Goal: Task Accomplishment & Management: Use online tool/utility

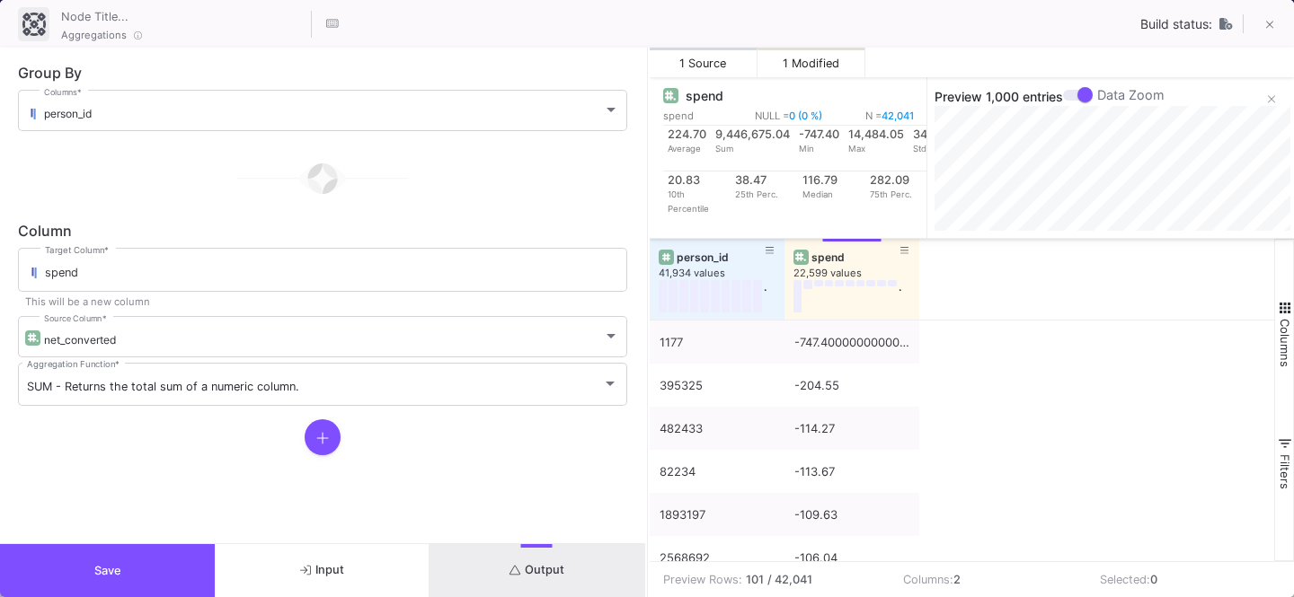
click at [57, 557] on button "Save" at bounding box center [107, 570] width 215 height 53
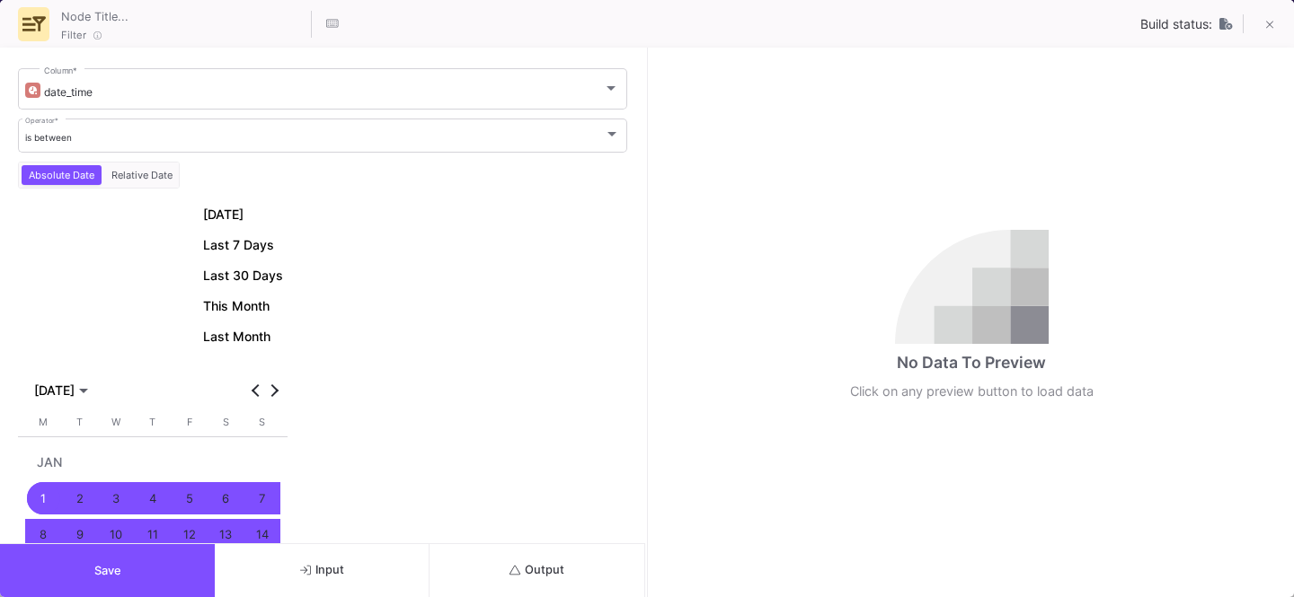
click at [69, 563] on button "Save" at bounding box center [107, 570] width 215 height 53
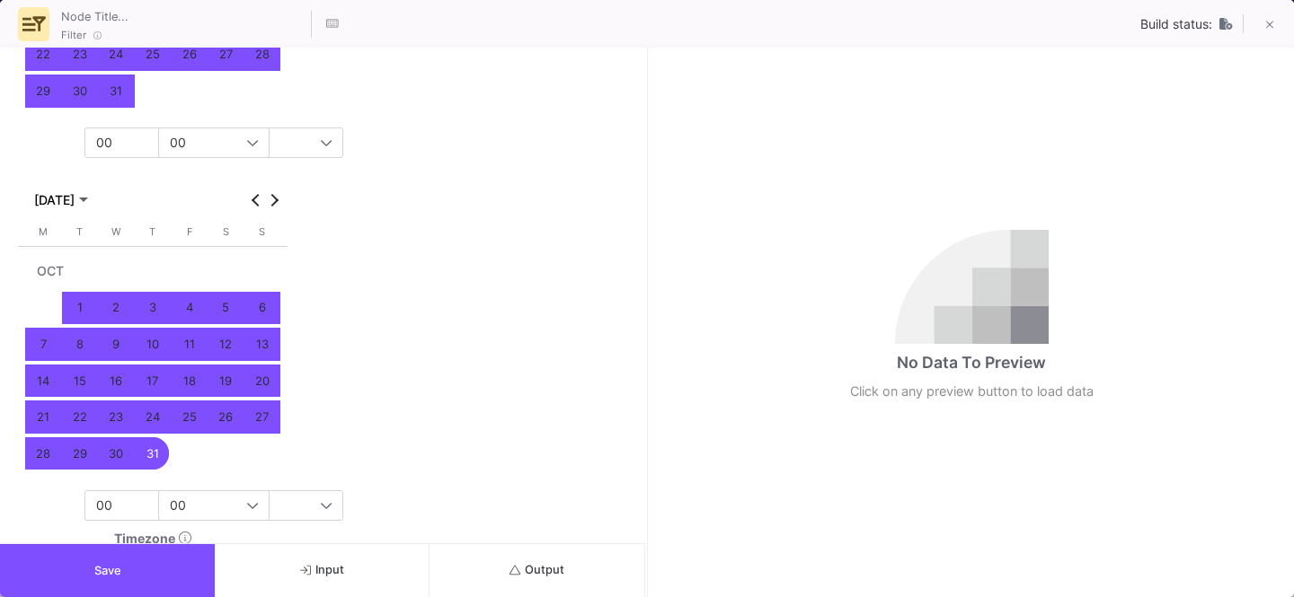
scroll to position [699, 0]
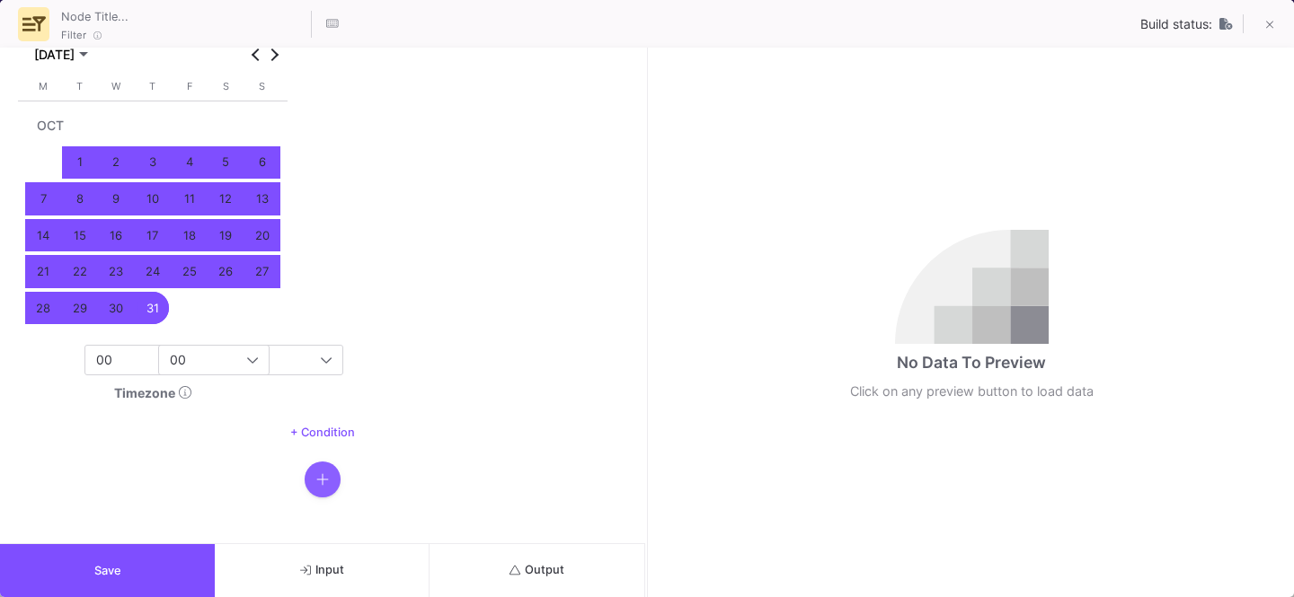
click at [308, 489] on button "button" at bounding box center [323, 480] width 36 height 36
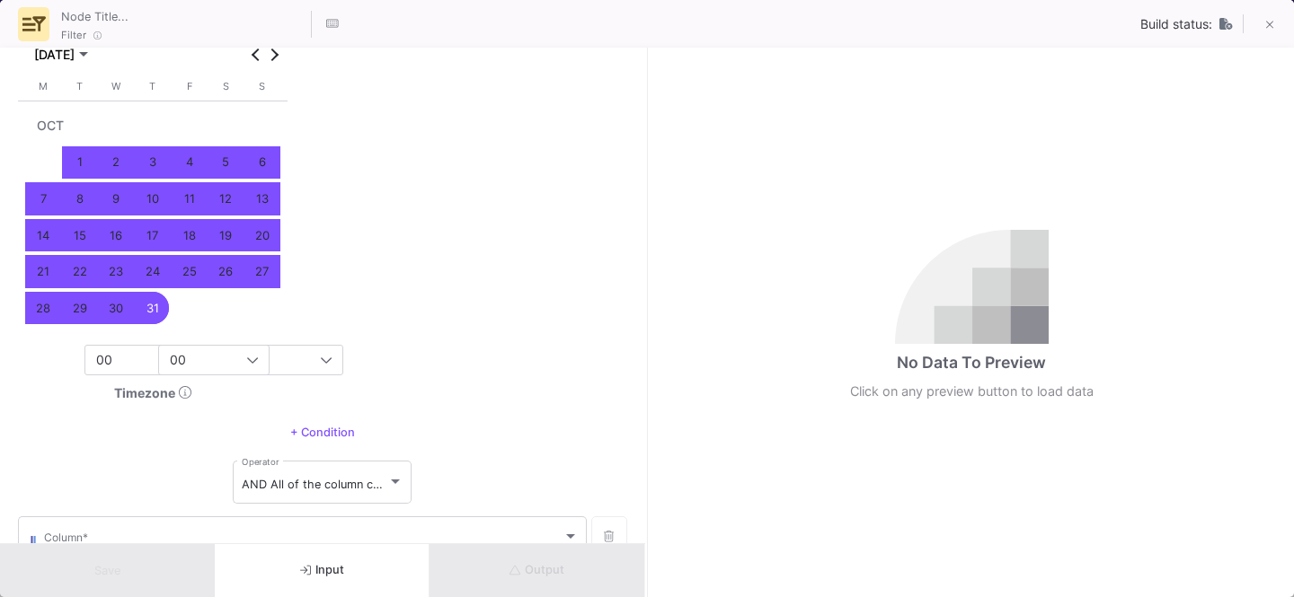
scroll to position [810, 0]
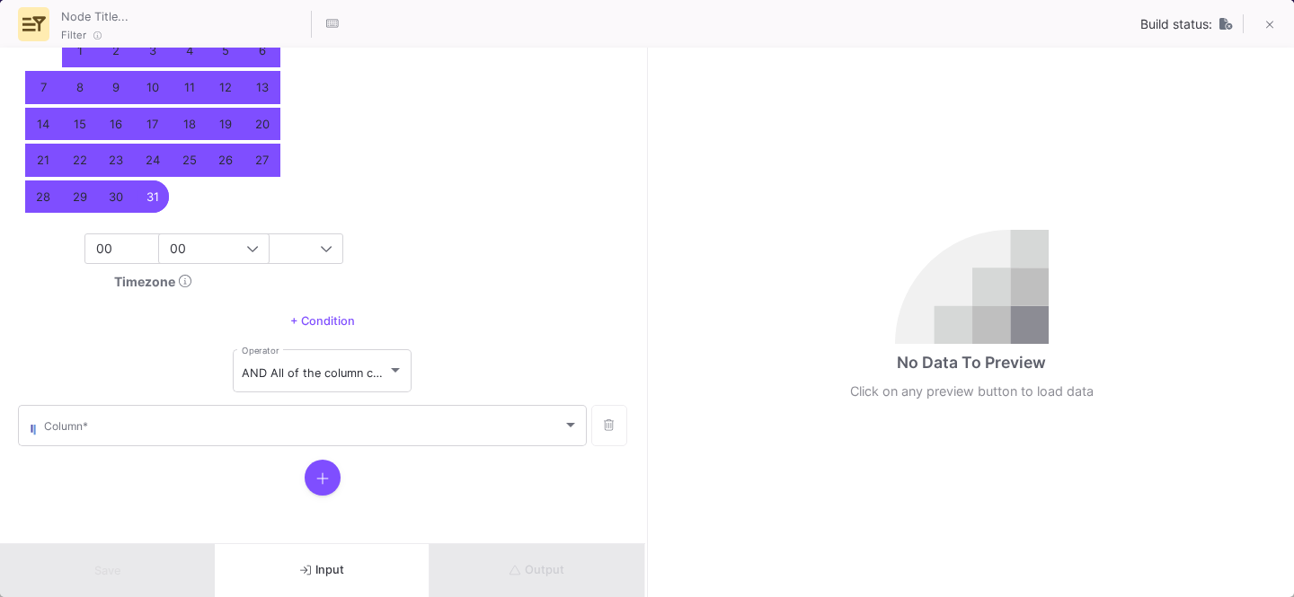
click at [210, 450] on form "date_time Column * is between Operator * Absolute Date Relative Date [DATE] Las…" at bounding box center [322, 296] width 645 height 496
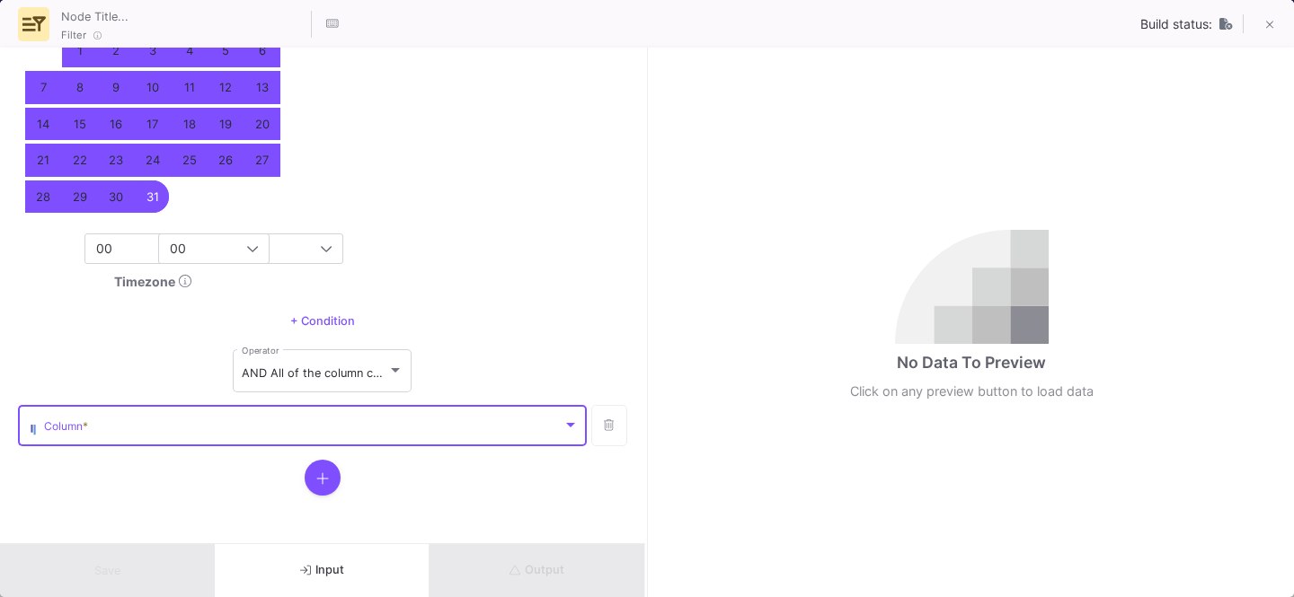
click at [177, 422] on span at bounding box center [303, 428] width 518 height 13
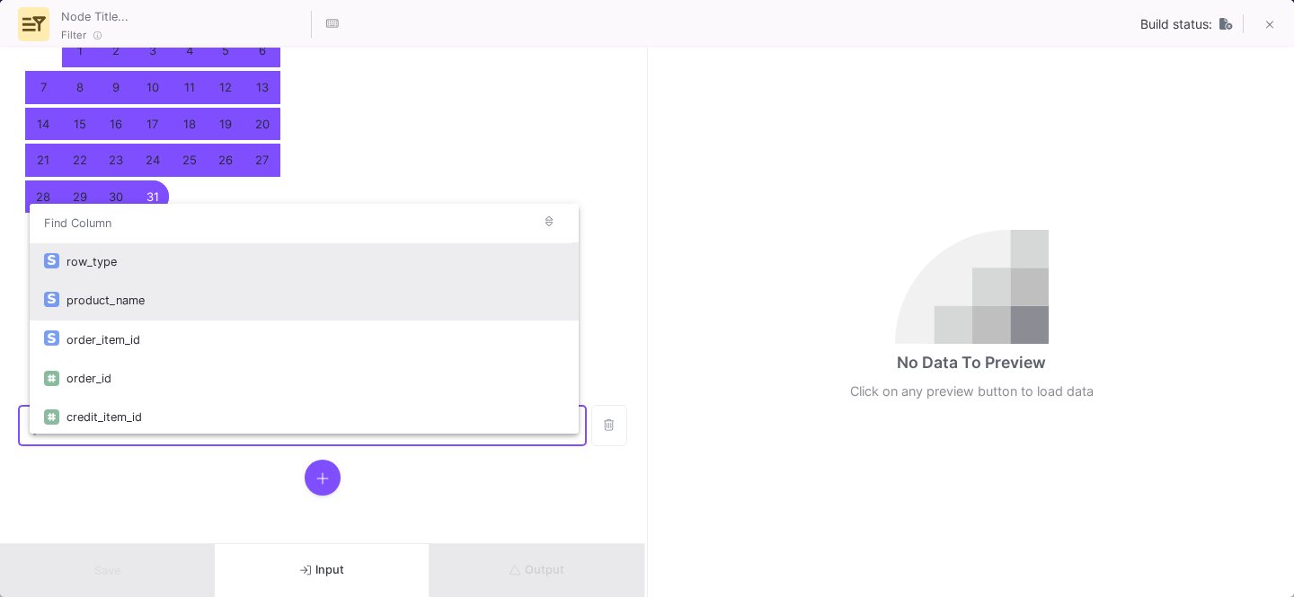
click at [134, 305] on div "product_name" at bounding box center [315, 300] width 498 height 39
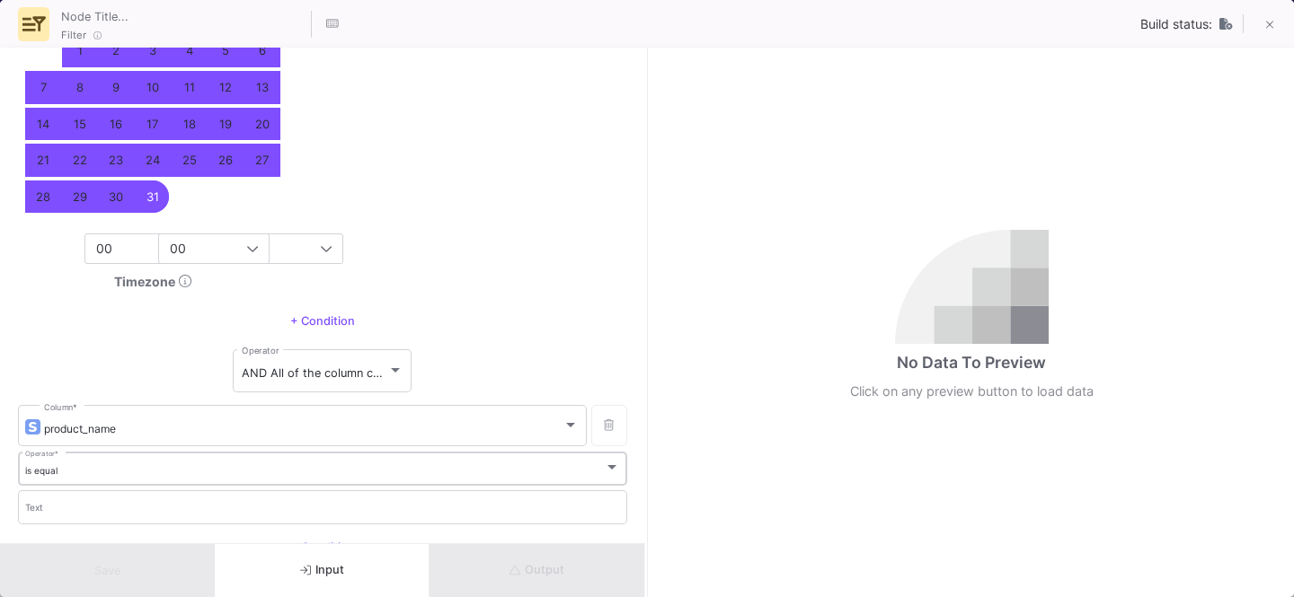
click at [72, 479] on div "is equal Operator *" at bounding box center [323, 467] width 596 height 37
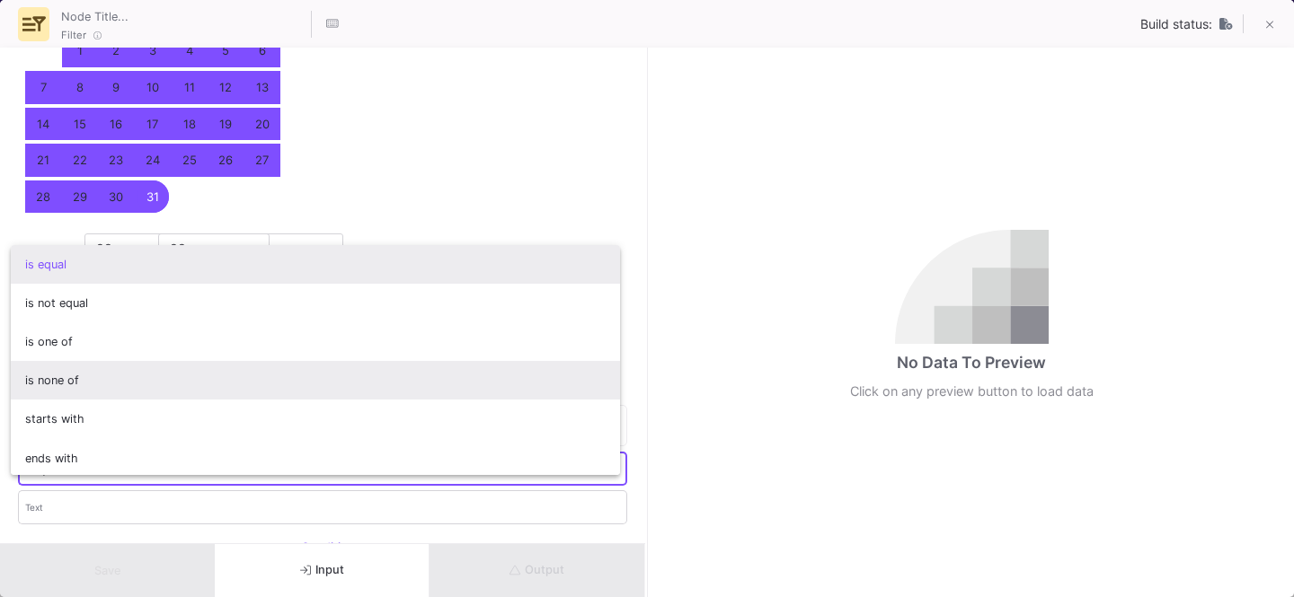
scroll to position [158, 0]
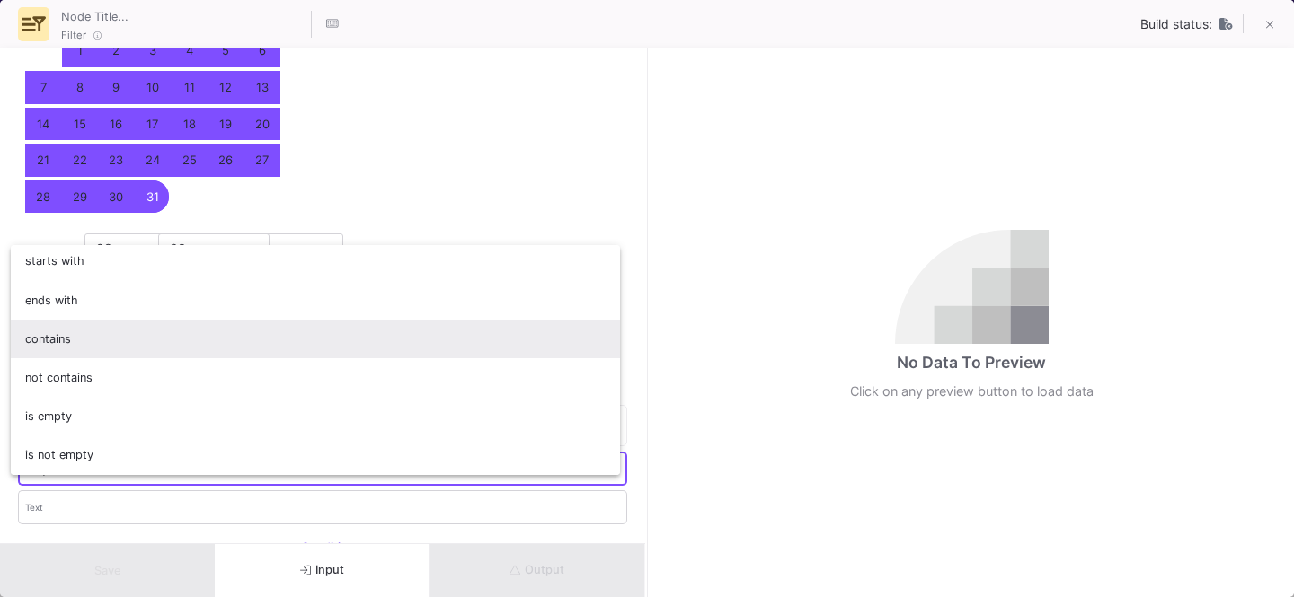
click at [76, 352] on span "contains" at bounding box center [315, 339] width 581 height 39
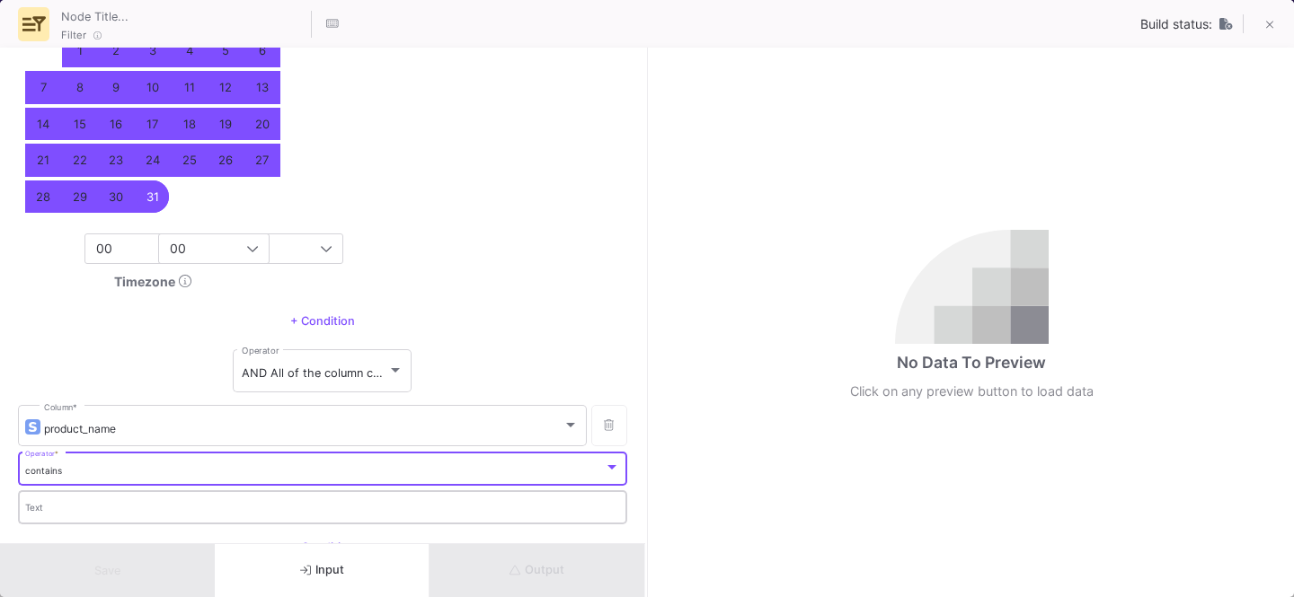
click at [64, 499] on div "Text" at bounding box center [323, 506] width 596 height 37
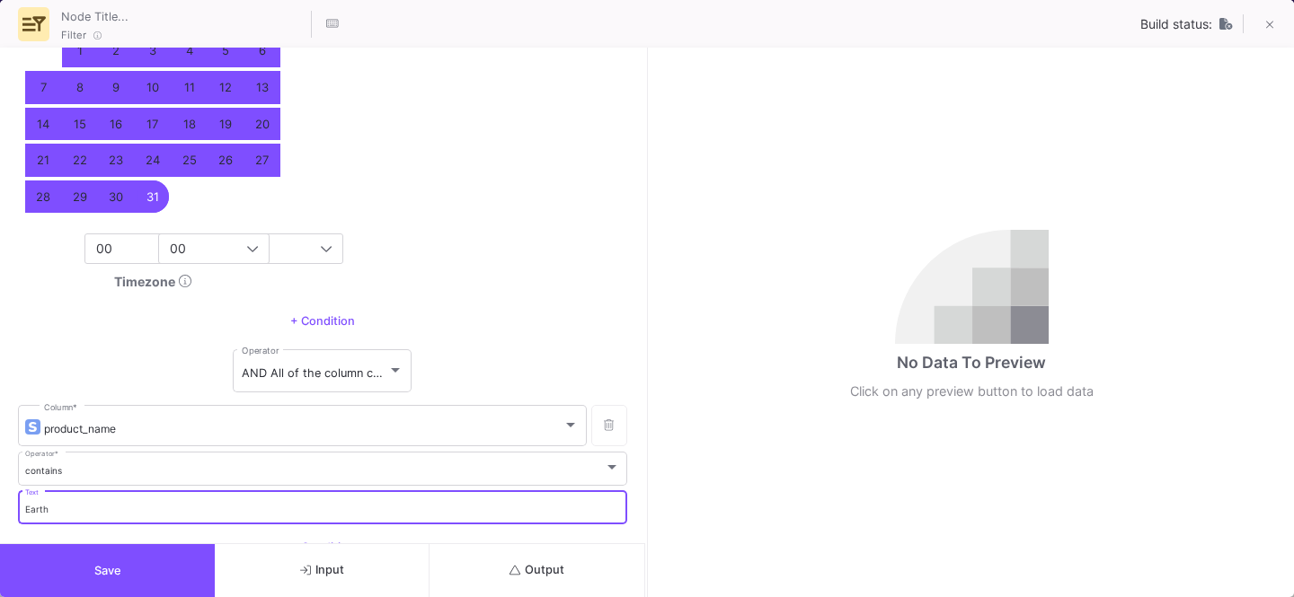
scroll to position [927, 0]
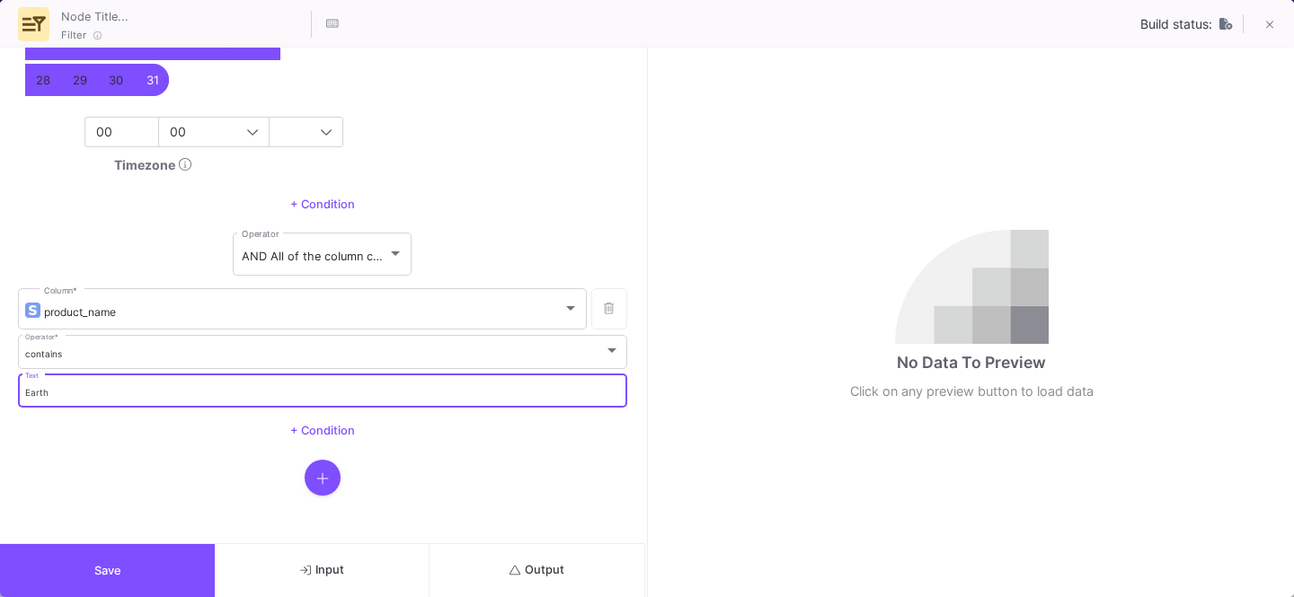
type input "Earth"
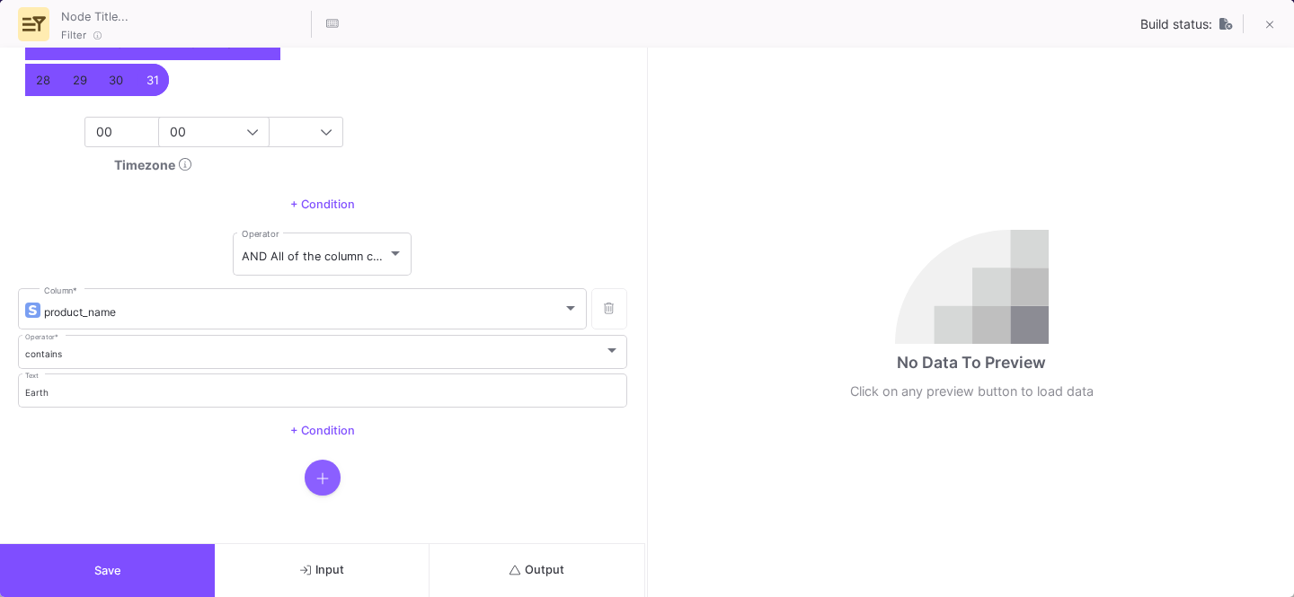
click at [305, 491] on button "button" at bounding box center [323, 478] width 36 height 36
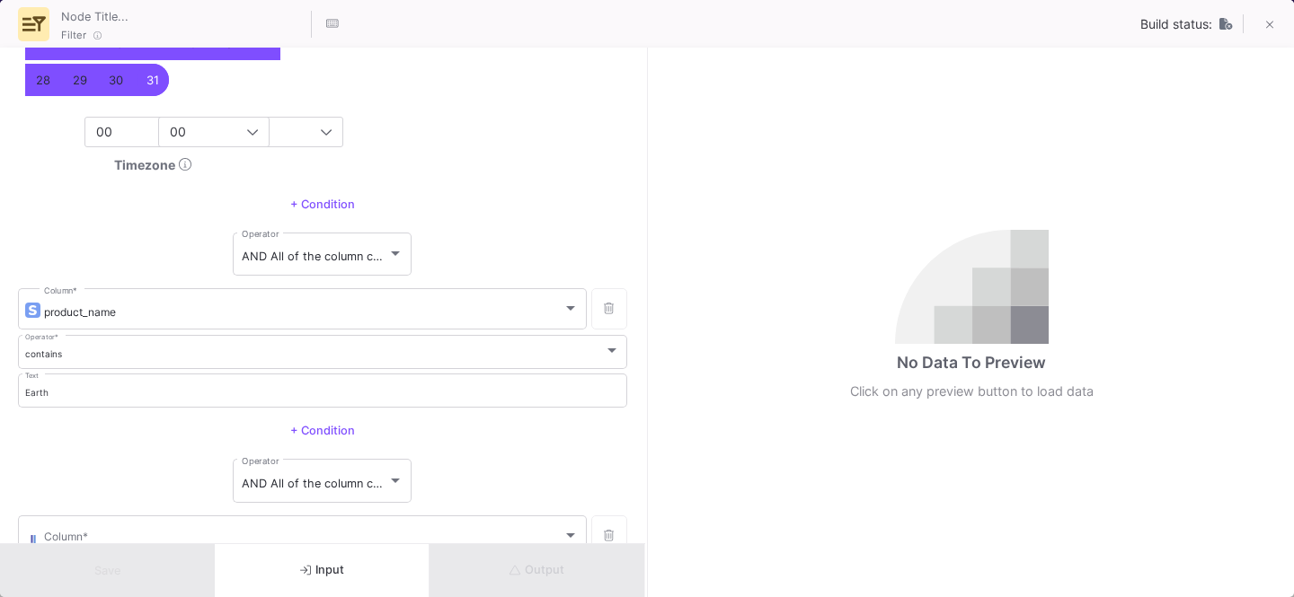
scroll to position [1038, 0]
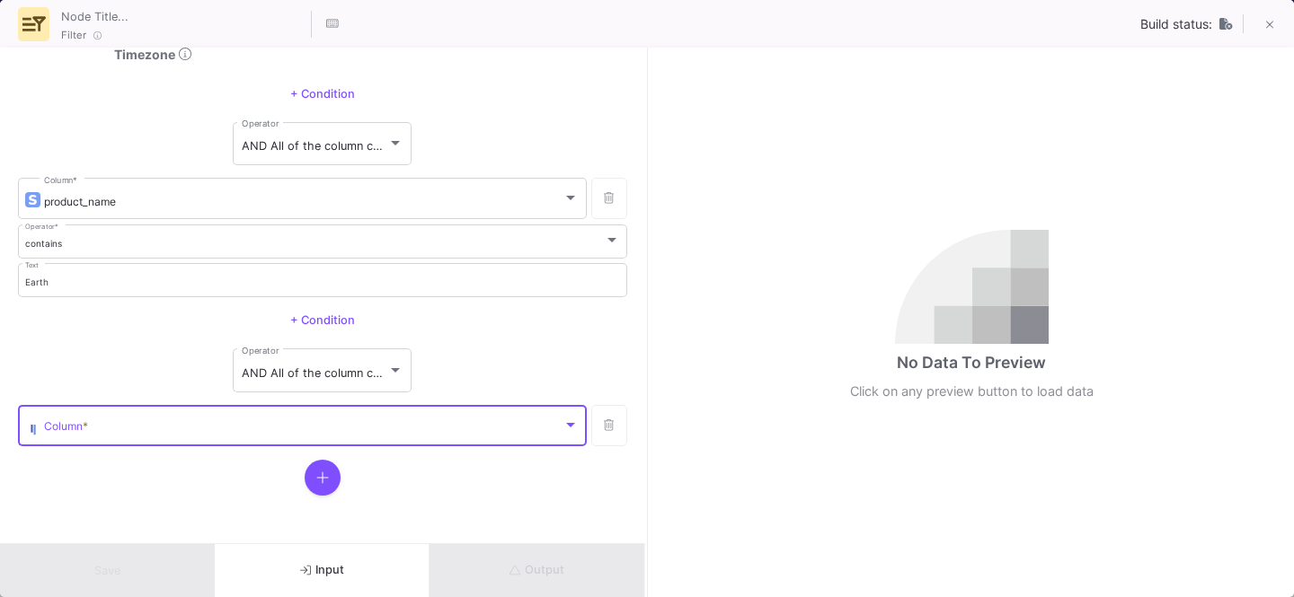
click at [105, 428] on span at bounding box center [303, 428] width 518 height 13
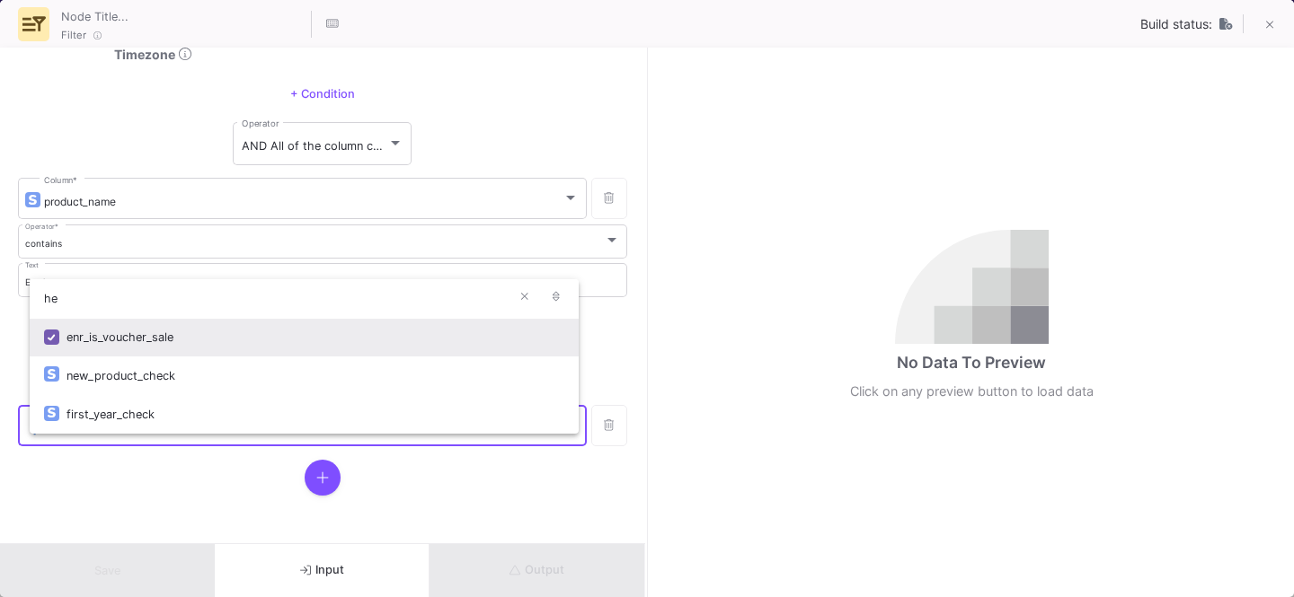
type input "h"
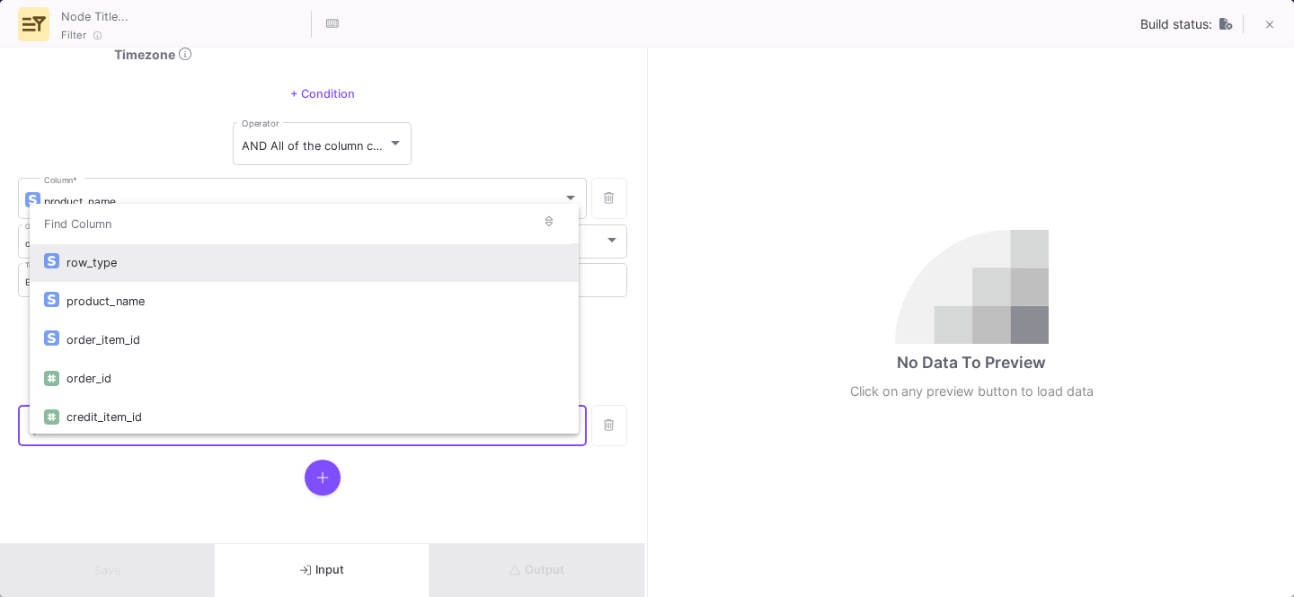
type input "h"
type input "prod"
click at [132, 270] on div "product_name" at bounding box center [315, 262] width 498 height 39
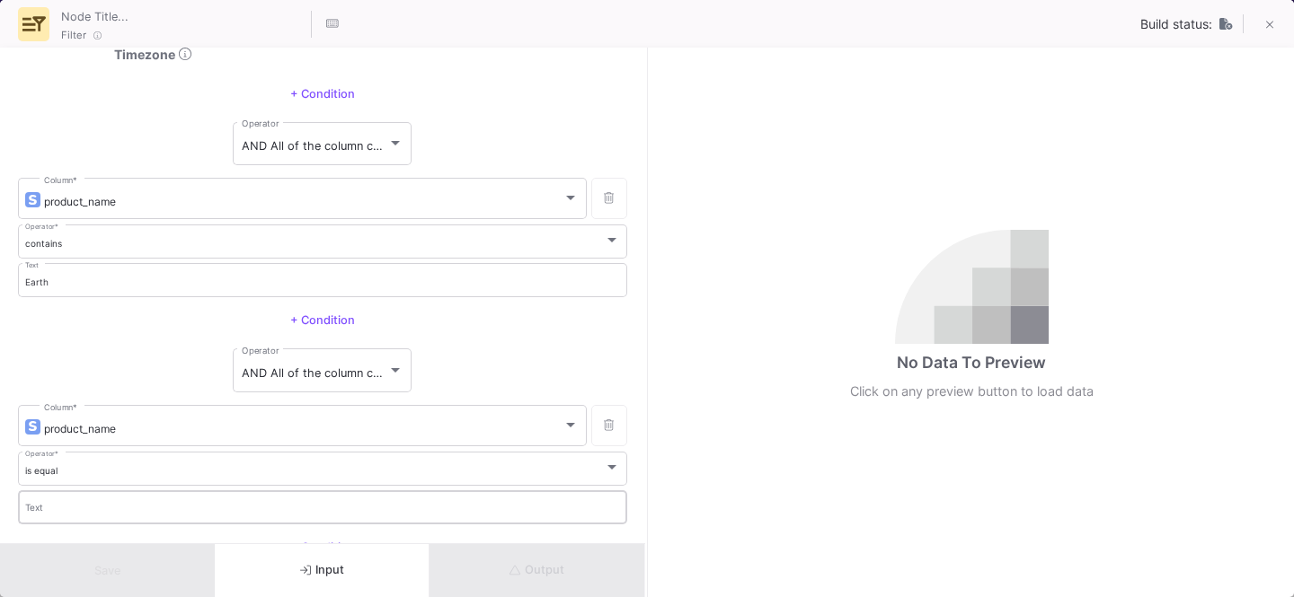
click at [62, 488] on div "Text" at bounding box center [323, 506] width 596 height 37
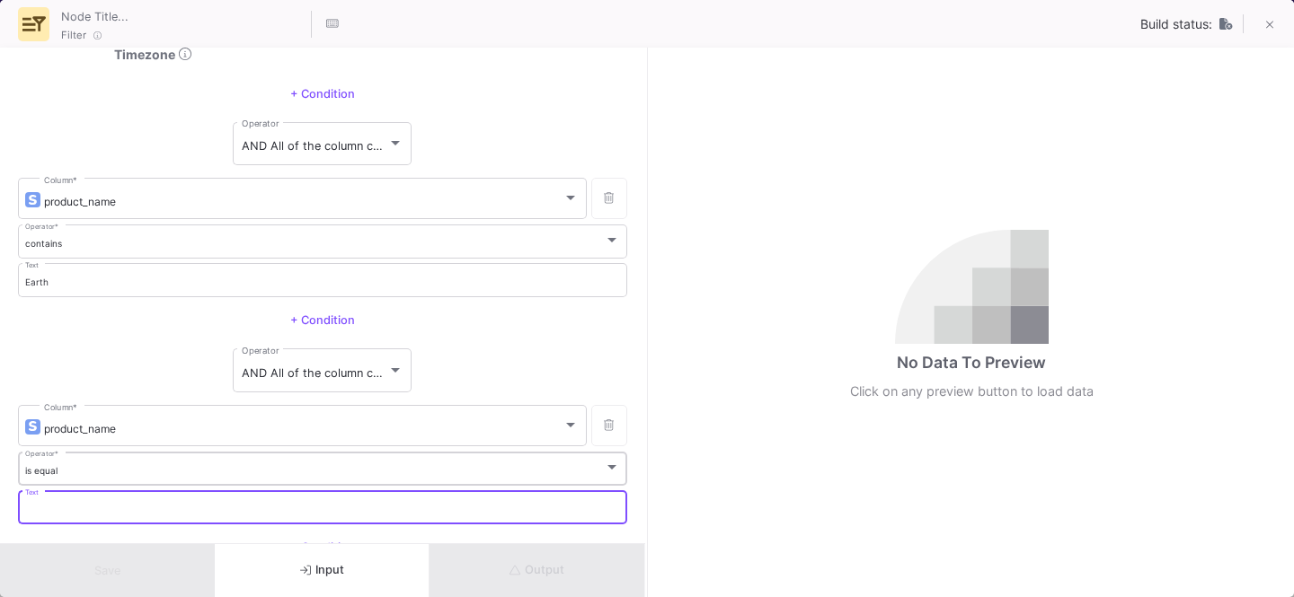
click at [75, 470] on div "is equal" at bounding box center [314, 471] width 579 height 12
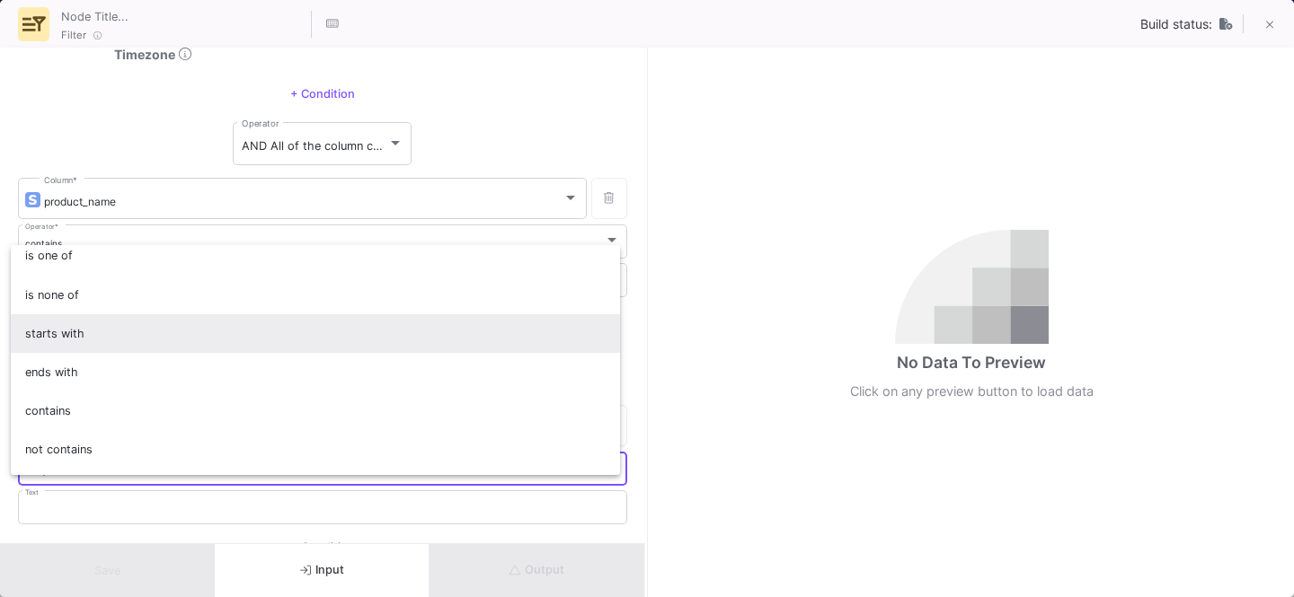
scroll to position [118, 0]
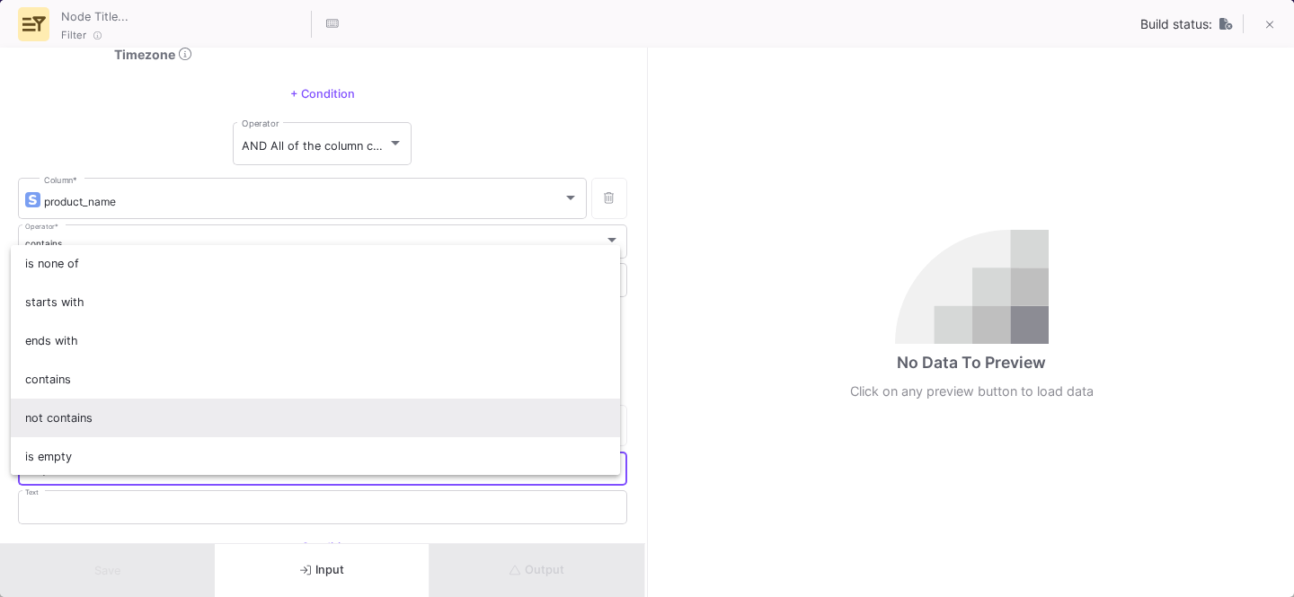
click at [56, 399] on span "not contains" at bounding box center [315, 418] width 581 height 39
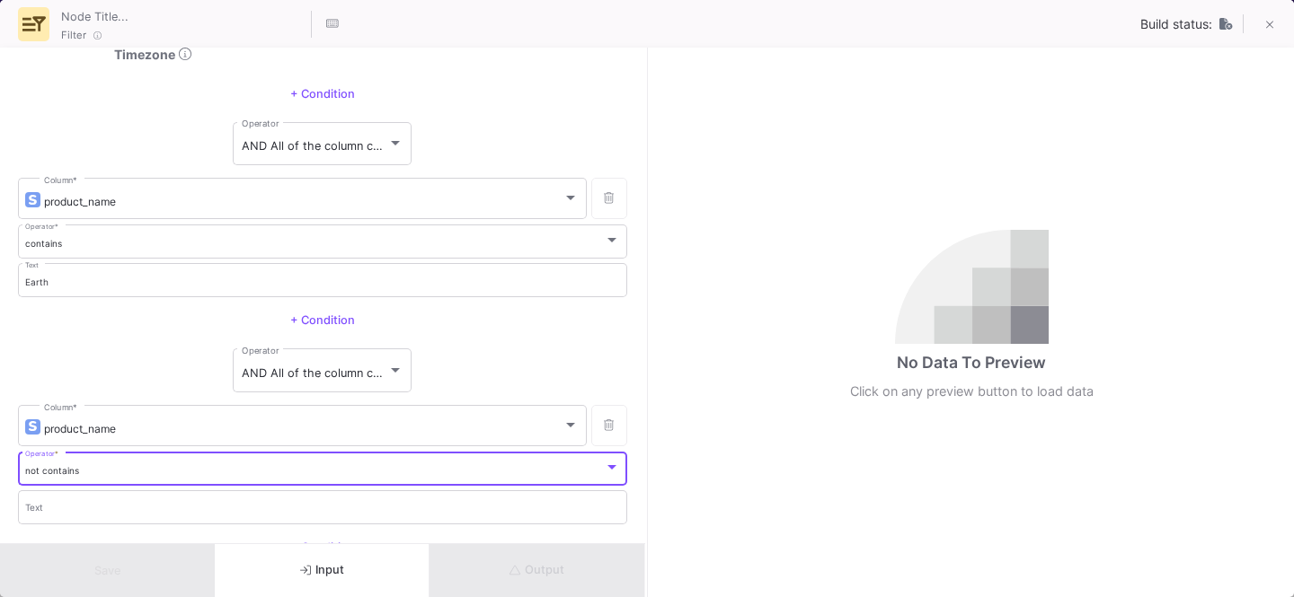
click at [80, 485] on mat-form-field "not contains Operator *" at bounding box center [322, 468] width 609 height 39
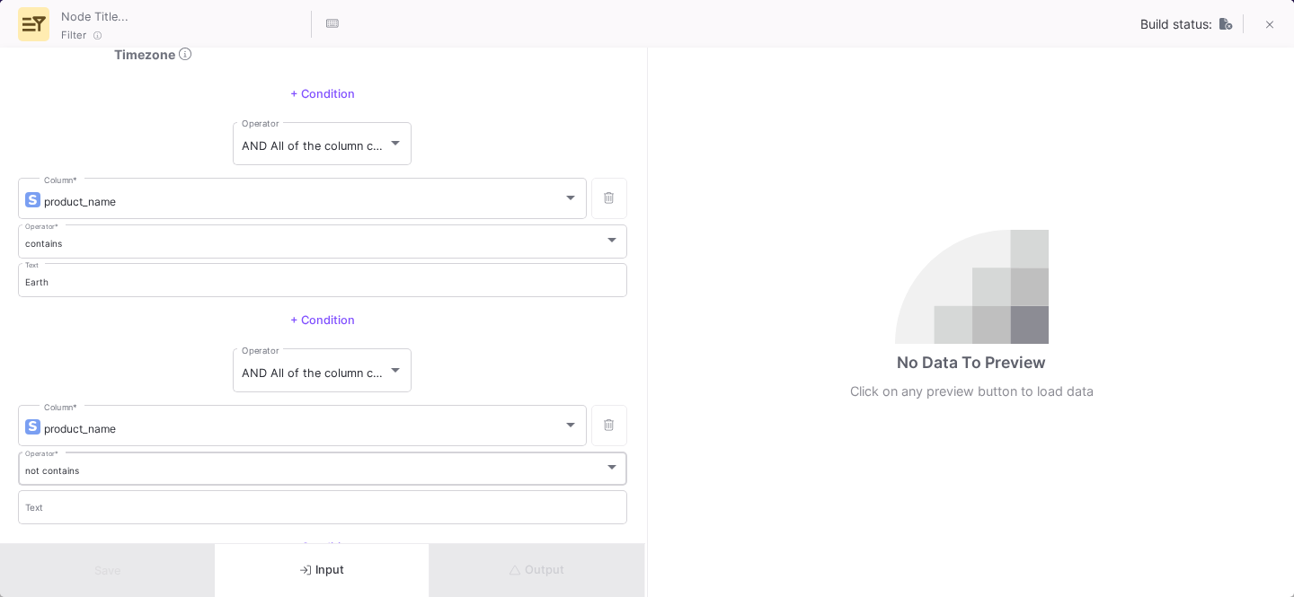
click at [91, 470] on div "not contains" at bounding box center [314, 471] width 579 height 12
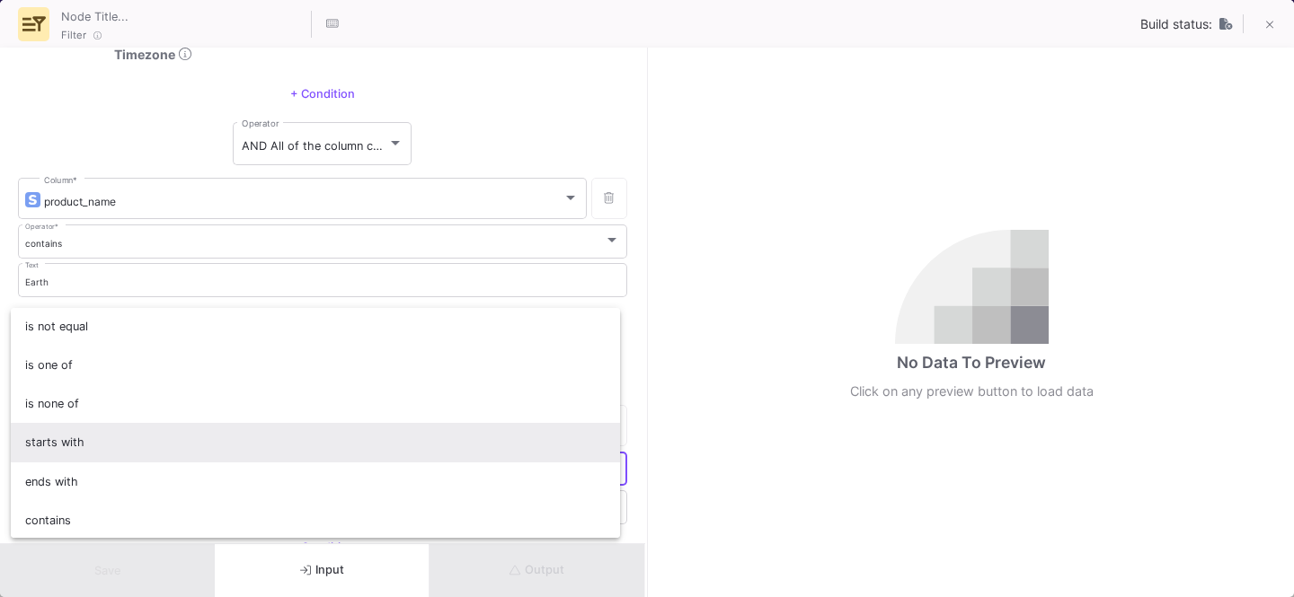
scroll to position [158, 0]
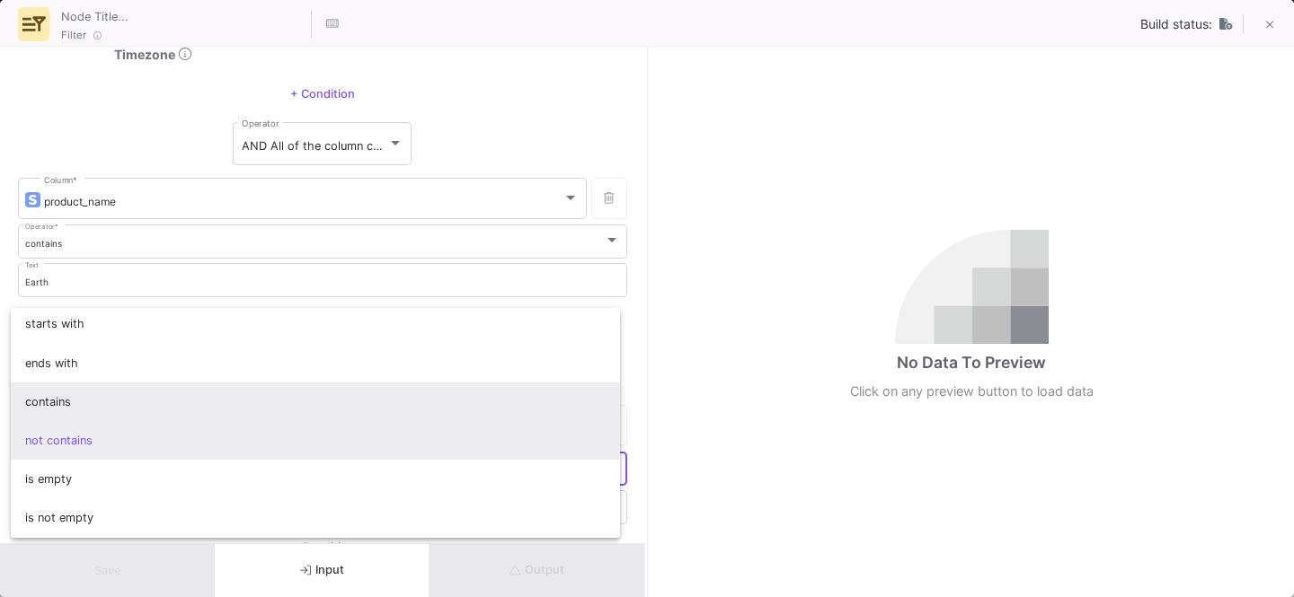
click at [75, 393] on span "contains" at bounding box center [315, 402] width 581 height 39
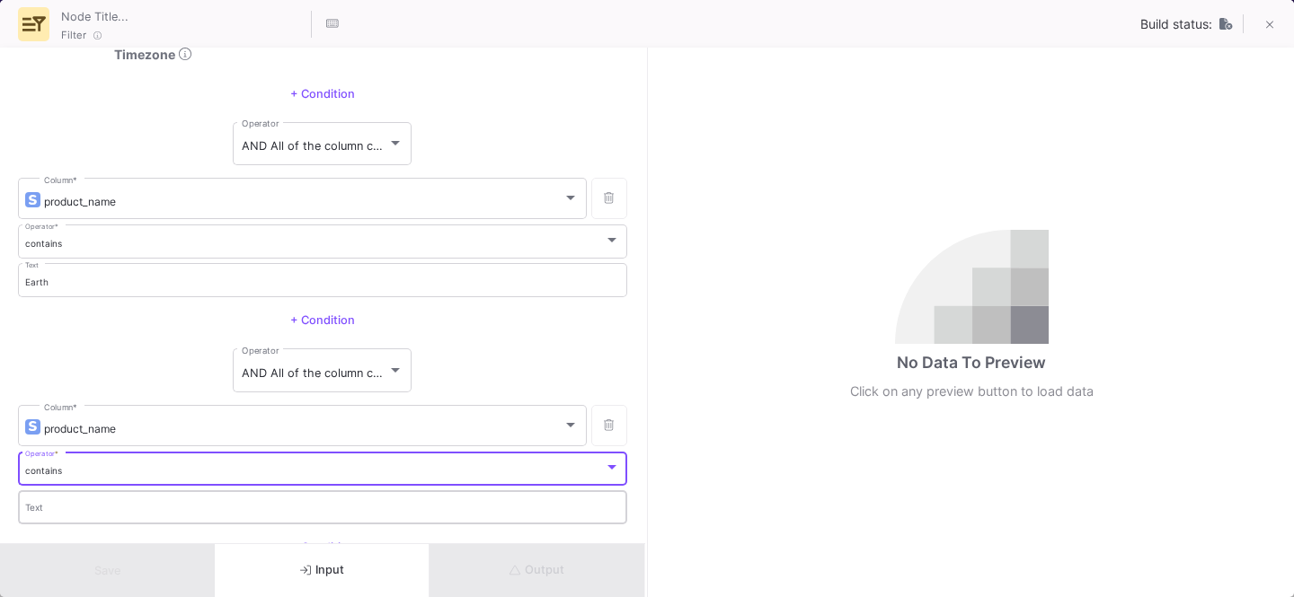
click at [57, 494] on div "Text" at bounding box center [323, 506] width 596 height 37
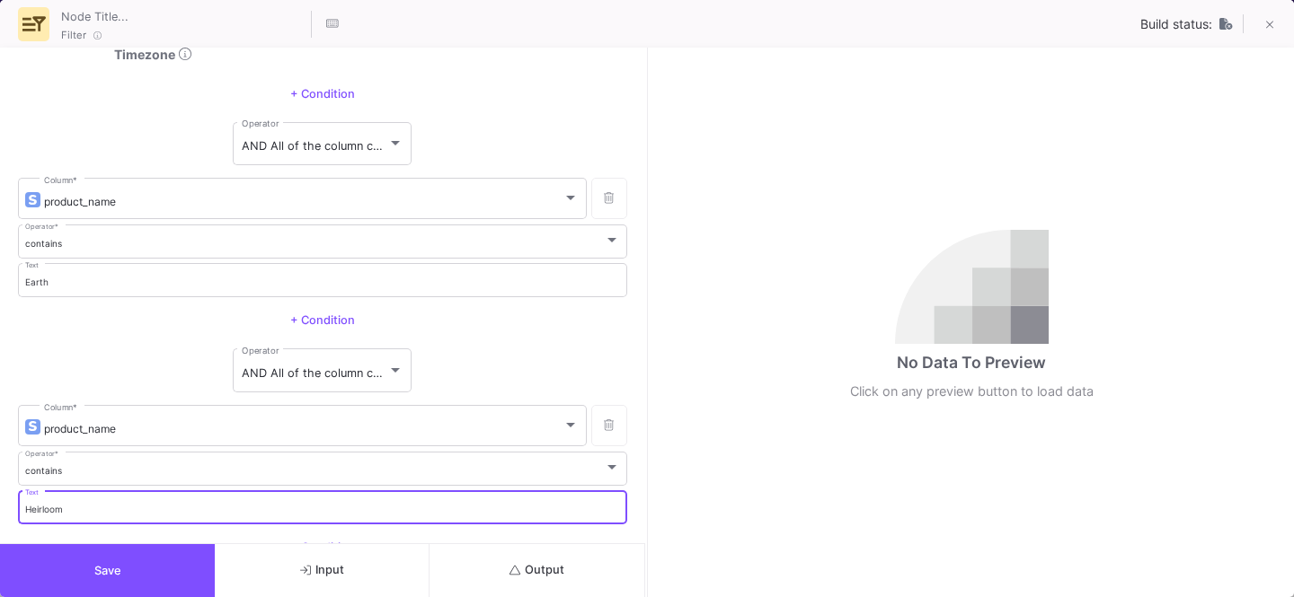
scroll to position [1154, 0]
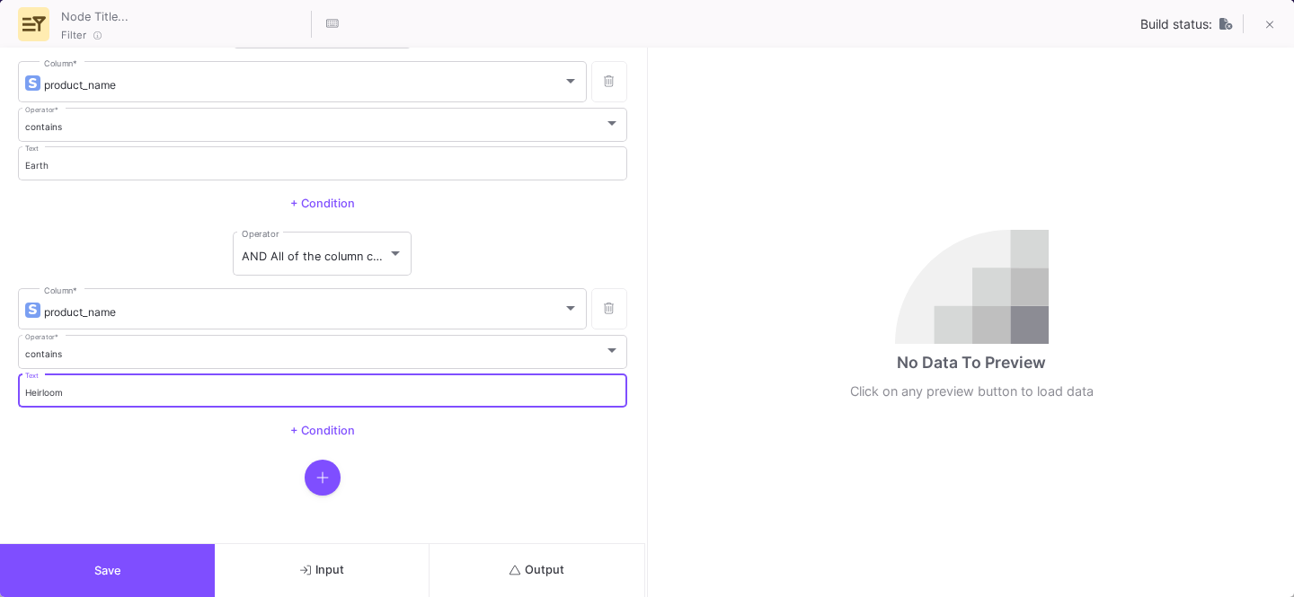
type input "Heirloom"
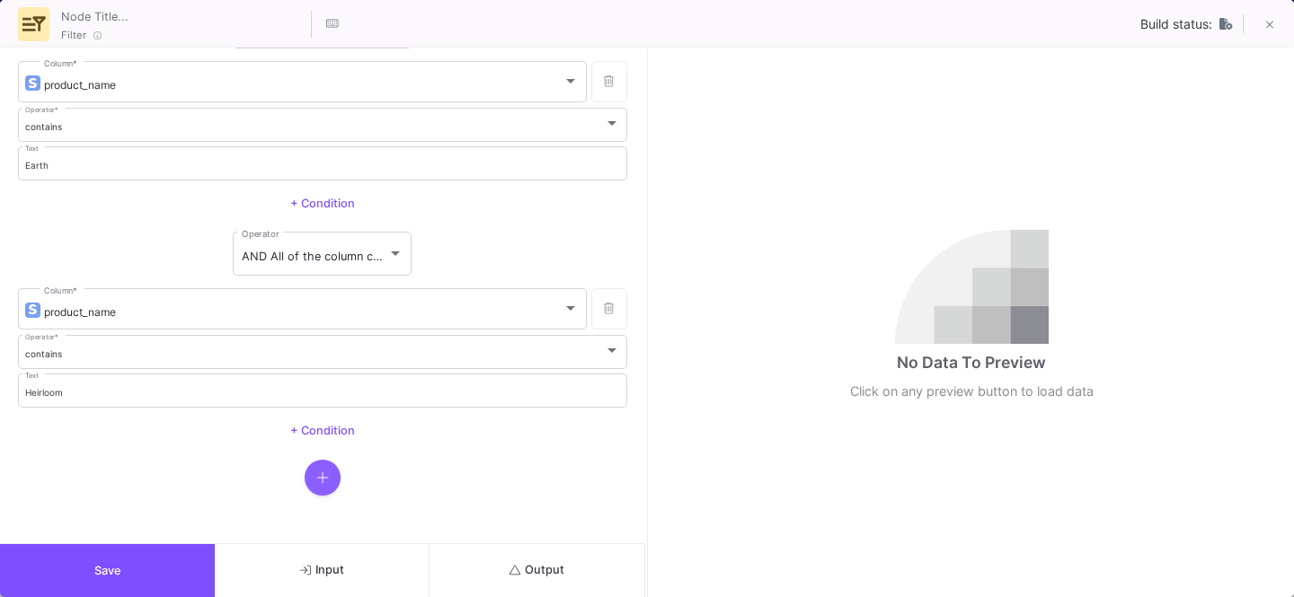
click at [305, 486] on button "button" at bounding box center [323, 478] width 36 height 36
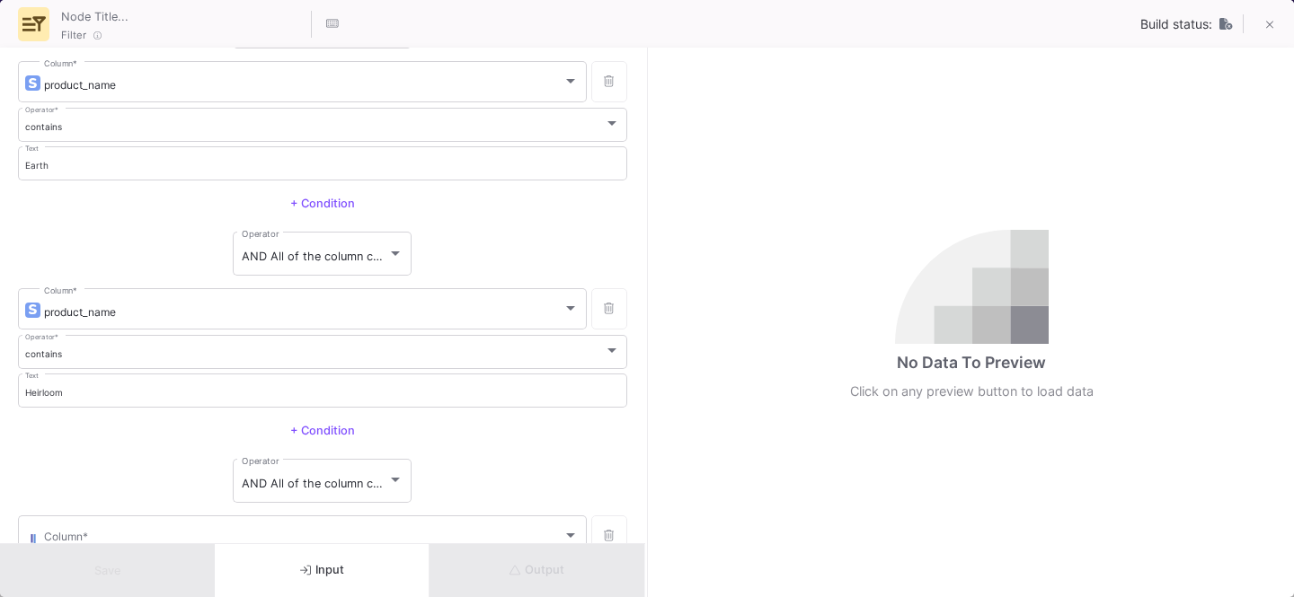
scroll to position [1265, 0]
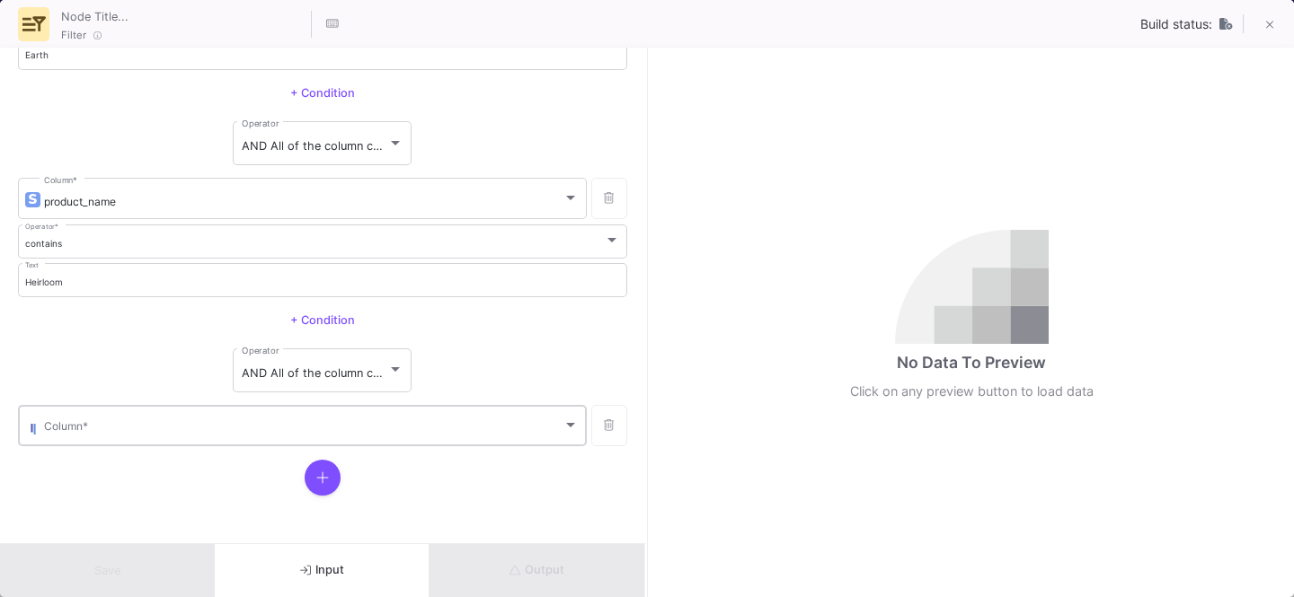
click at [75, 419] on div "Column *" at bounding box center [311, 424] width 535 height 44
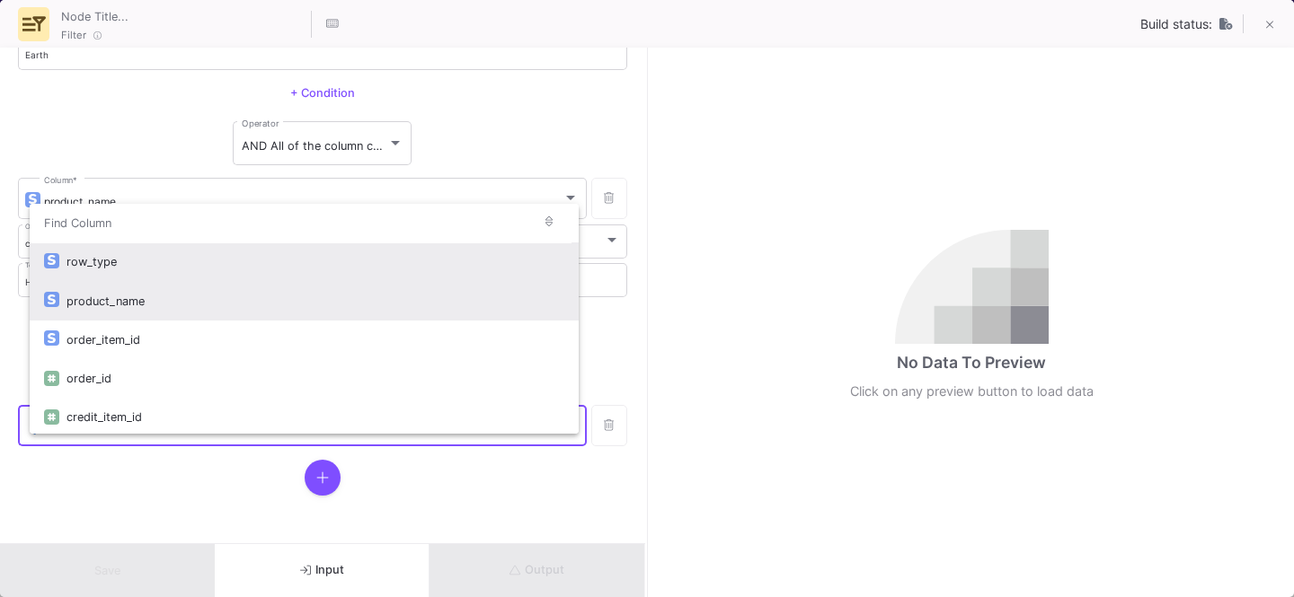
click at [132, 298] on div "product_name" at bounding box center [315, 301] width 498 height 39
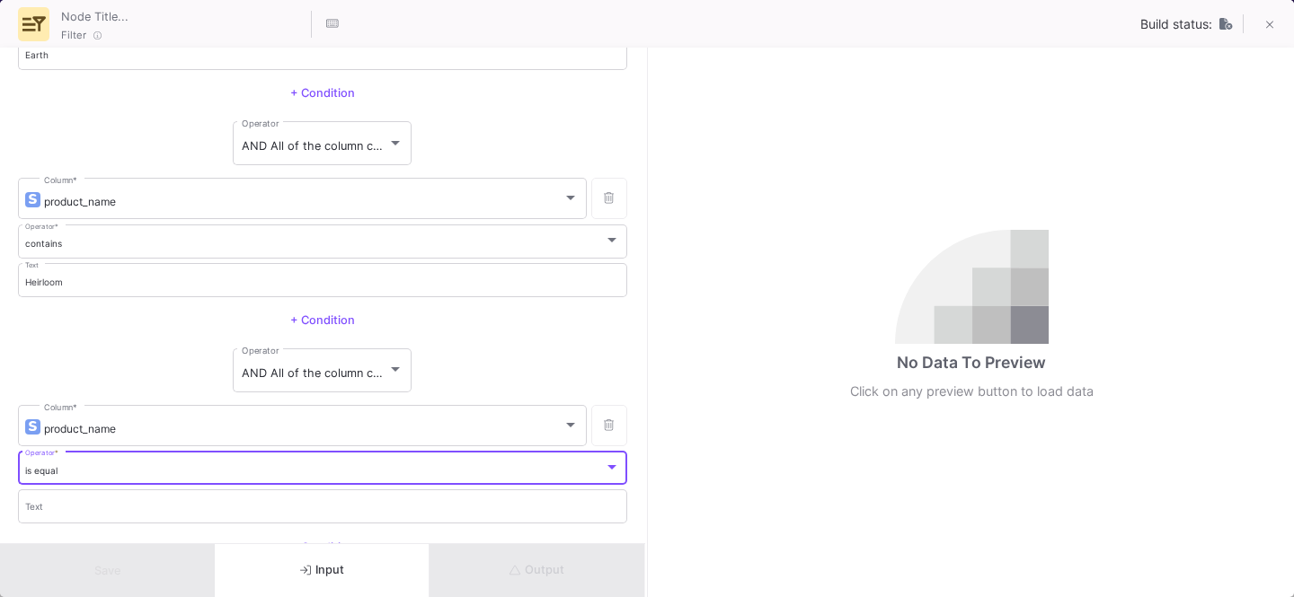
click at [64, 470] on div "is equal" at bounding box center [314, 471] width 579 height 12
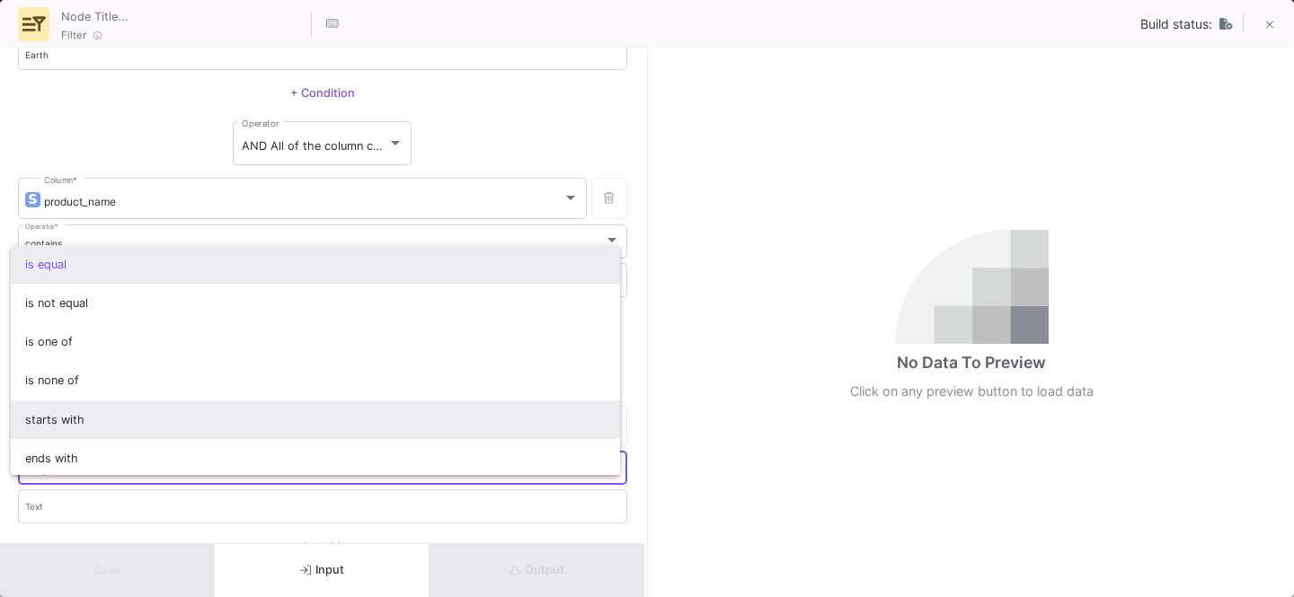
scroll to position [157, 0]
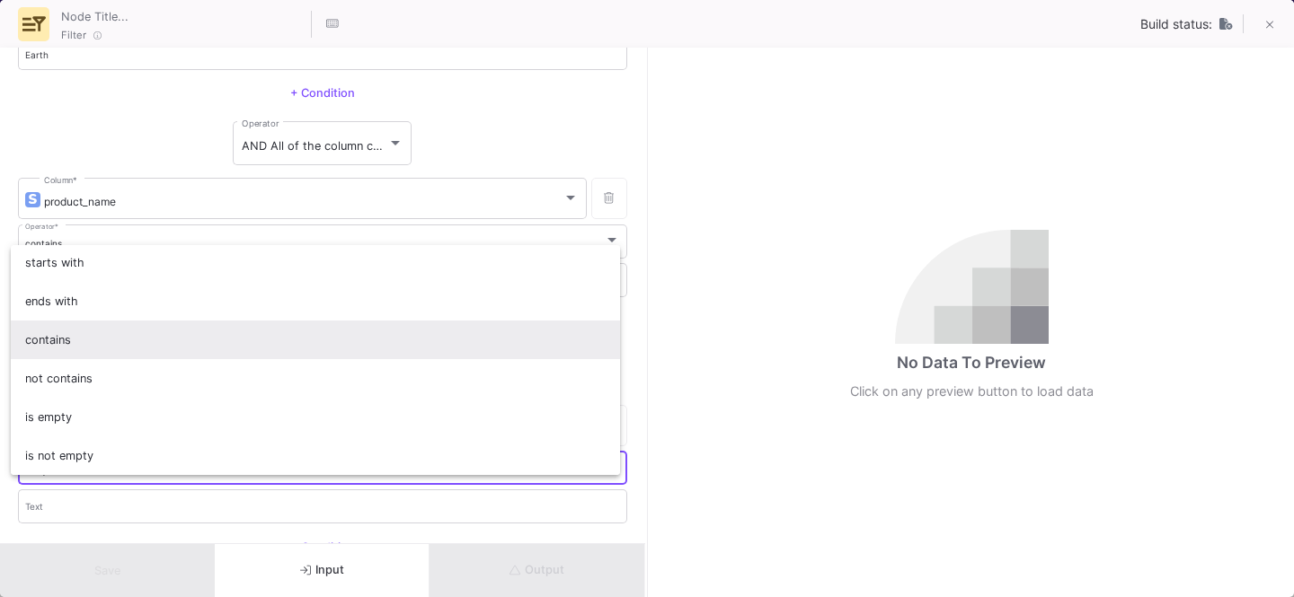
click at [63, 357] on span "contains" at bounding box center [315, 340] width 581 height 39
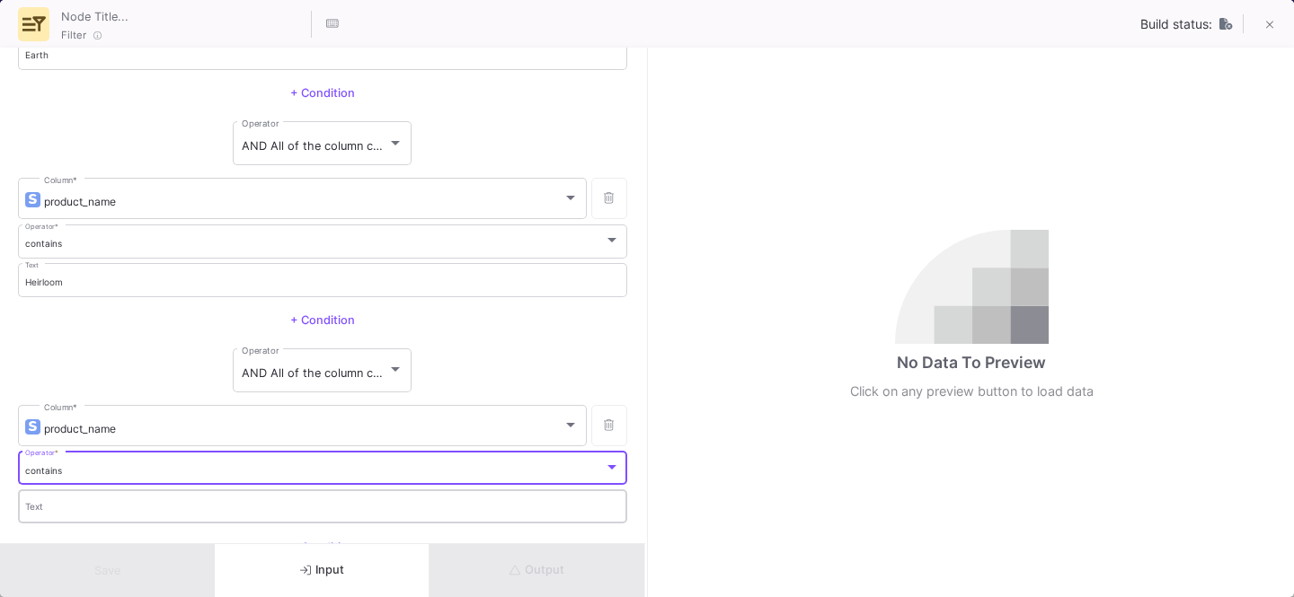
click at [47, 514] on div "Text" at bounding box center [323, 506] width 596 height 37
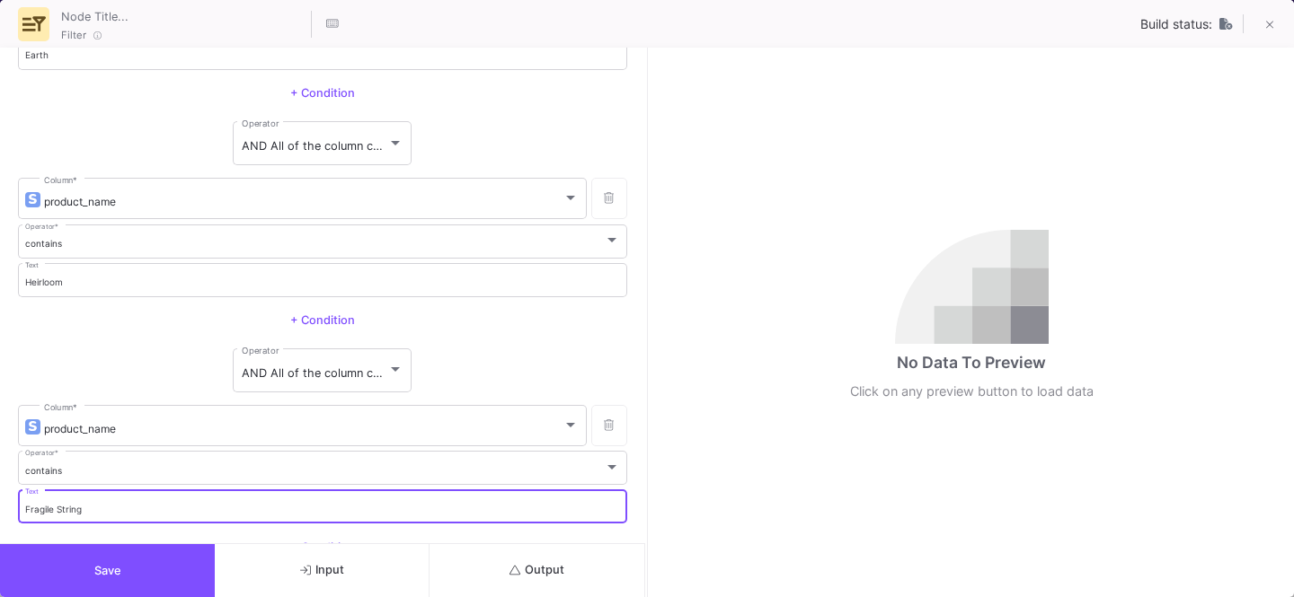
scroll to position [1382, 0]
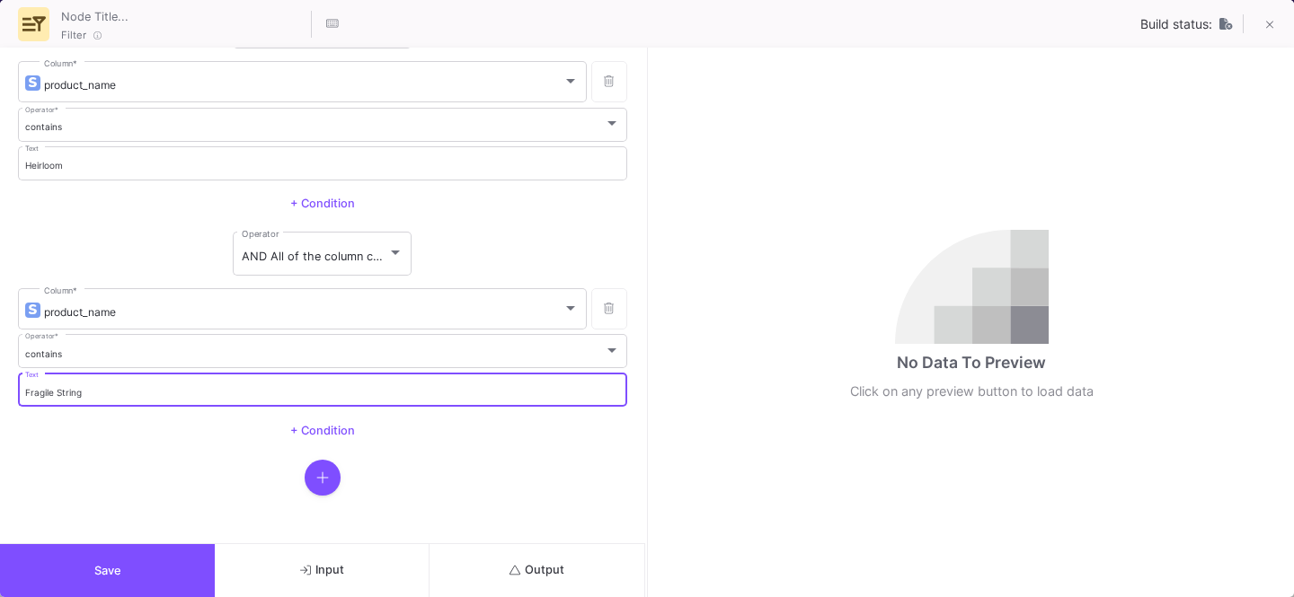
type input "Fragile String"
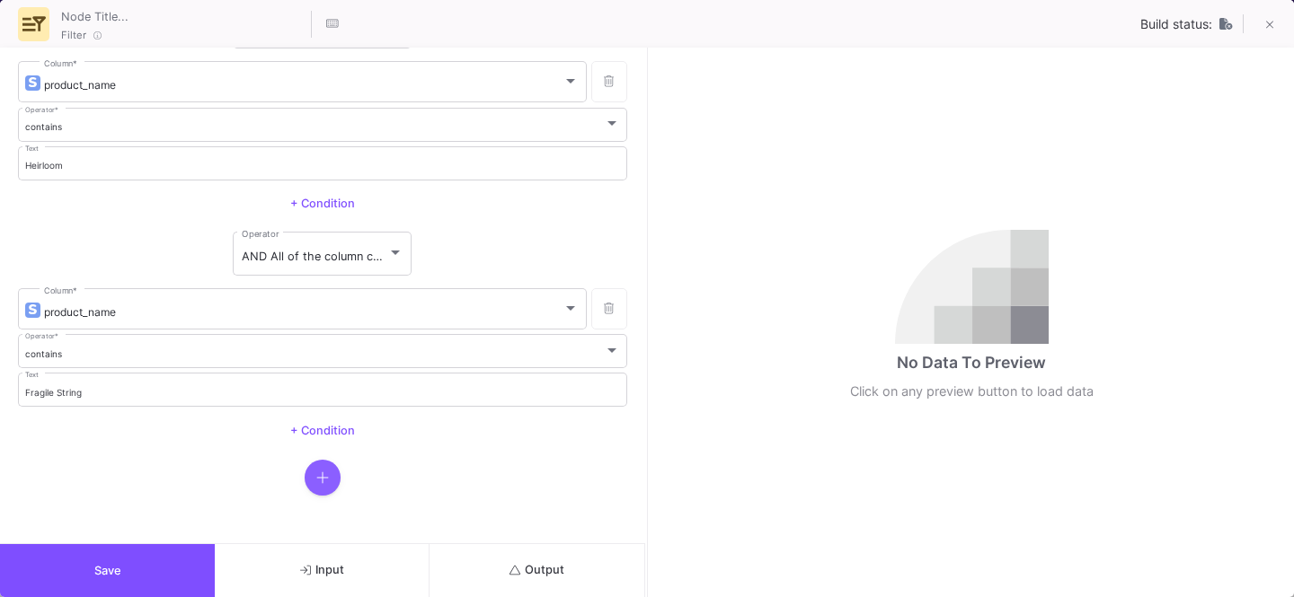
click at [305, 482] on button "button" at bounding box center [323, 478] width 36 height 36
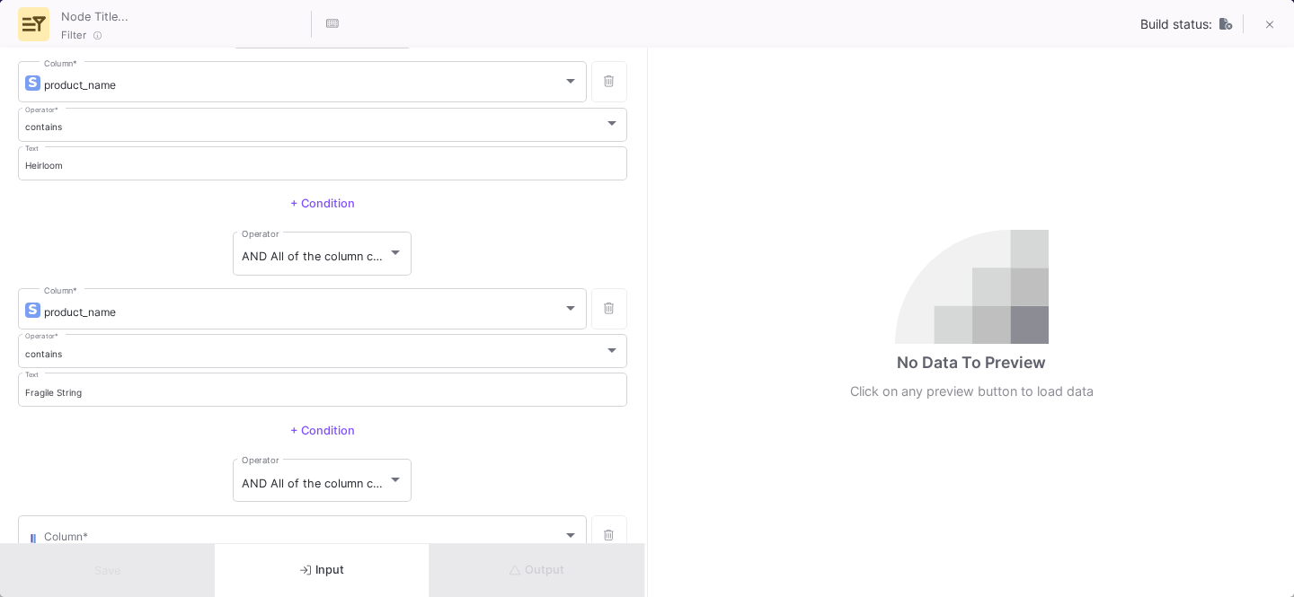
scroll to position [1492, 0]
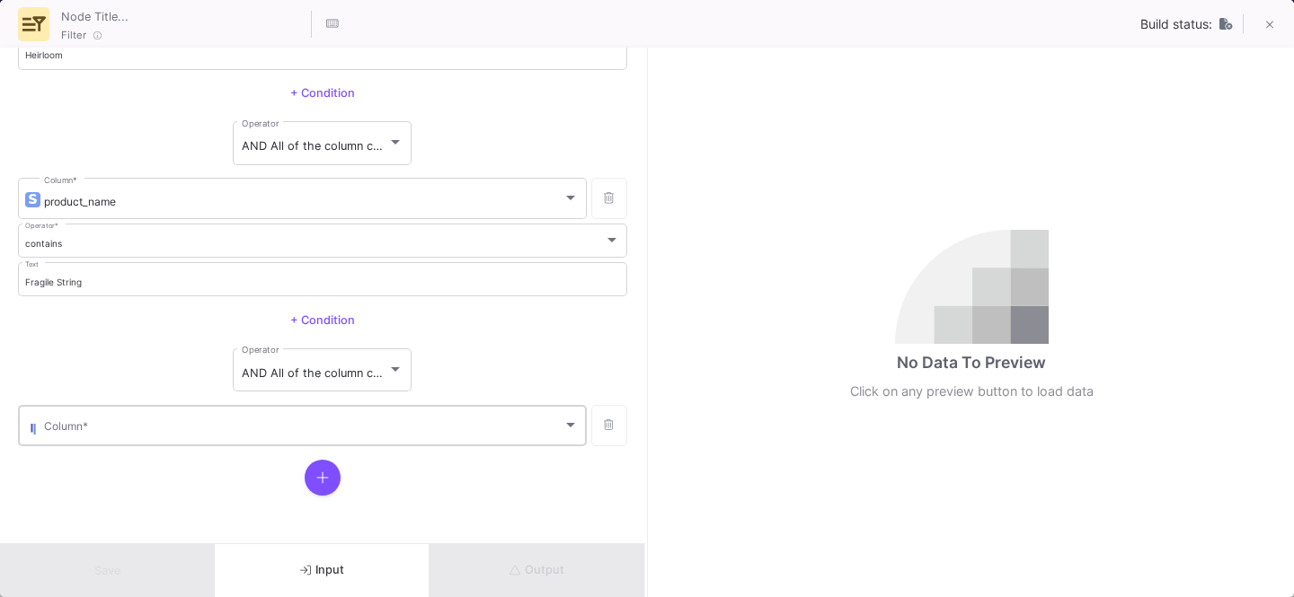
click at [141, 413] on div "Column *" at bounding box center [311, 424] width 535 height 44
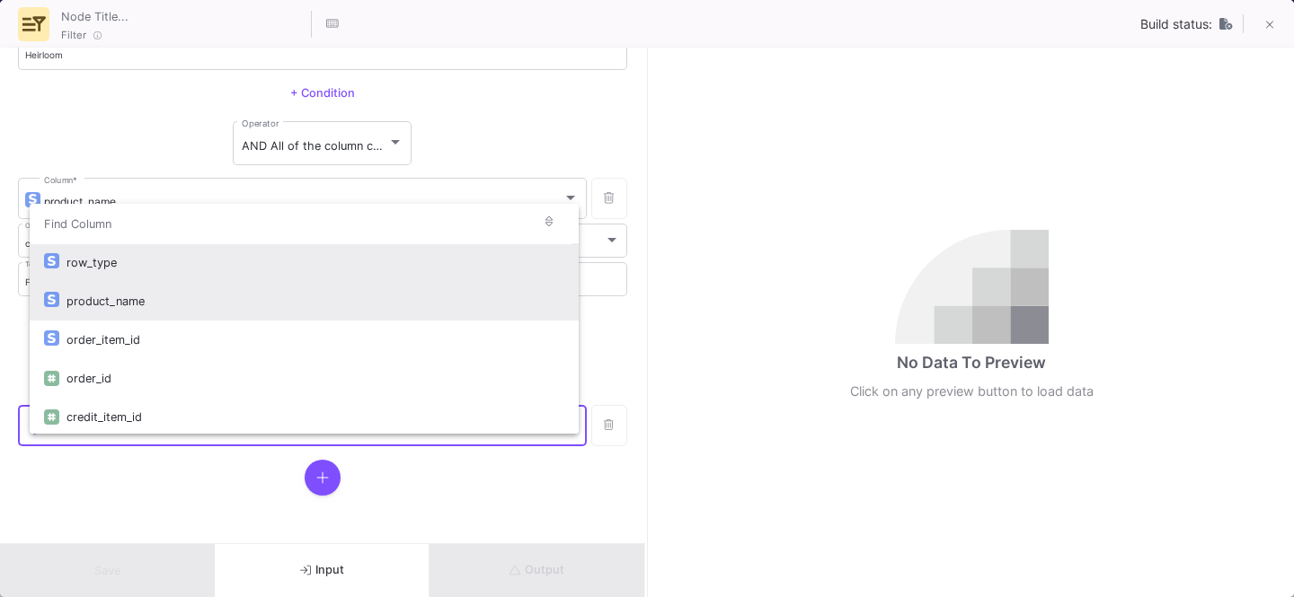
click at [105, 305] on div "product_name" at bounding box center [315, 301] width 498 height 39
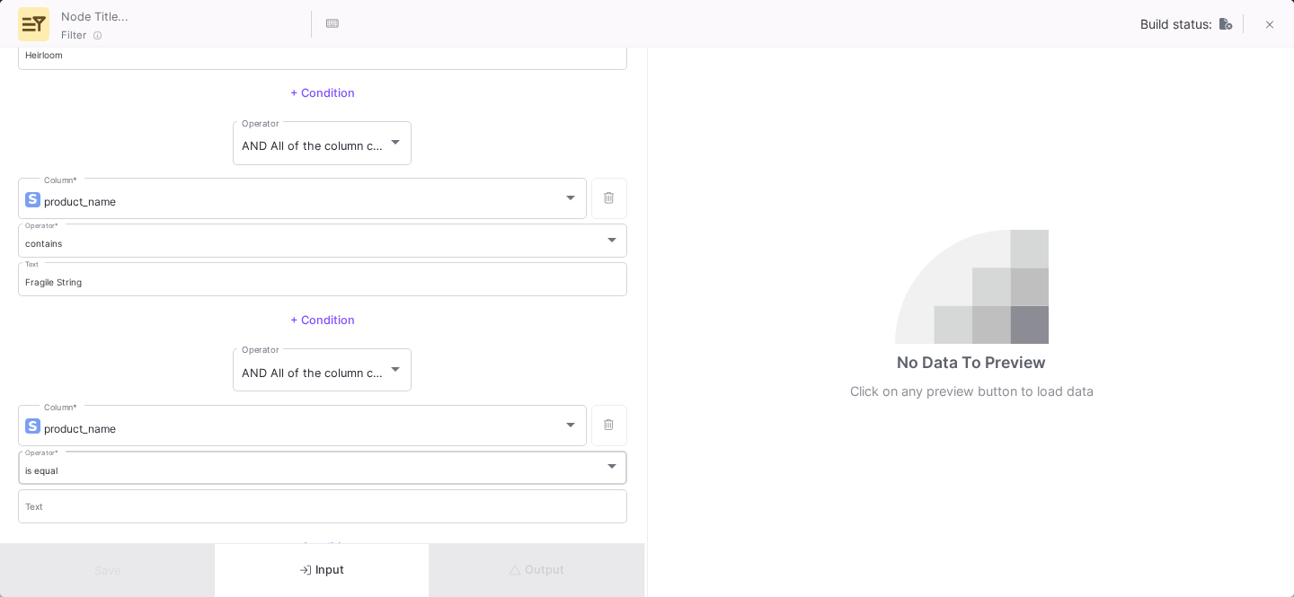
click at [81, 474] on div "is equal" at bounding box center [314, 471] width 579 height 12
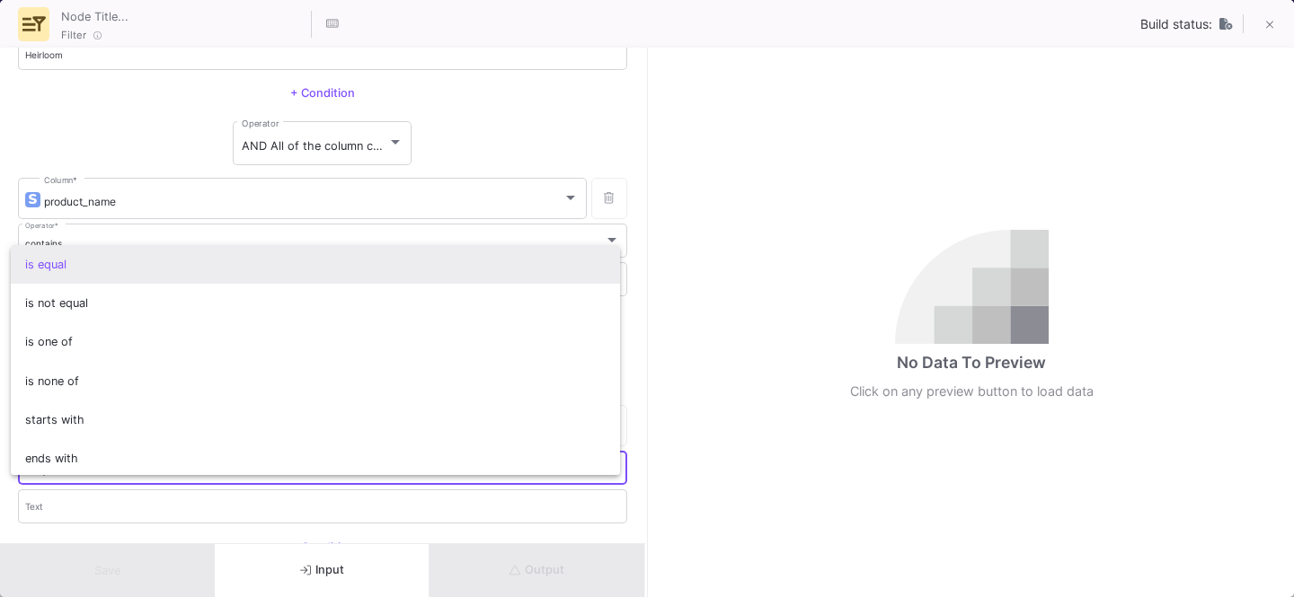
scroll to position [158, 0]
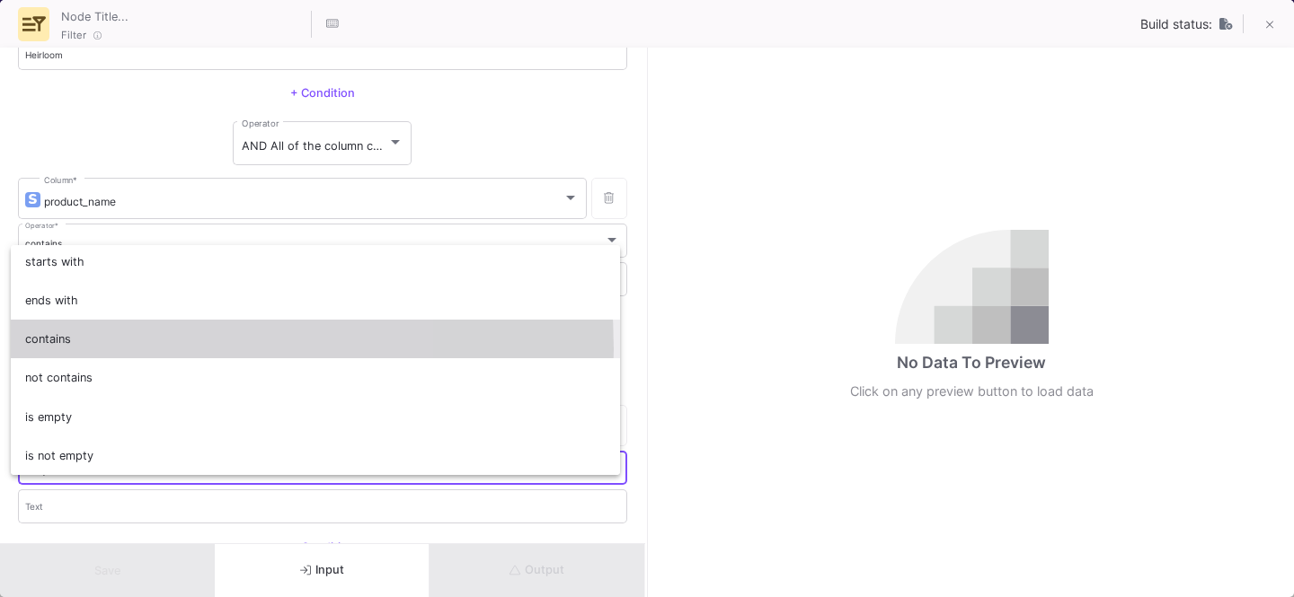
click at [66, 349] on span "contains" at bounding box center [315, 339] width 581 height 39
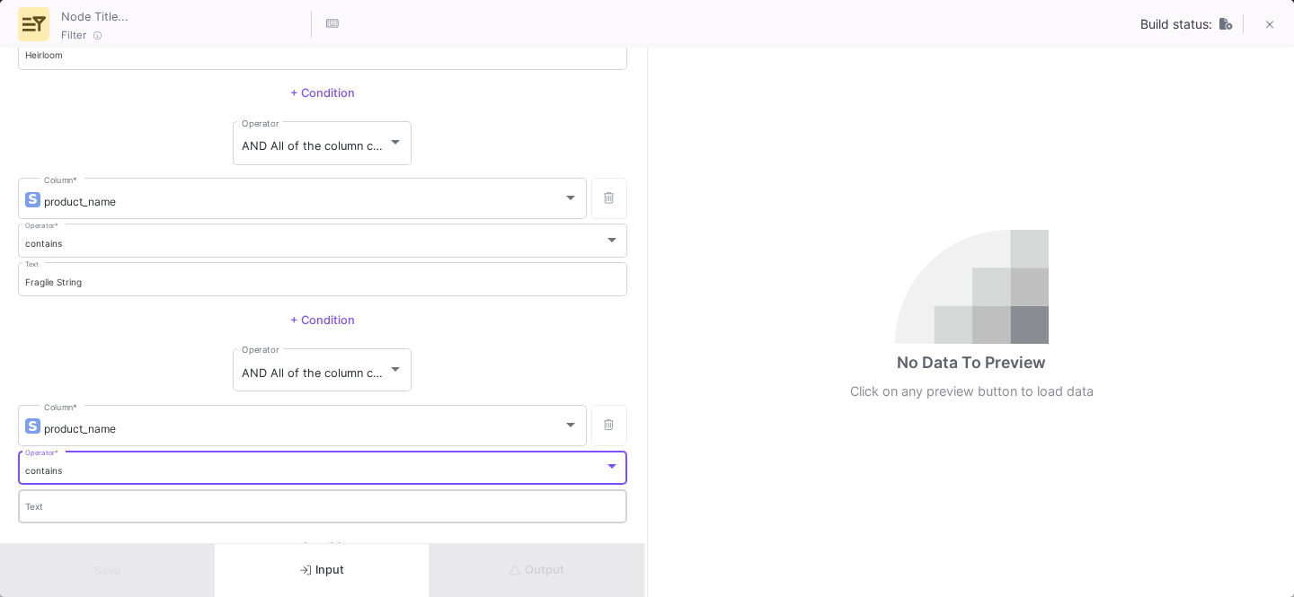
click at [62, 511] on input "Text" at bounding box center [323, 510] width 596 height 12
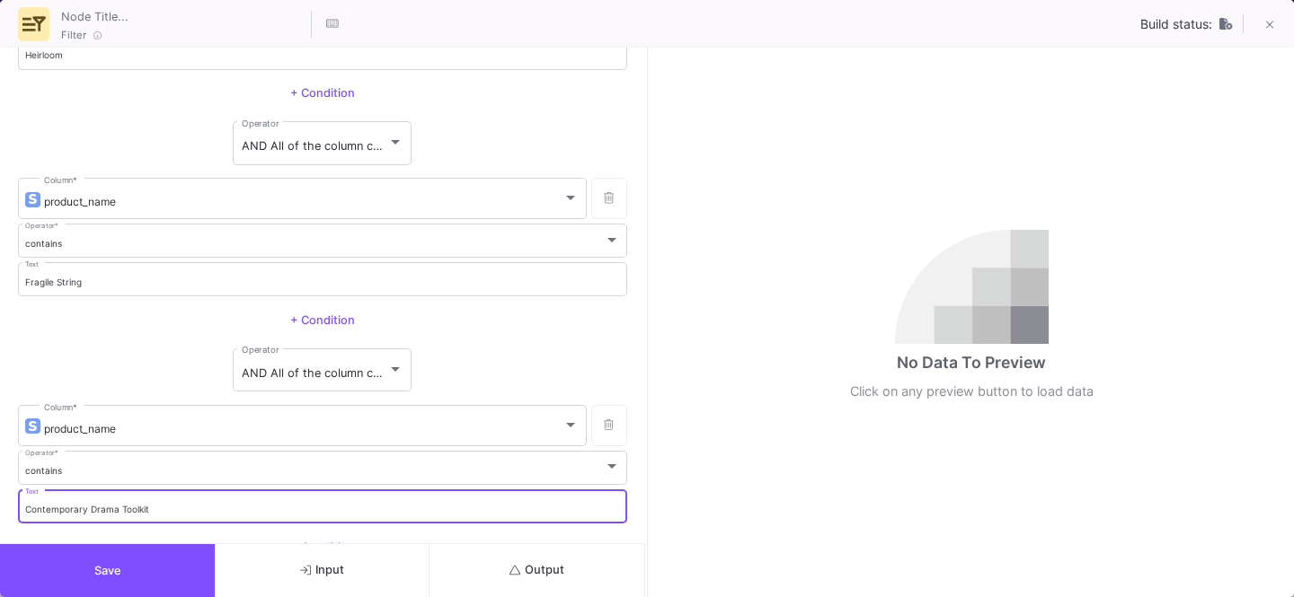
scroll to position [1609, 0]
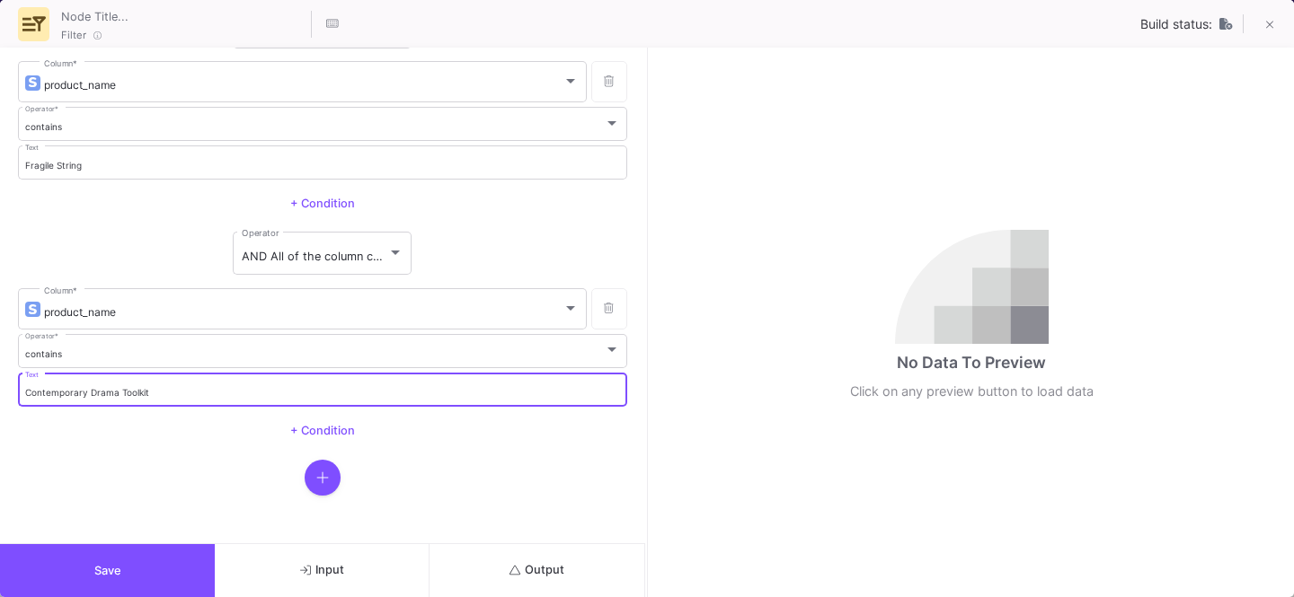
type input "Contemporary Drama Toolkit"
click at [311, 465] on button "button" at bounding box center [323, 478] width 36 height 36
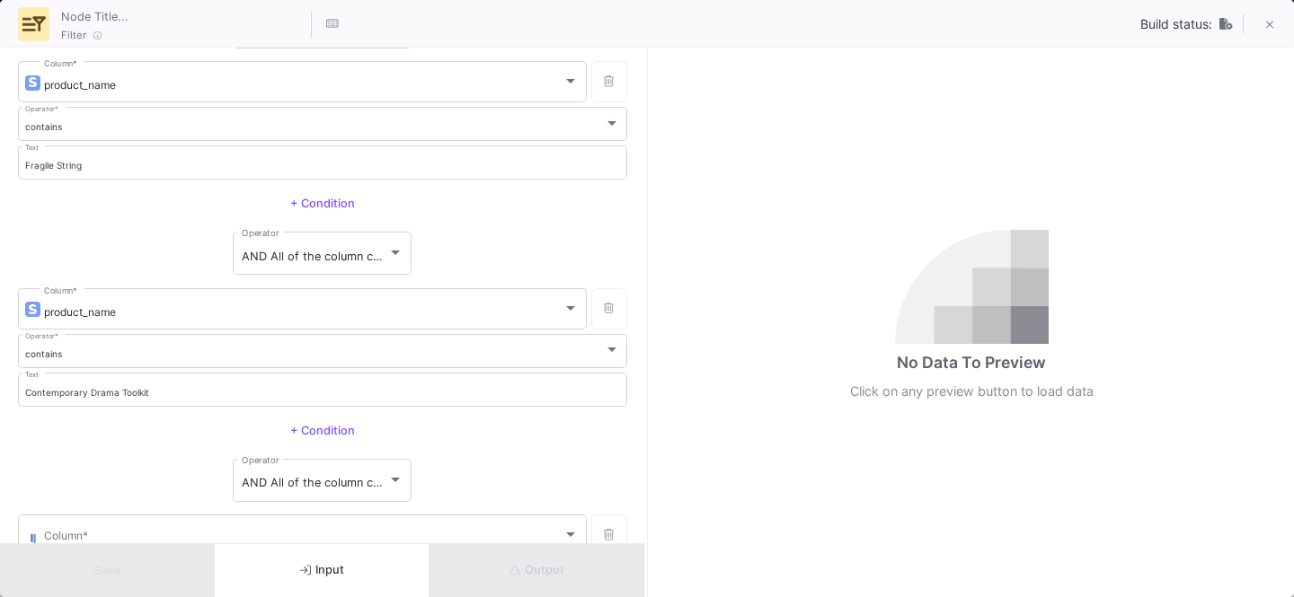
scroll to position [1720, 0]
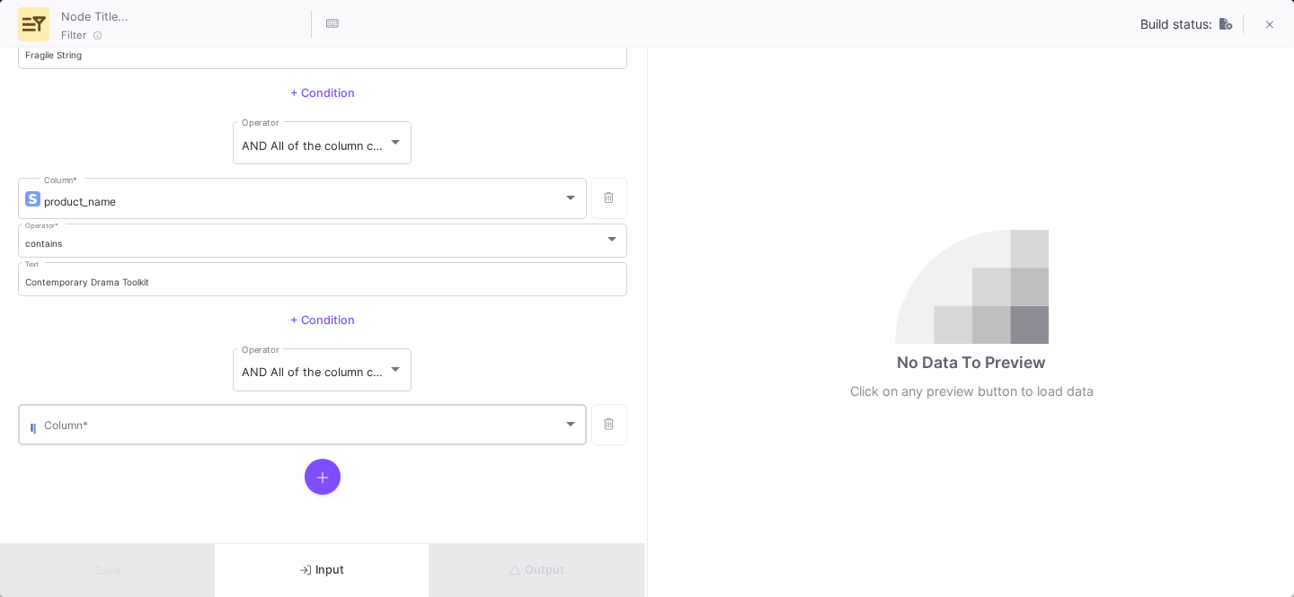
click at [57, 420] on div "Column *" at bounding box center [311, 424] width 535 height 44
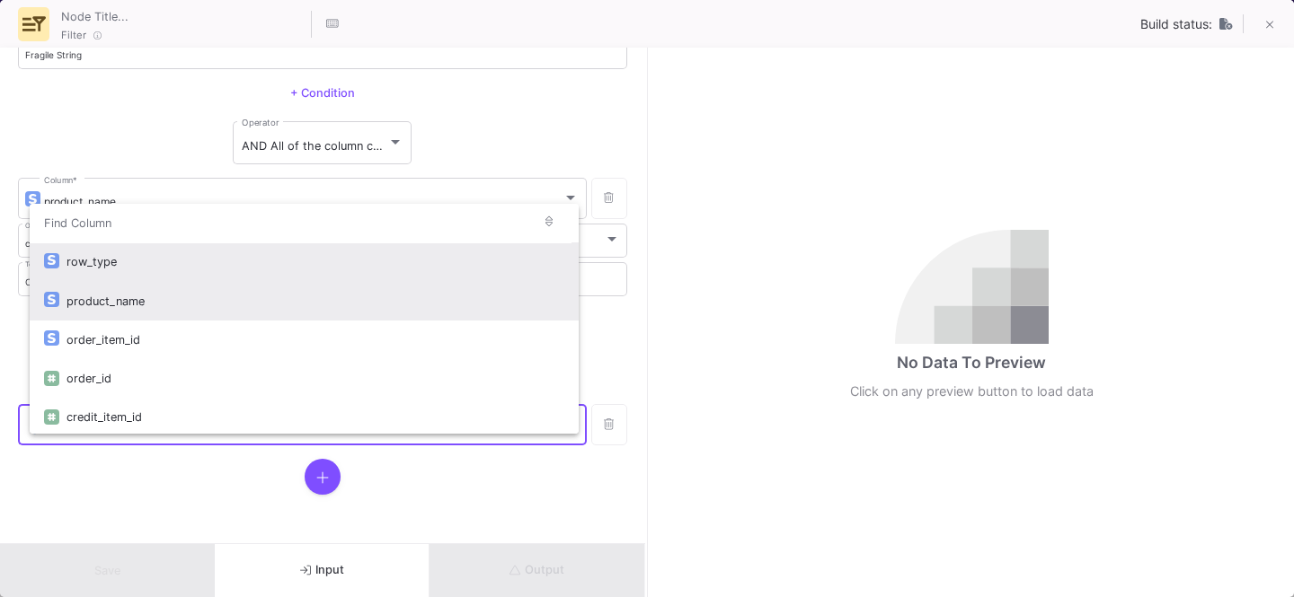
click at [134, 300] on div "product_name" at bounding box center [315, 301] width 498 height 39
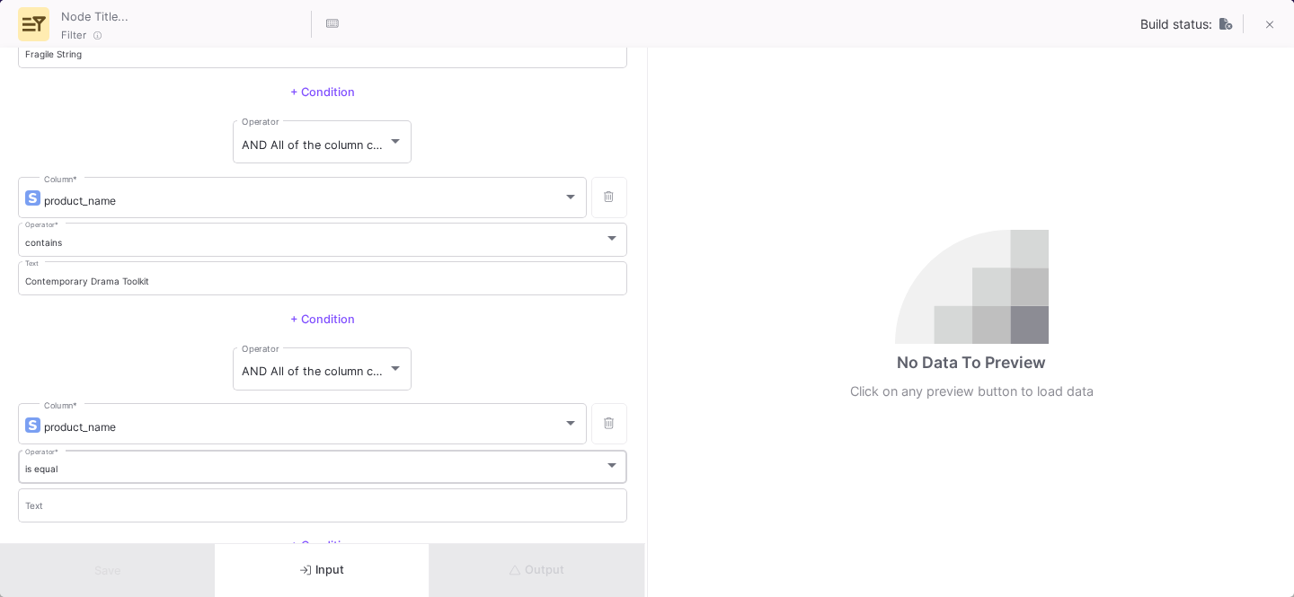
click at [45, 458] on div "is equal Operator *" at bounding box center [323, 465] width 596 height 37
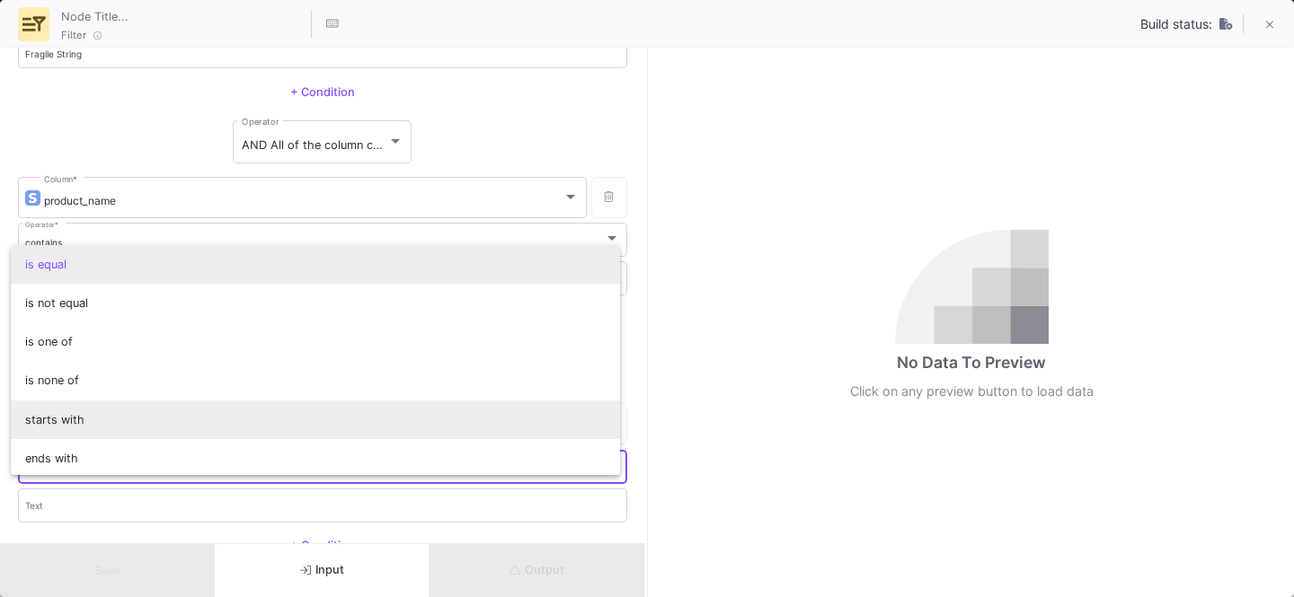
scroll to position [158, 0]
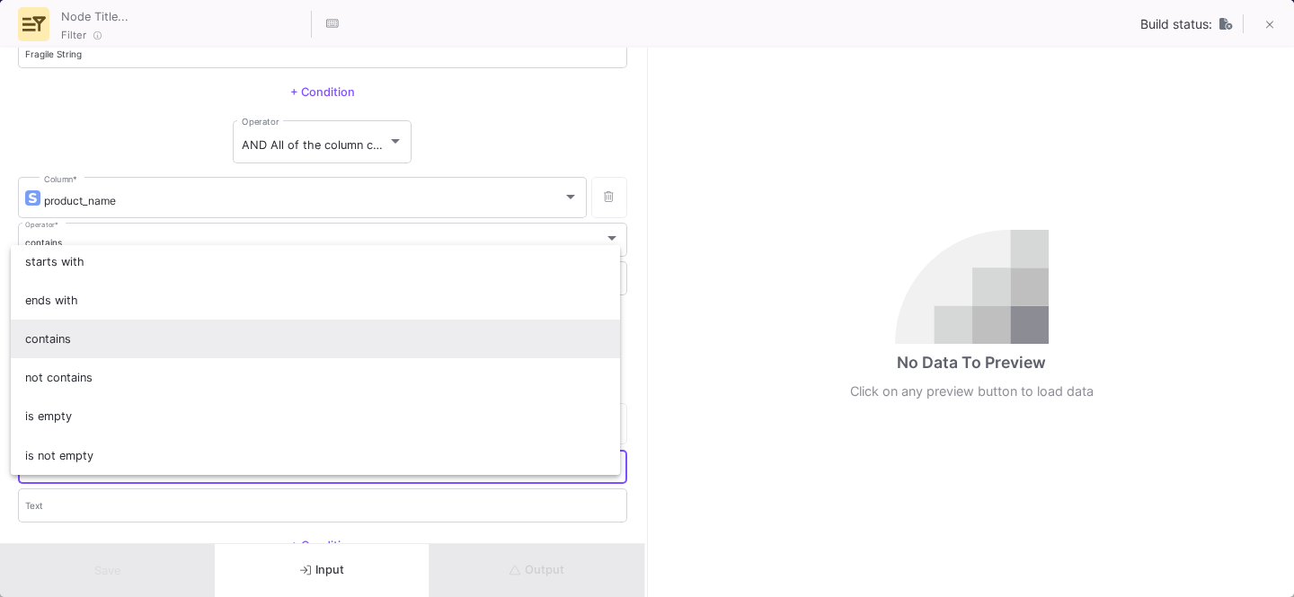
click at [78, 344] on span "contains" at bounding box center [315, 339] width 581 height 39
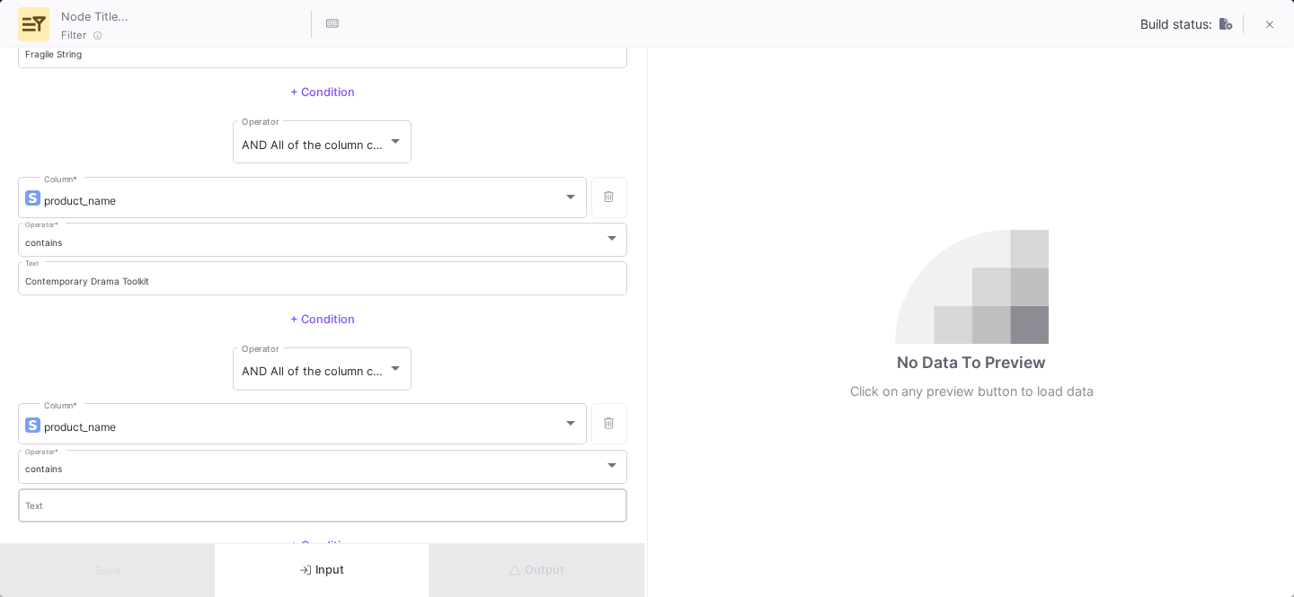
click at [59, 500] on div "Text" at bounding box center [323, 504] width 596 height 37
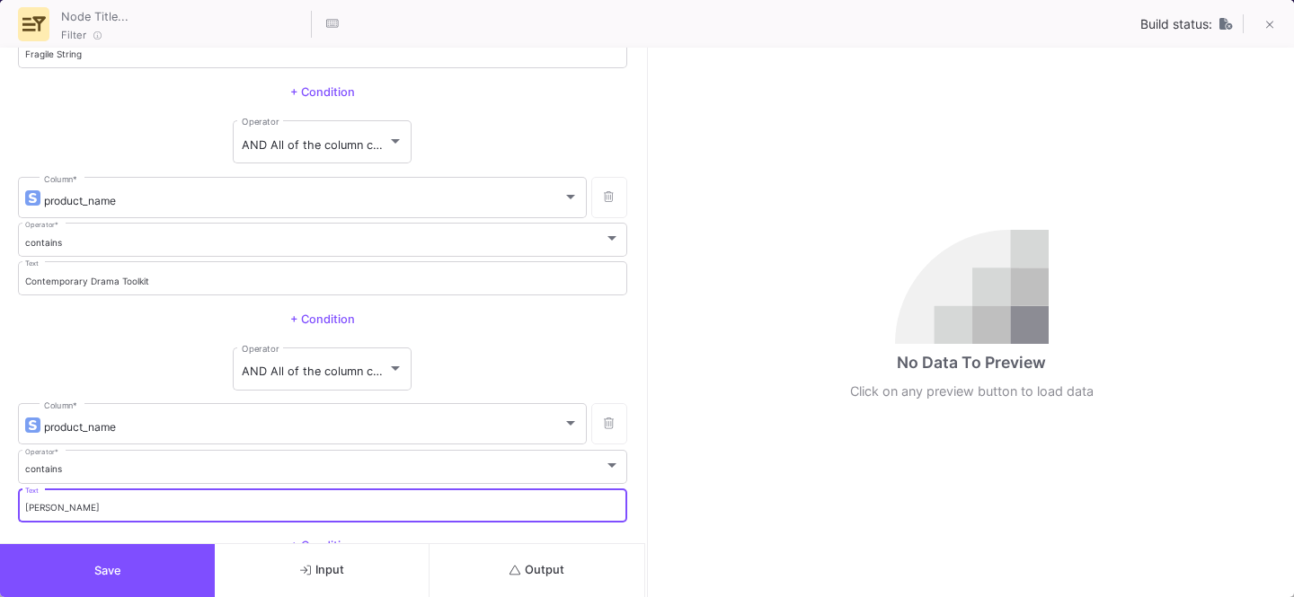
scroll to position [1837, 0]
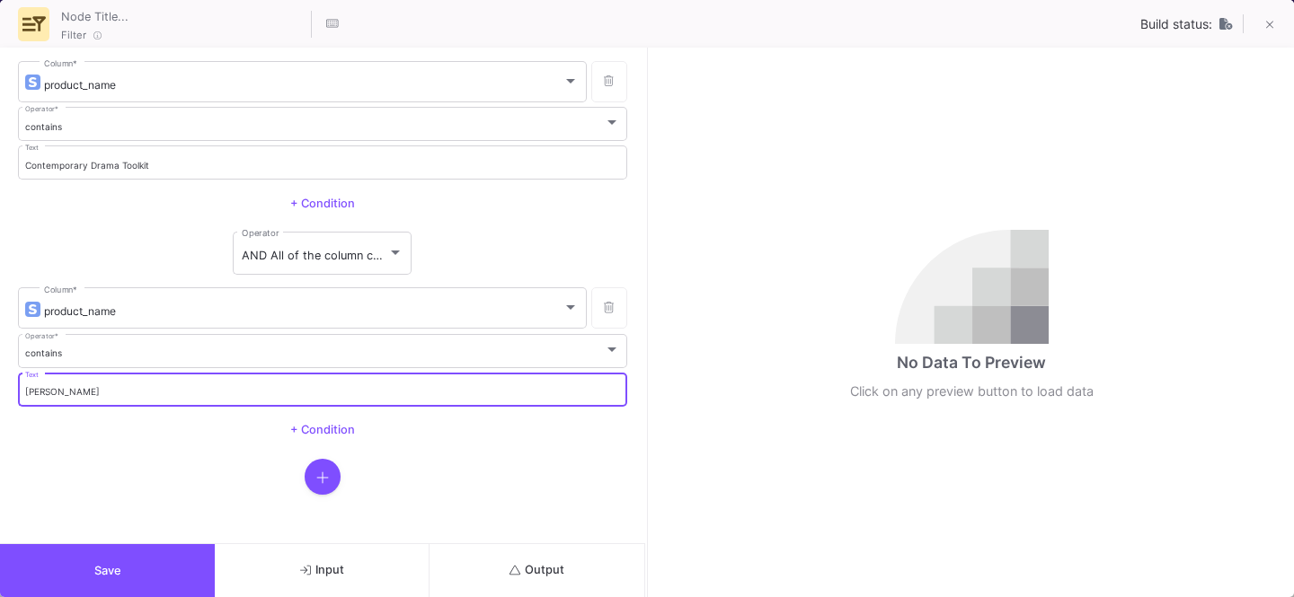
type input "[PERSON_NAME]"
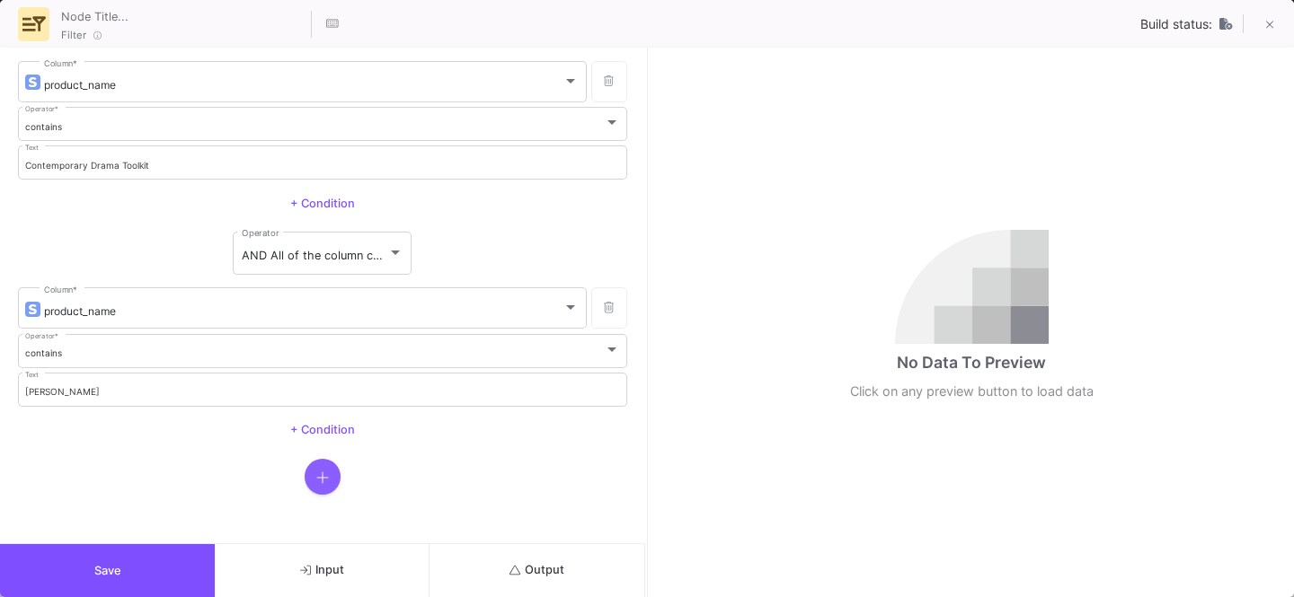
click at [316, 479] on icon "button" at bounding box center [322, 478] width 13 height 14
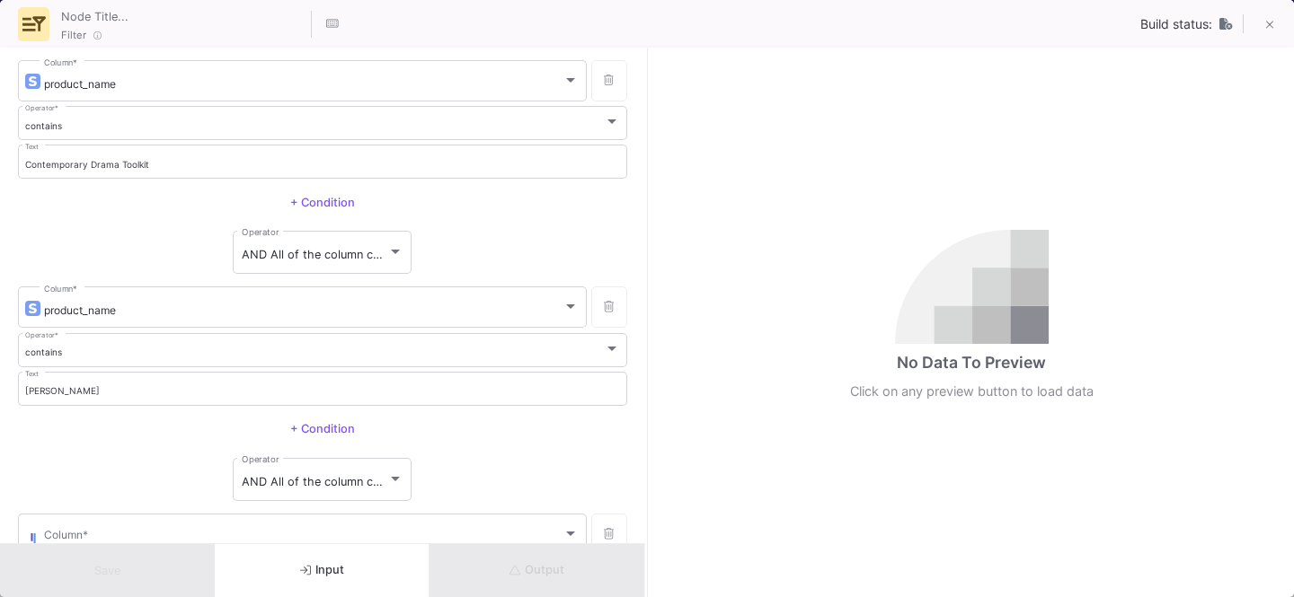
scroll to position [1948, 0]
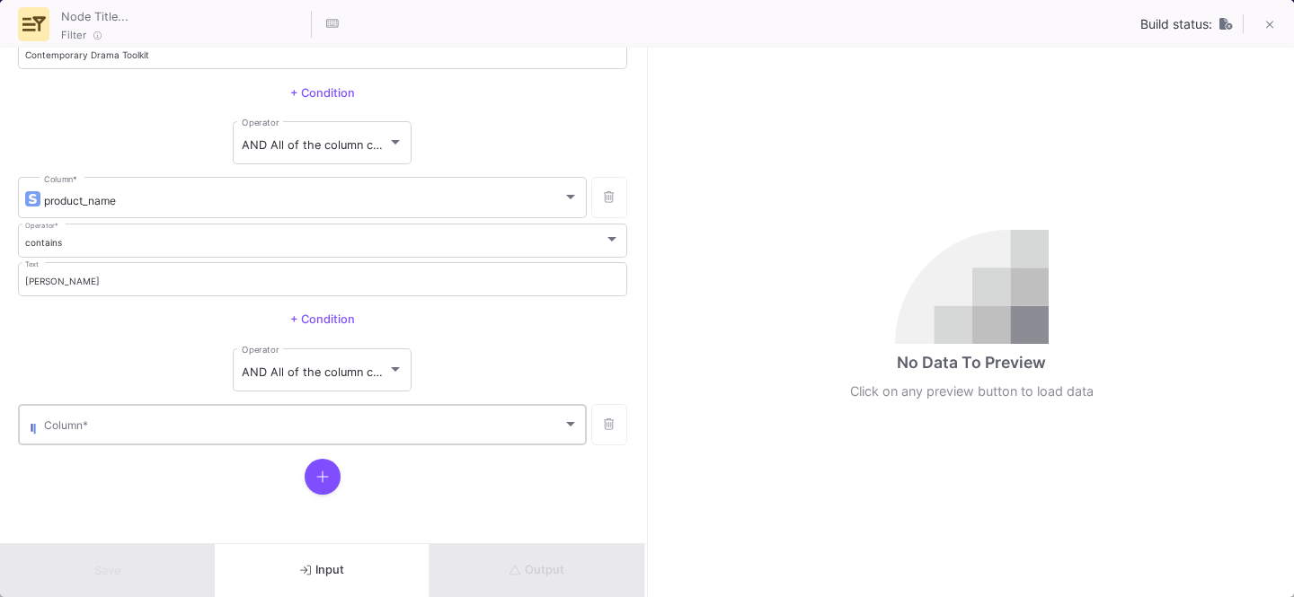
click at [101, 420] on div "Column *" at bounding box center [311, 424] width 535 height 44
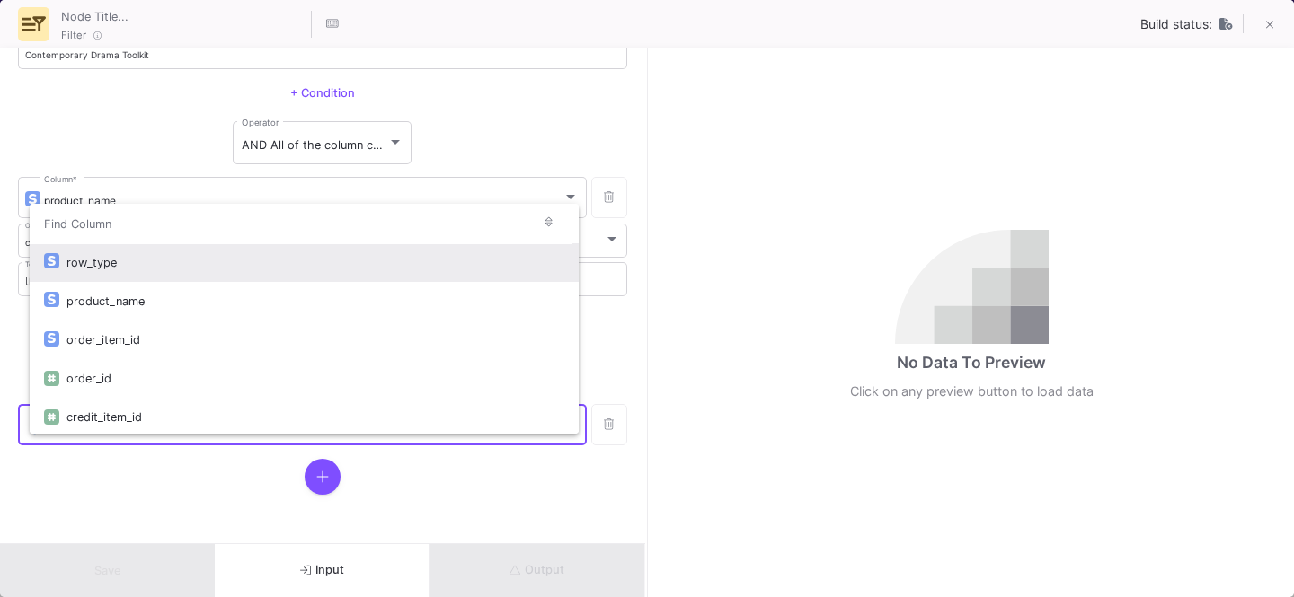
click at [104, 124] on div at bounding box center [647, 298] width 1294 height 597
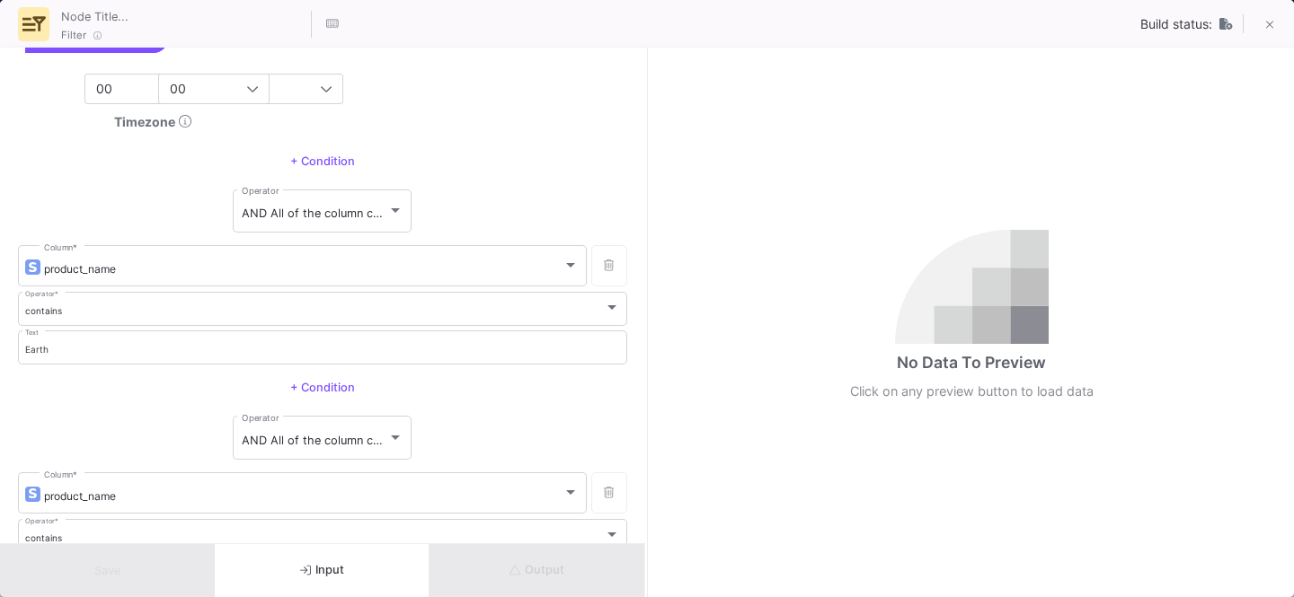
scroll to position [996, 0]
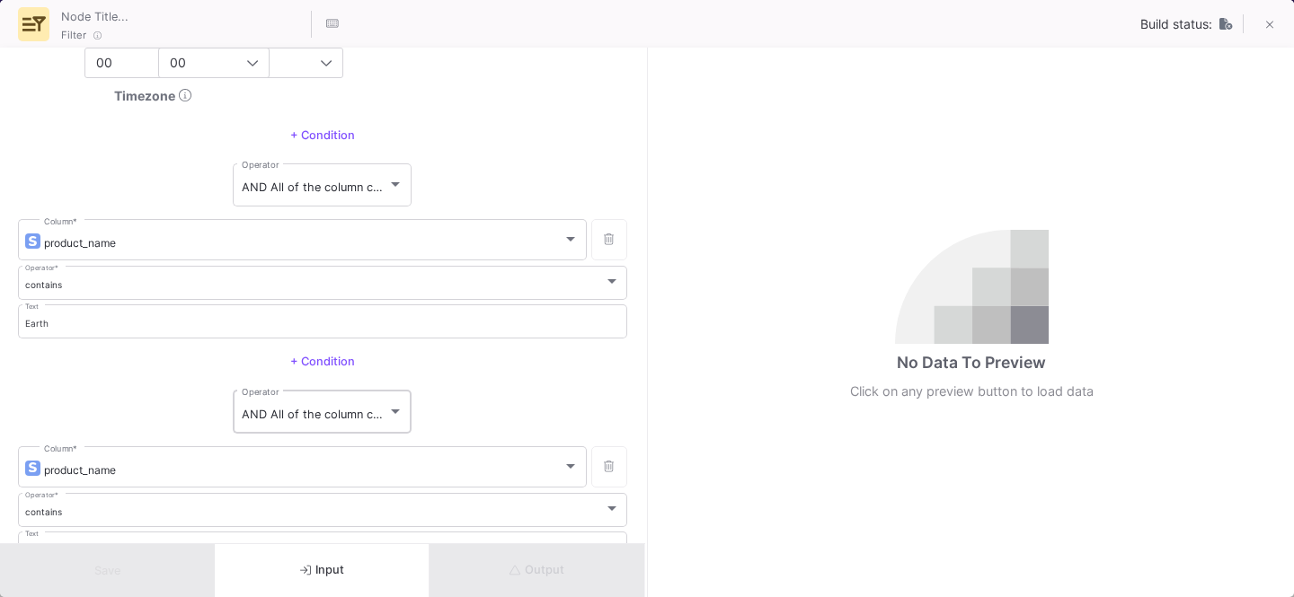
click at [273, 400] on div "AND All of the column conditions (see left bars) have to match Operator" at bounding box center [323, 410] width 162 height 47
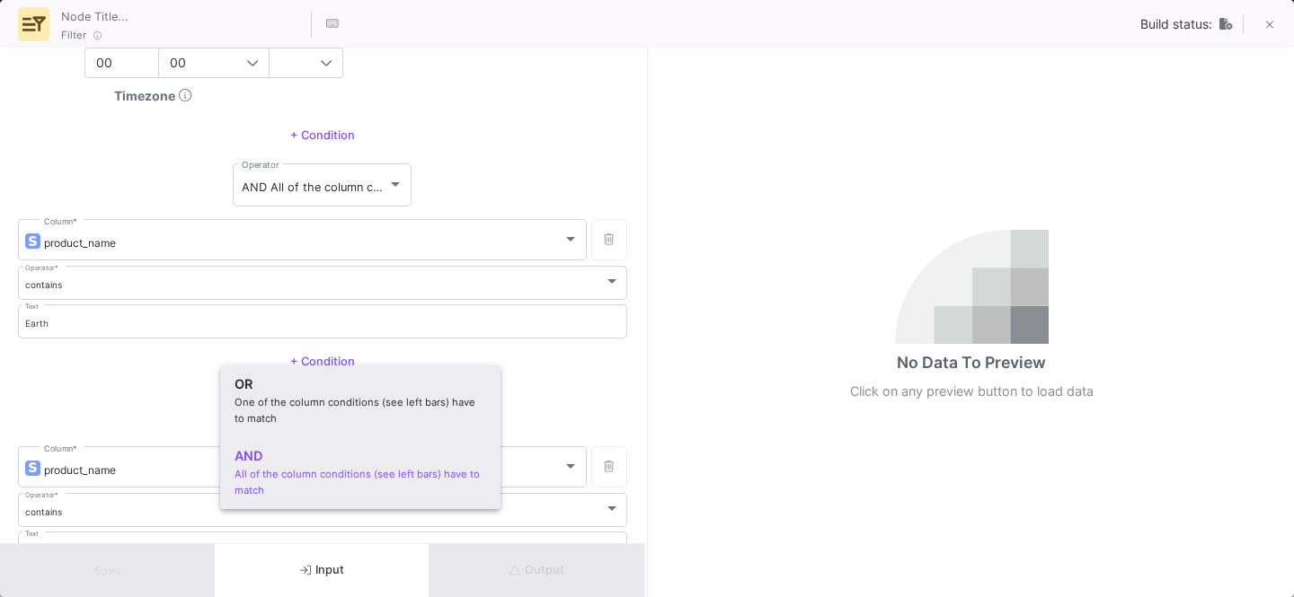
click at [282, 412] on div "One of the column conditions (see left bars) have to match" at bounding box center [360, 410] width 252 height 31
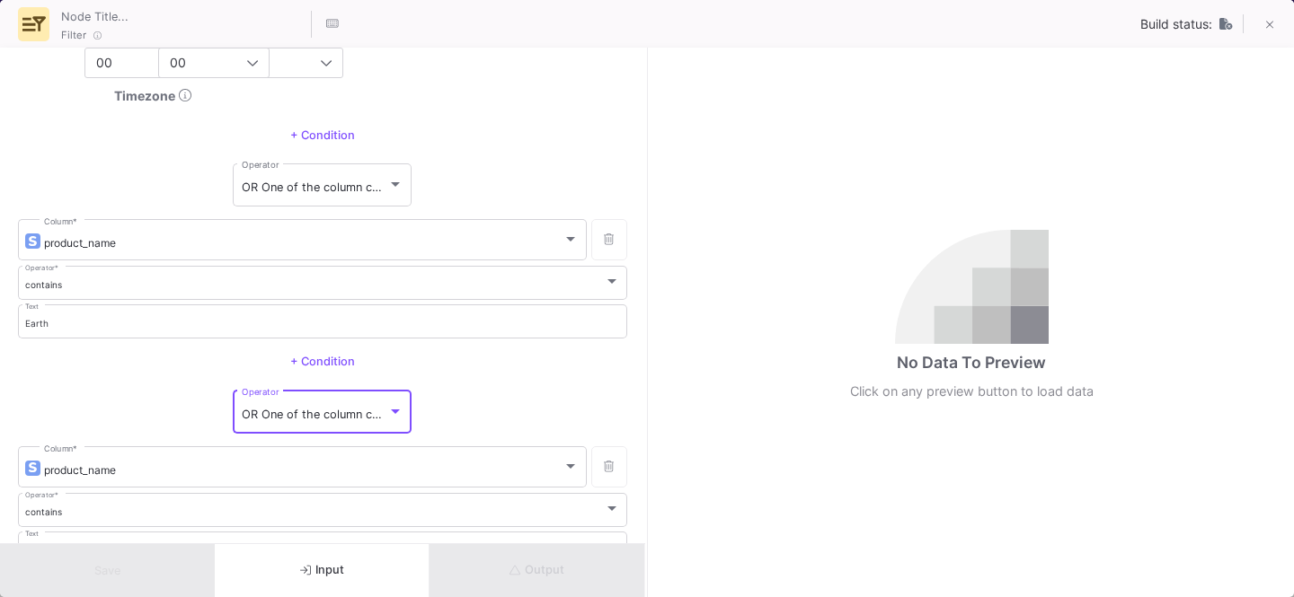
click at [130, 369] on div "+ Condition" at bounding box center [322, 362] width 609 height 27
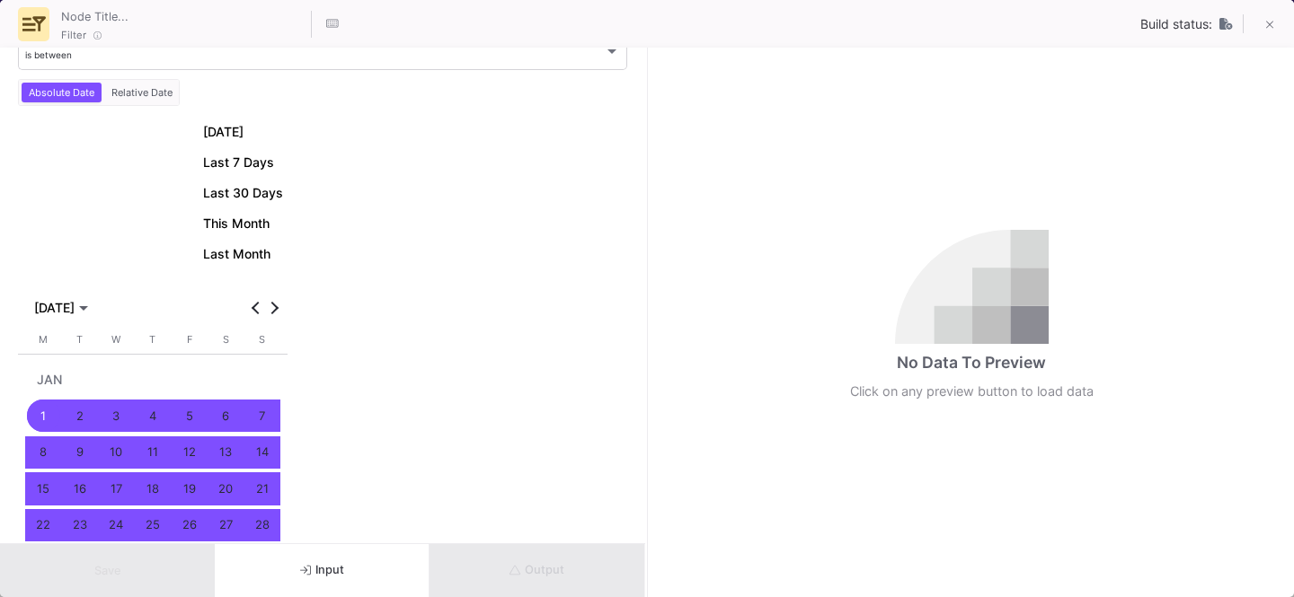
scroll to position [0, 0]
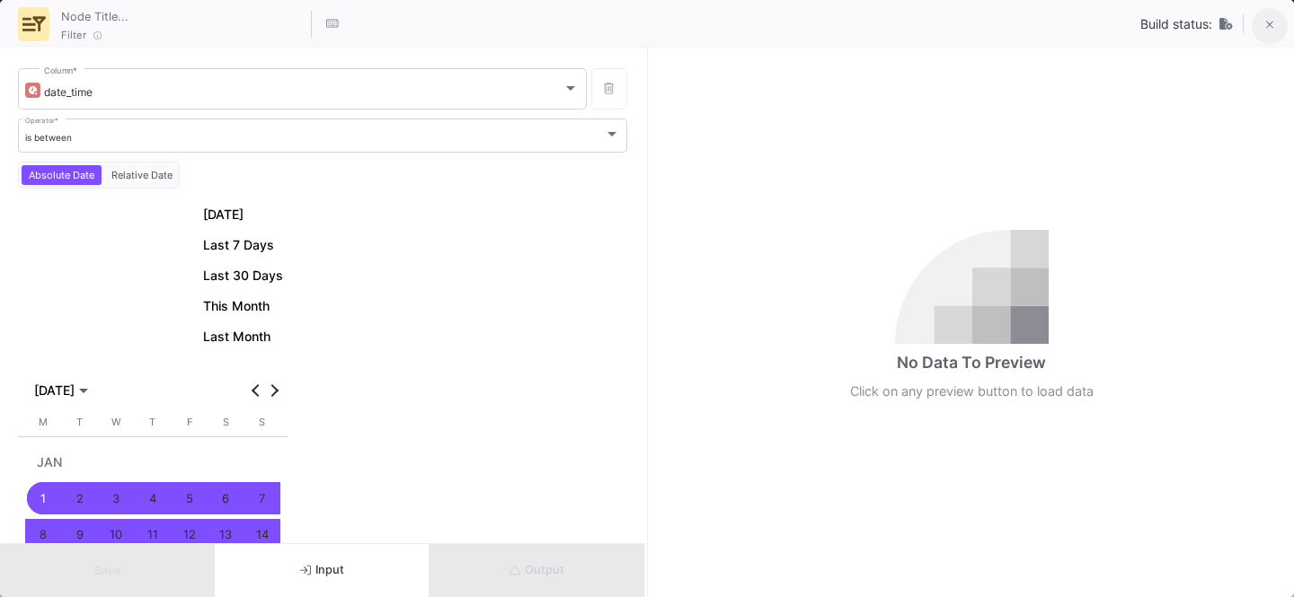
click at [1274, 18] on button at bounding box center [1269, 26] width 36 height 36
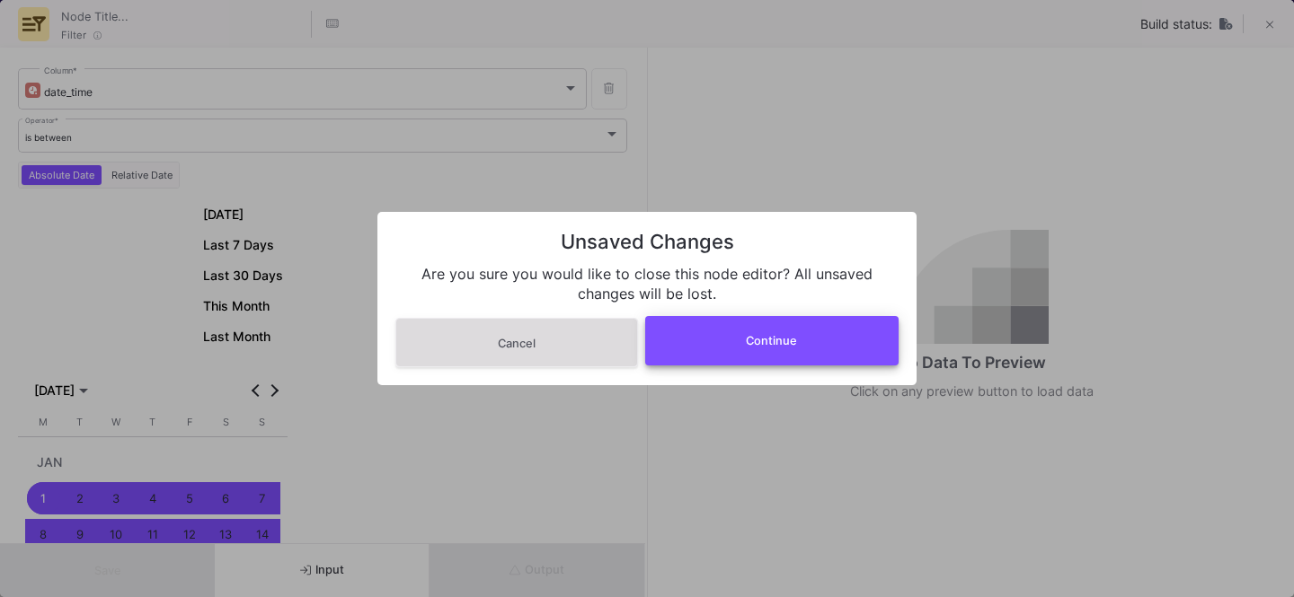
click at [722, 343] on button "Continue" at bounding box center [772, 340] width 254 height 49
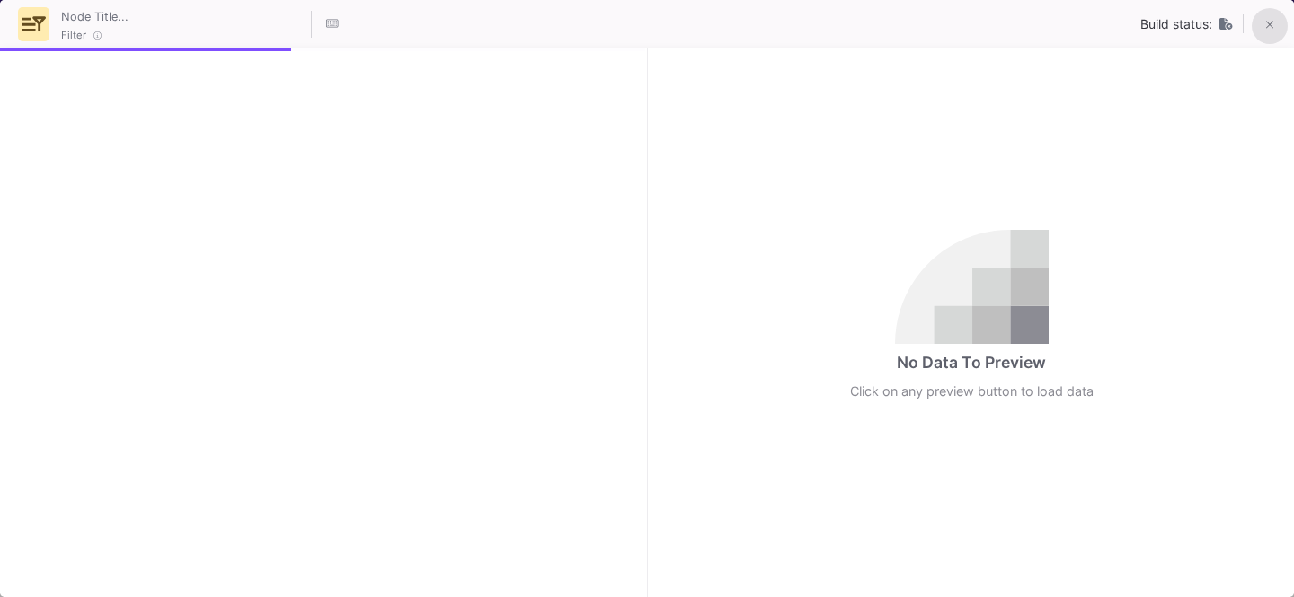
click at [1266, 25] on icon at bounding box center [1270, 25] width 8 height 13
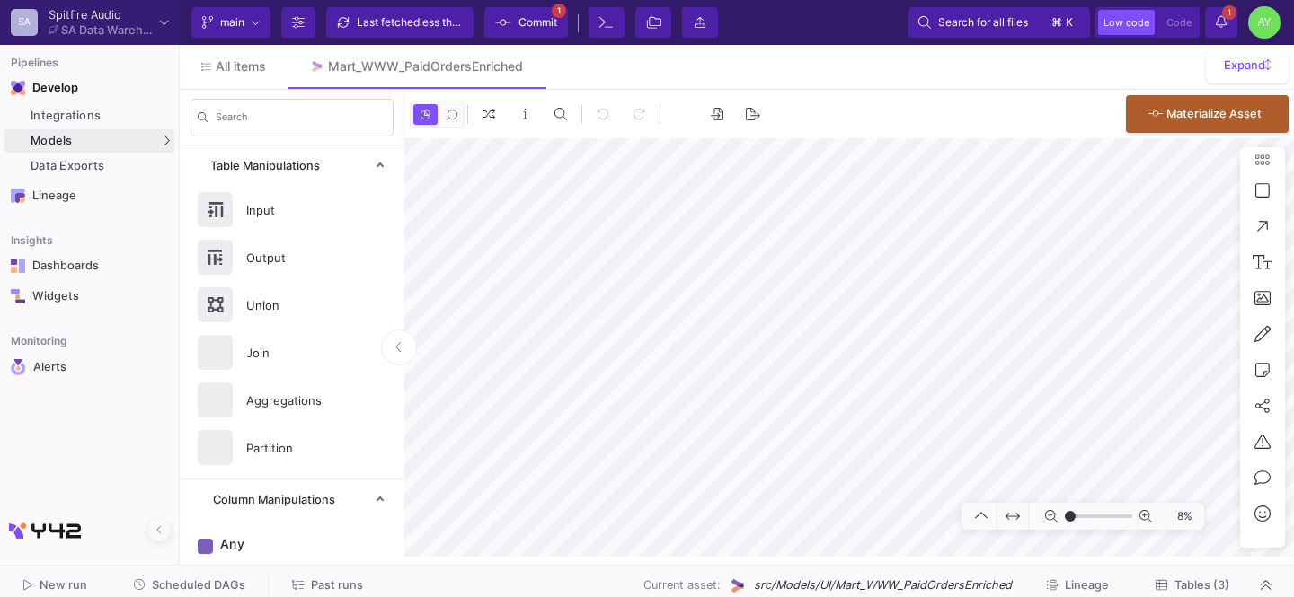
type input "-39"
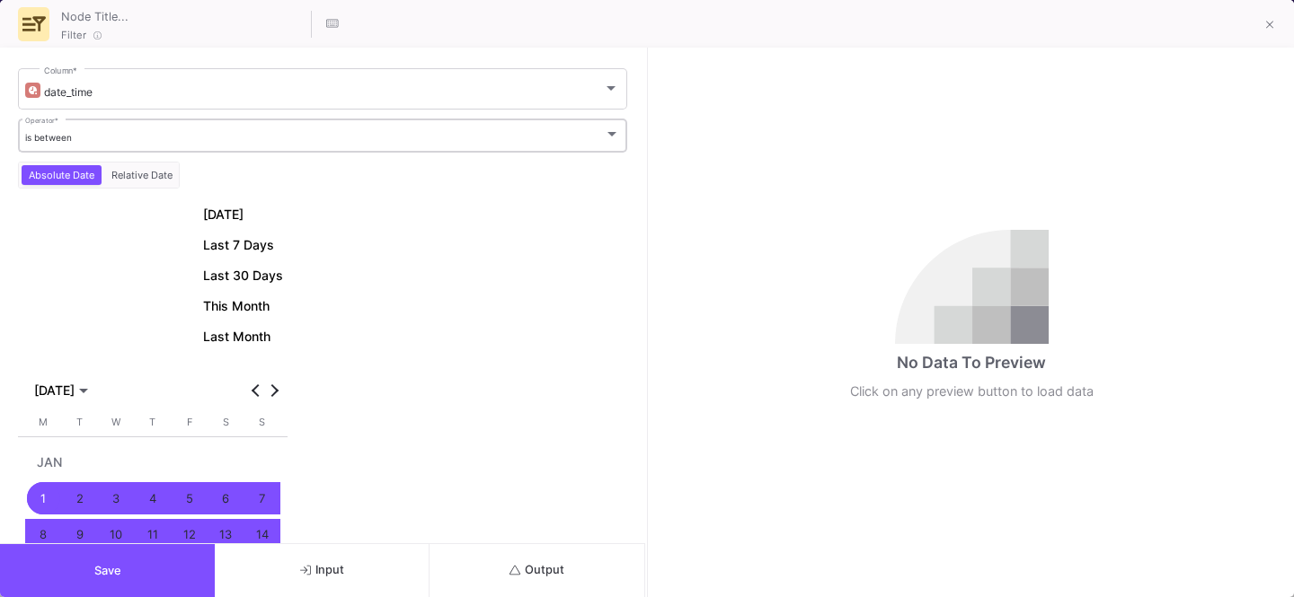
click at [116, 125] on div "is between Operator *" at bounding box center [323, 134] width 596 height 37
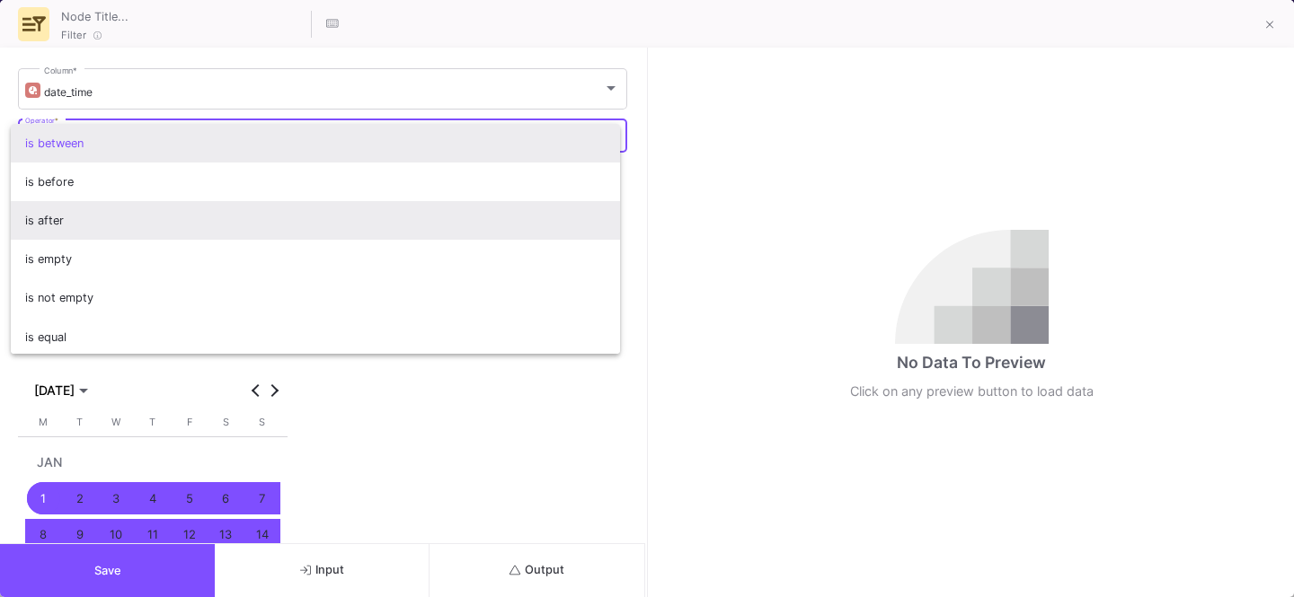
click at [74, 209] on span "is after" at bounding box center [315, 220] width 581 height 39
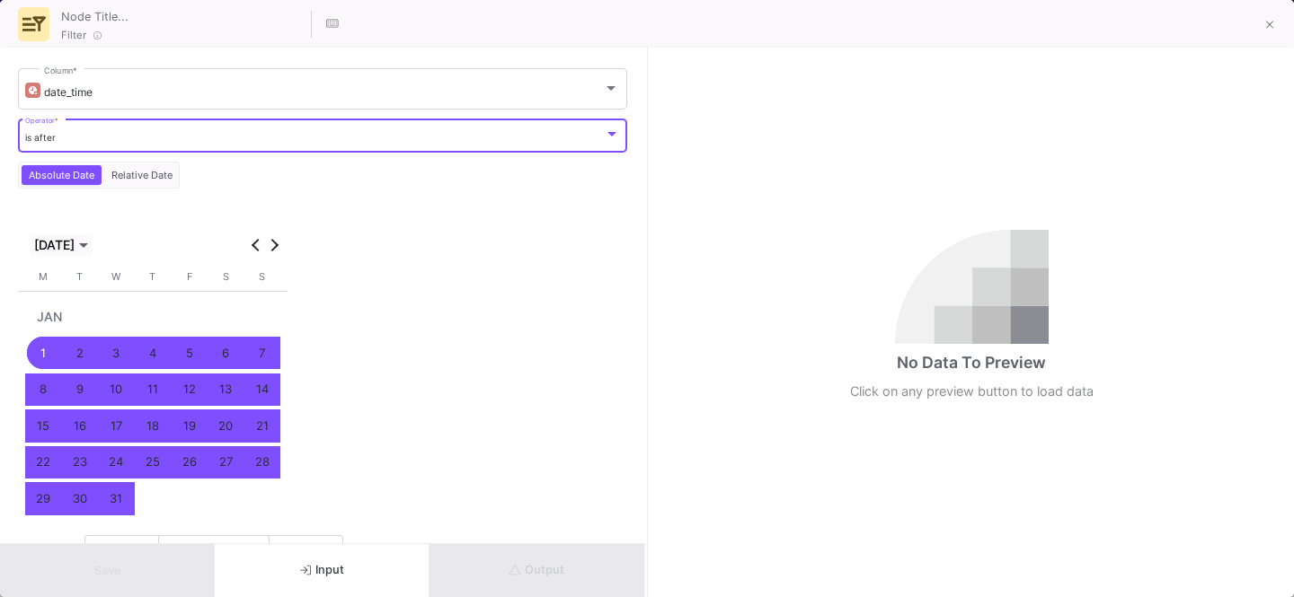
click at [75, 252] on span "Choose month and year" at bounding box center [61, 245] width 61 height 22
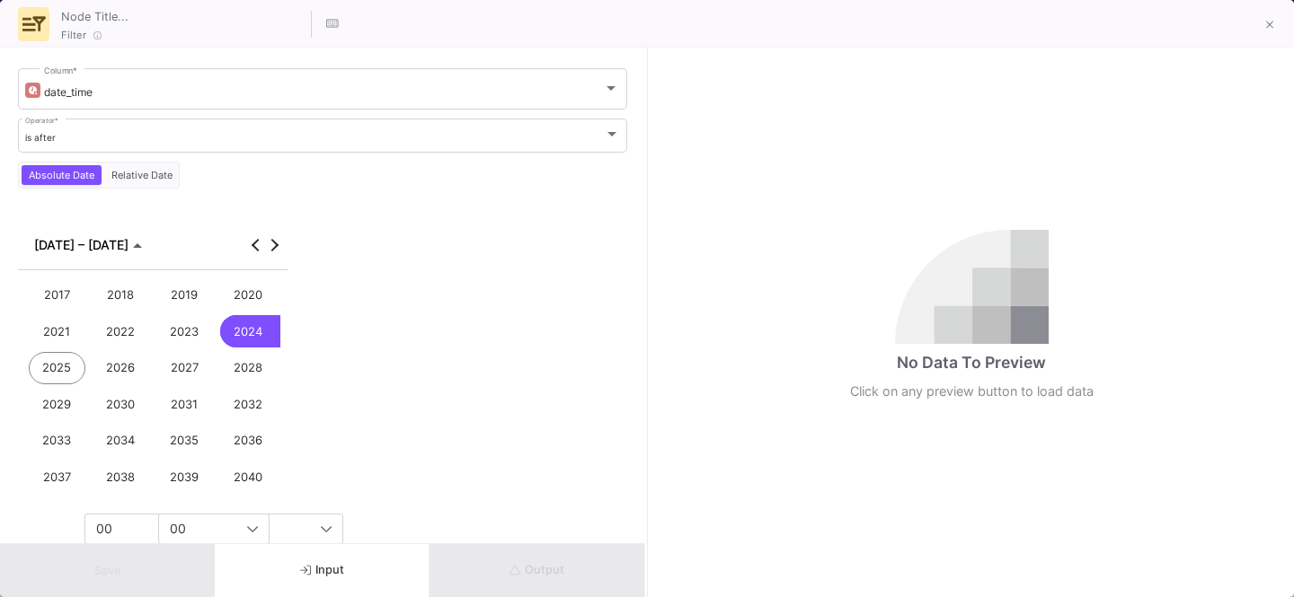
click at [59, 376] on div "2025" at bounding box center [57, 368] width 57 height 33
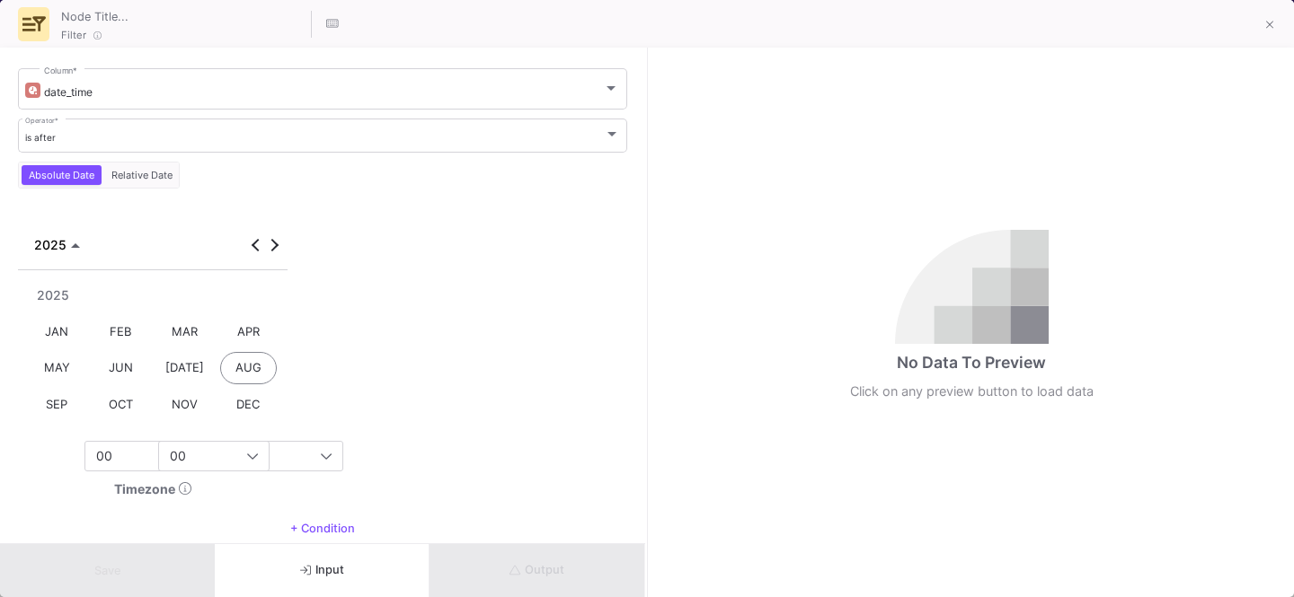
click at [237, 380] on div "AUG" at bounding box center [248, 368] width 57 height 33
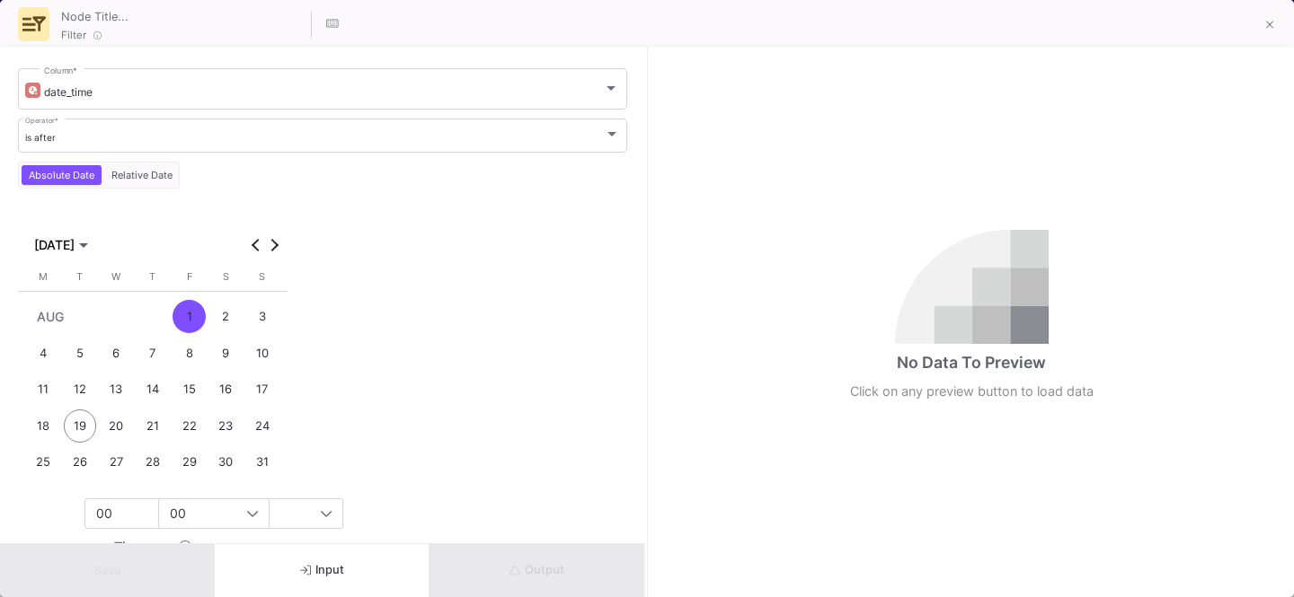
click at [50, 429] on div "18" at bounding box center [43, 426] width 33 height 33
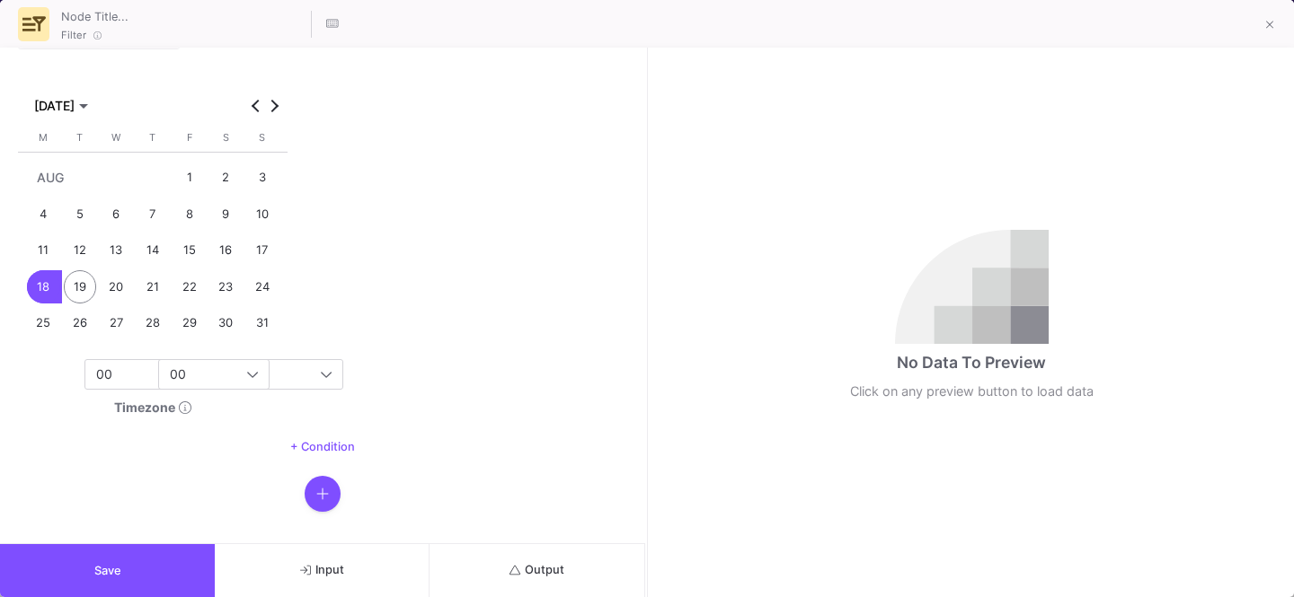
scroll to position [155, 0]
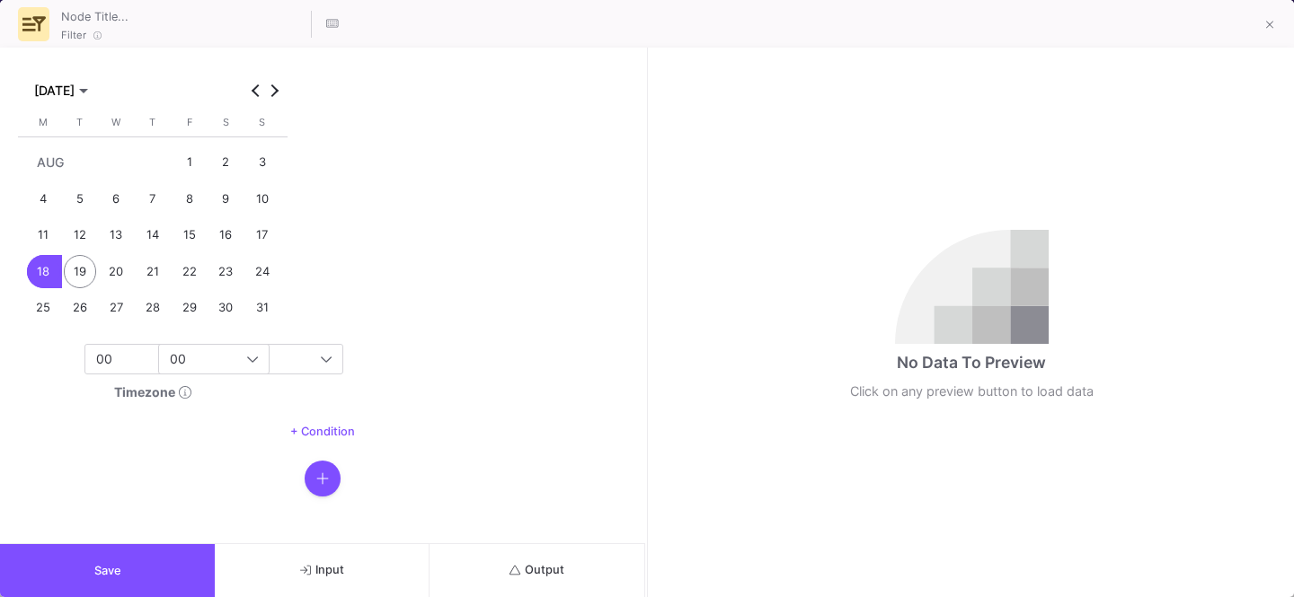
click at [100, 548] on button "Save" at bounding box center [107, 570] width 215 height 53
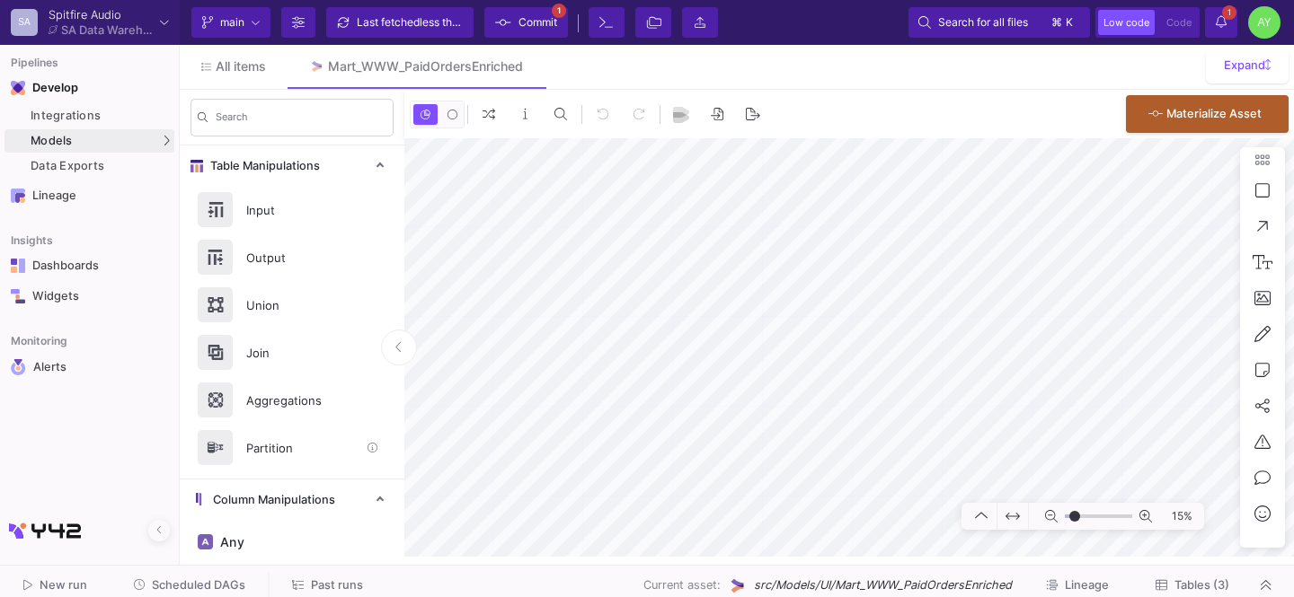
scroll to position [1094, 0]
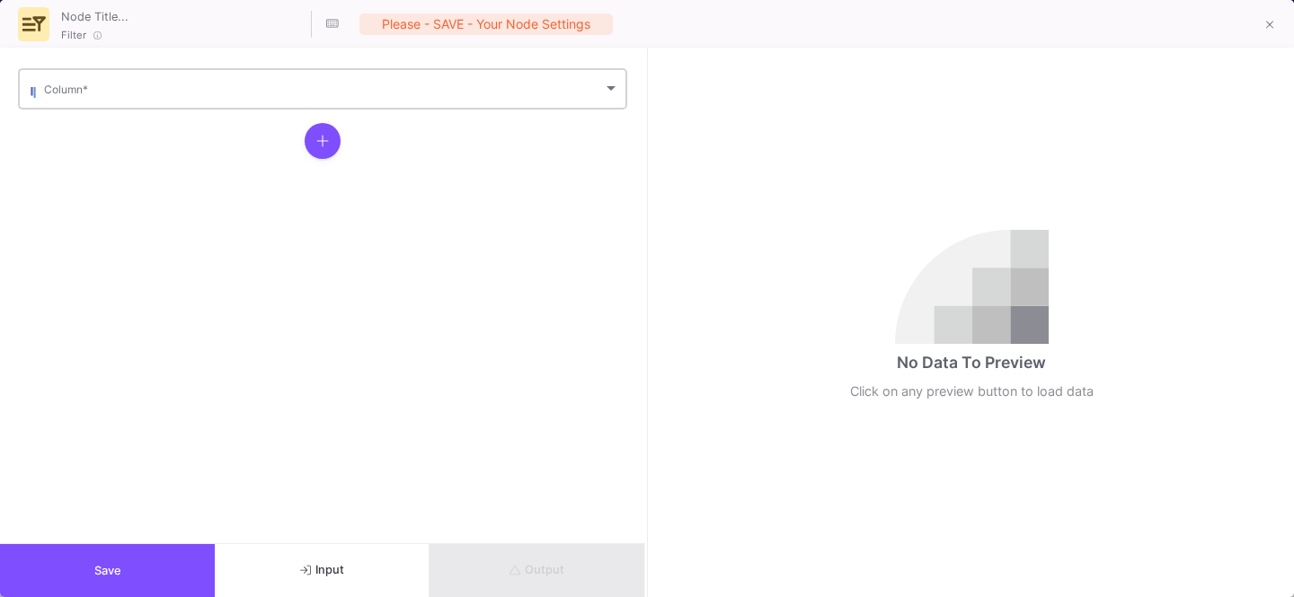
click at [155, 104] on div "Column *" at bounding box center [331, 88] width 575 height 44
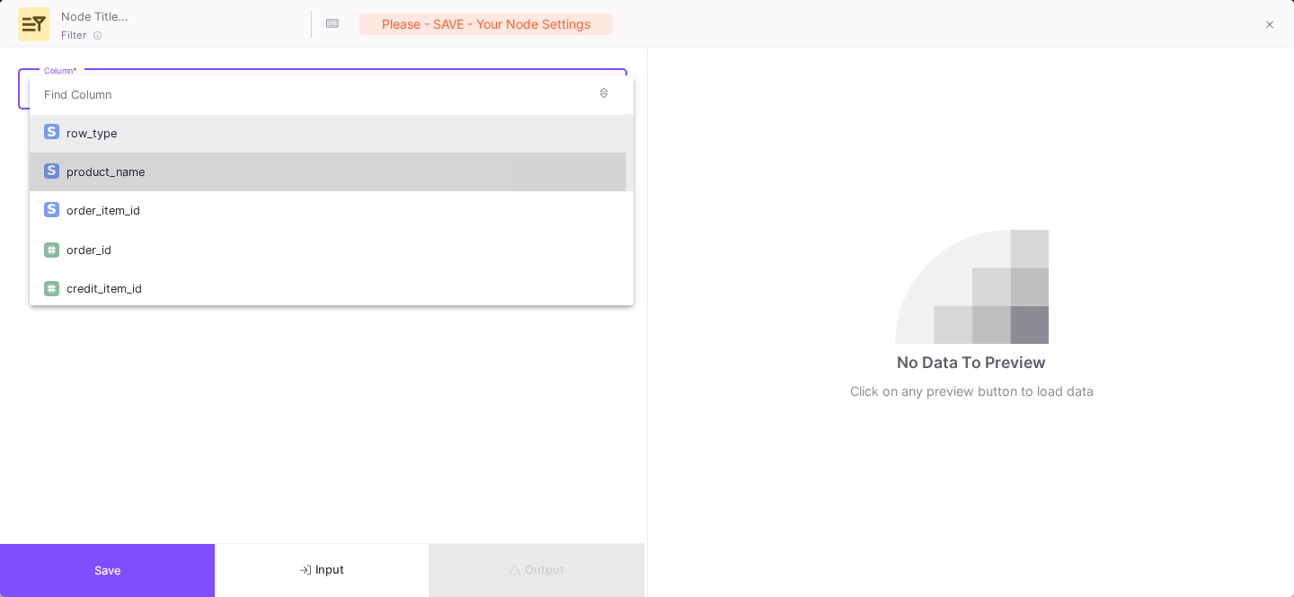
click at [112, 172] on div "product_name" at bounding box center [342, 172] width 552 height 39
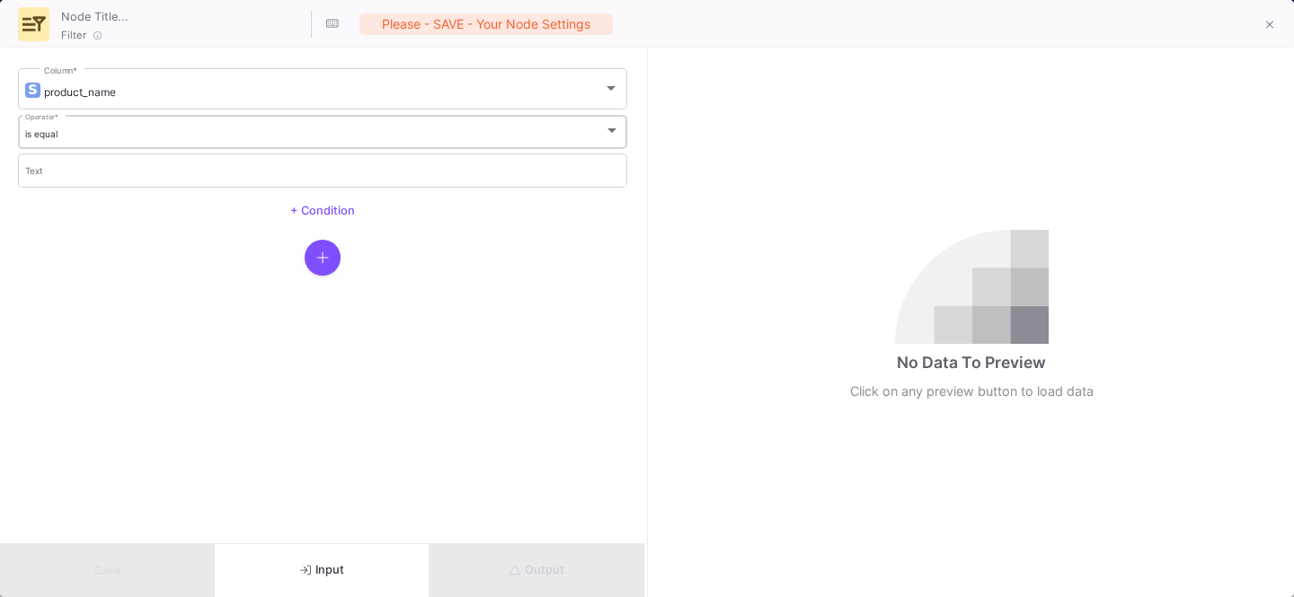
click at [76, 144] on div "is equal Operator *" at bounding box center [323, 130] width 596 height 37
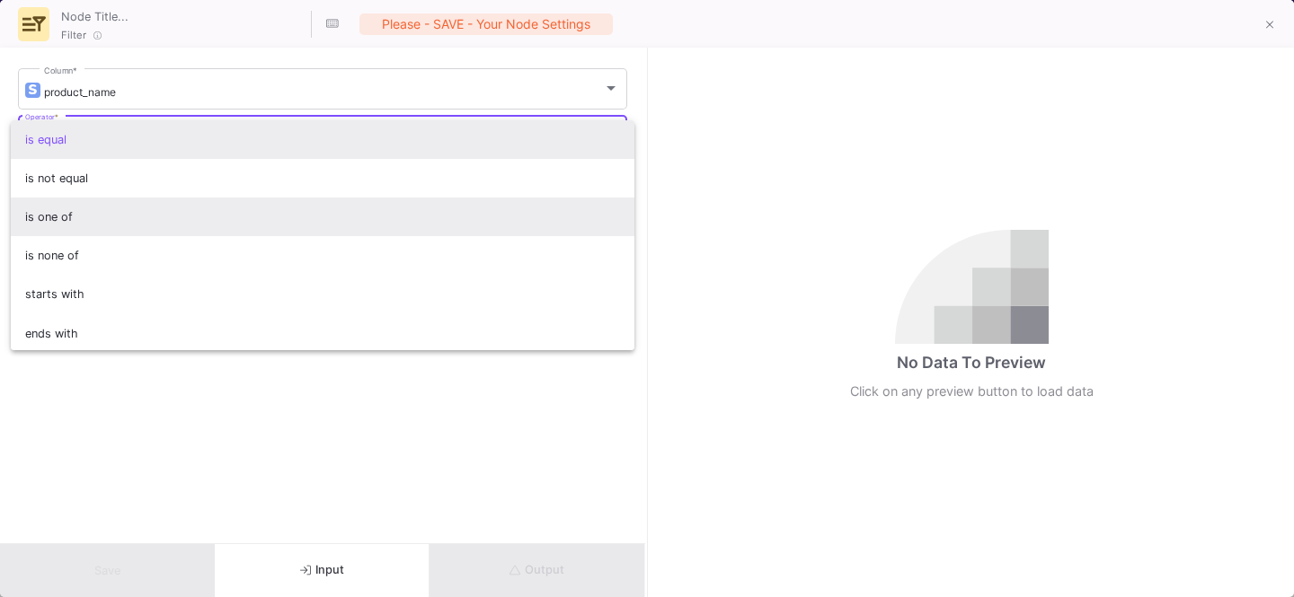
scroll to position [158, 0]
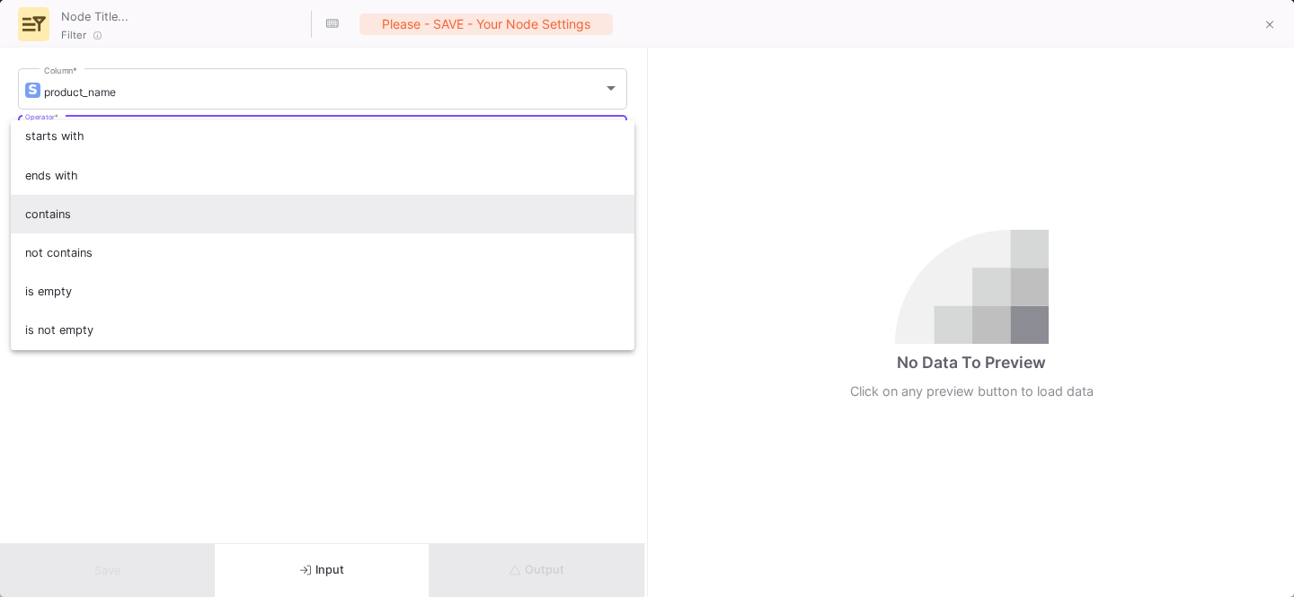
click at [105, 217] on span "contains" at bounding box center [323, 214] width 596 height 39
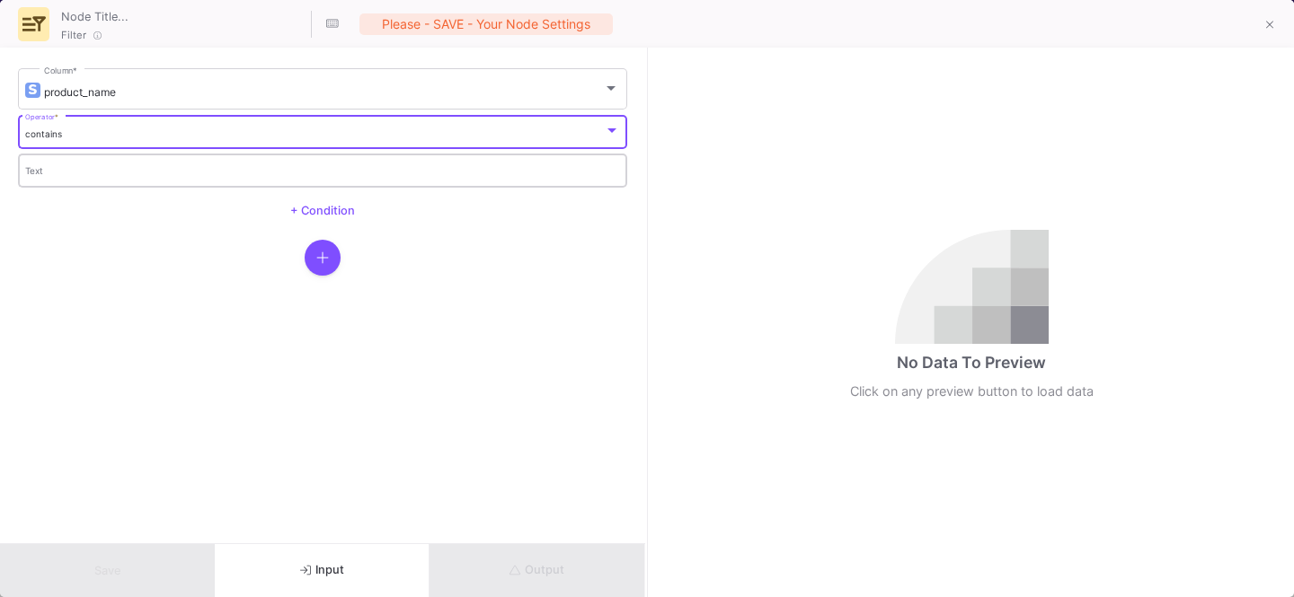
click at [54, 169] on input "Text" at bounding box center [323, 173] width 596 height 12
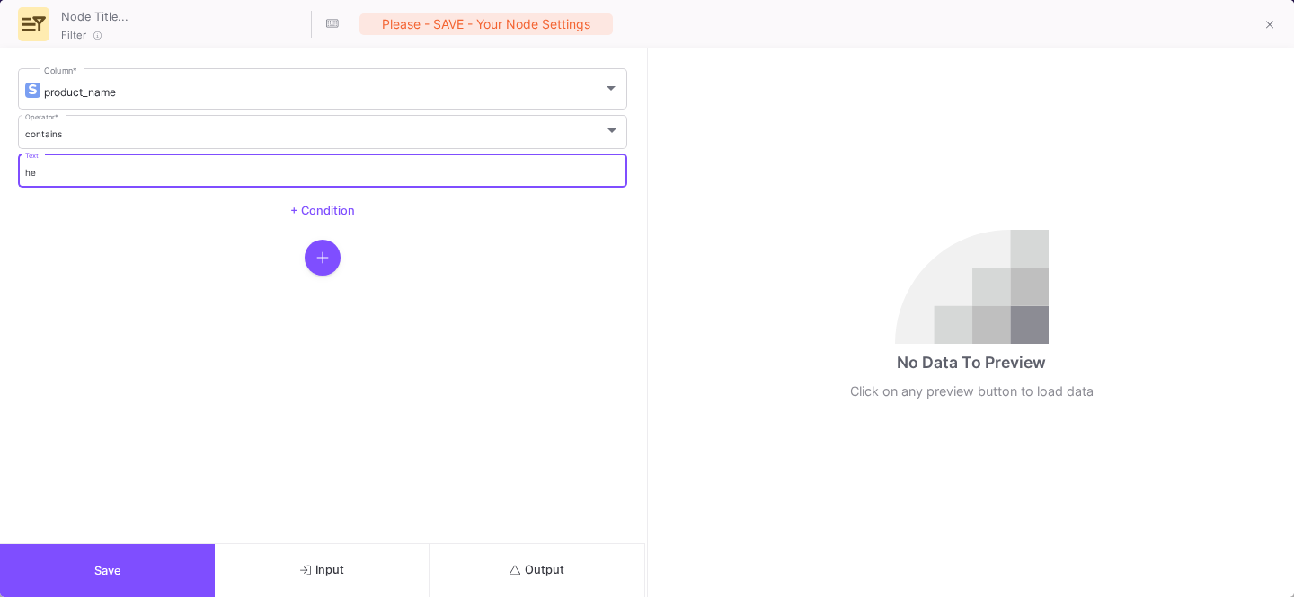
type input "h"
type input "Heirloom"
click at [337, 215] on span "+ Condition" at bounding box center [322, 210] width 65 height 13
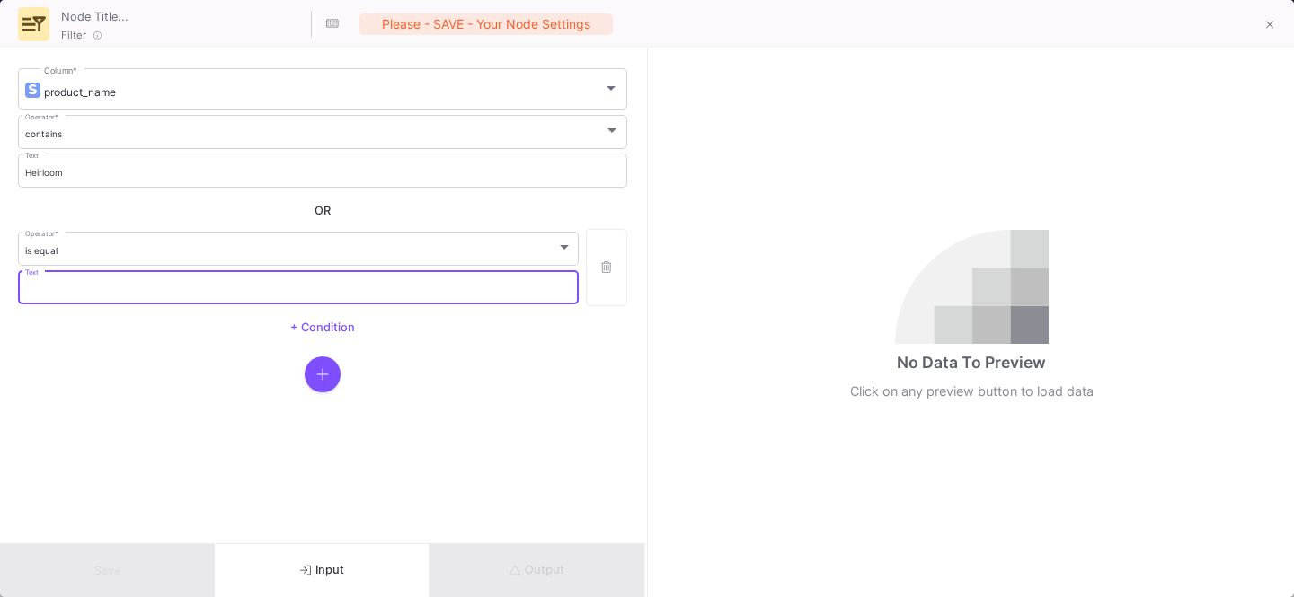
click at [216, 284] on input "Text" at bounding box center [298, 290] width 547 height 12
type input "E"
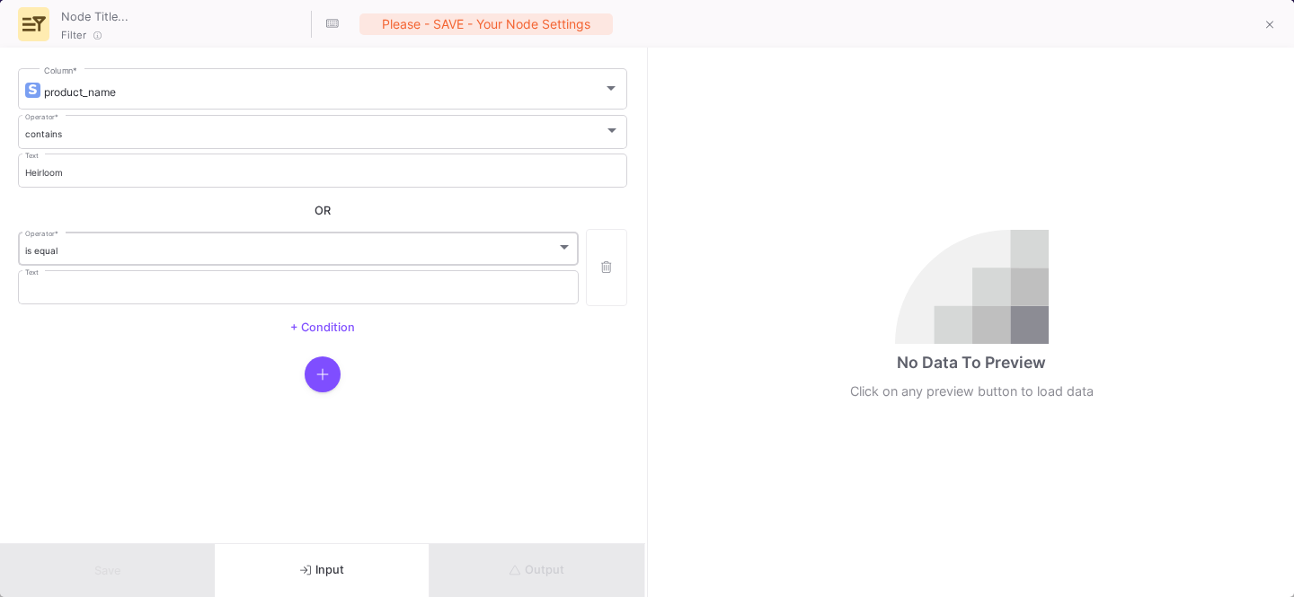
click at [178, 258] on div "is equal Operator *" at bounding box center [298, 247] width 547 height 37
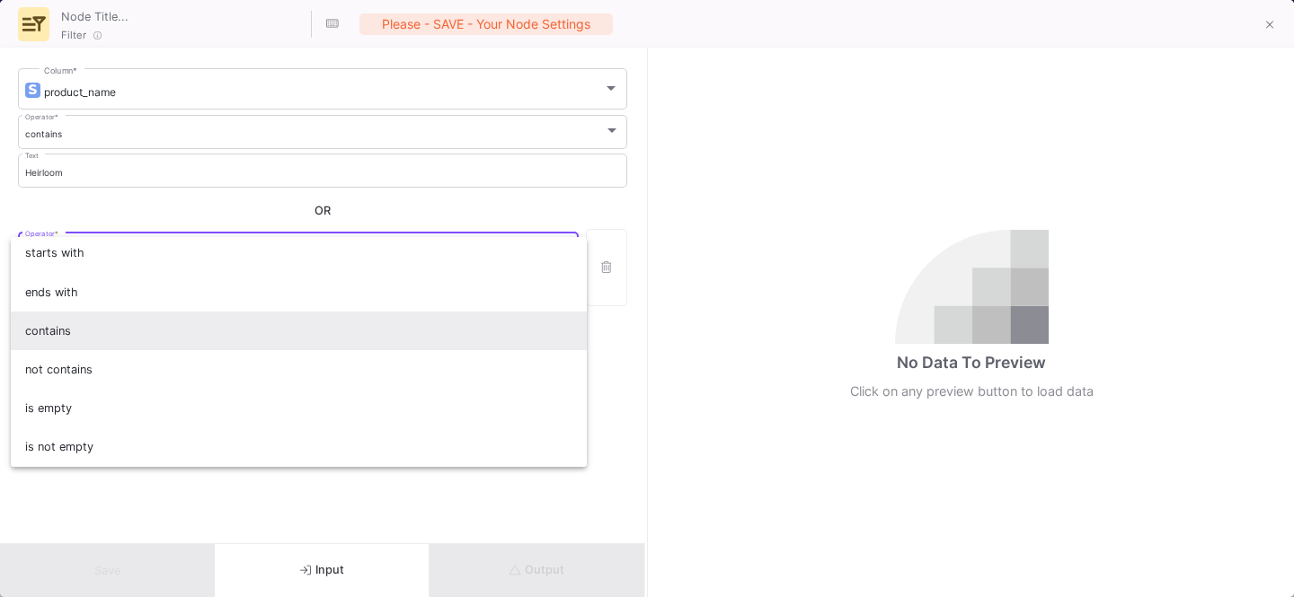
click at [65, 328] on span "contains" at bounding box center [298, 331] width 547 height 39
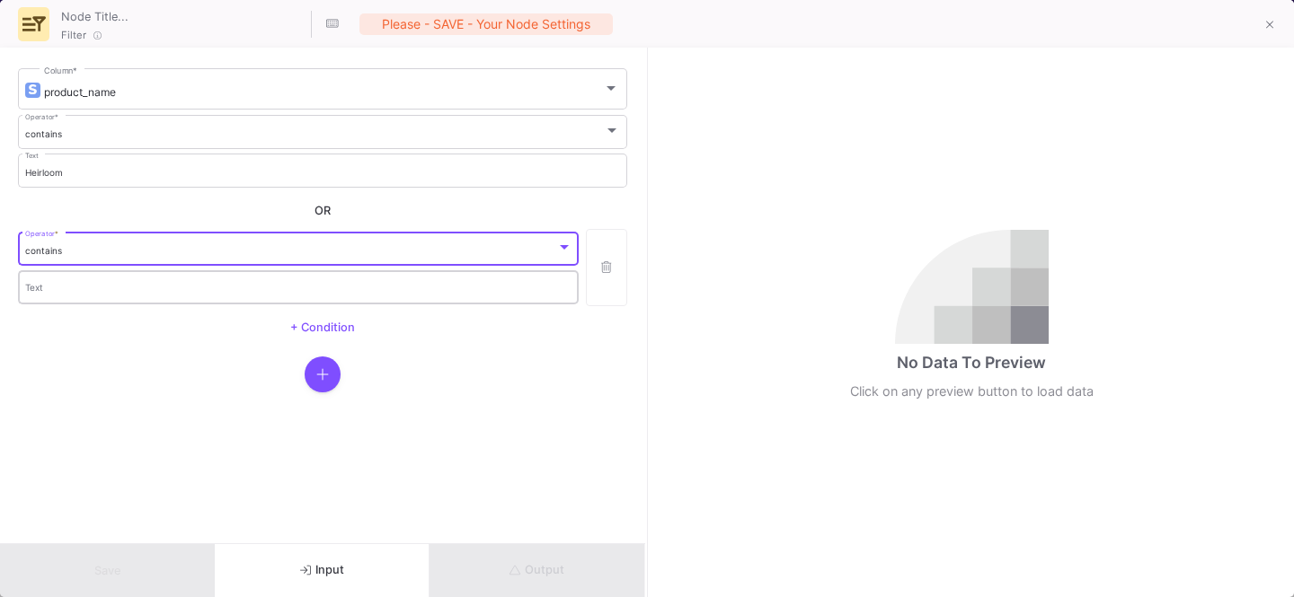
click at [94, 292] on input "Text" at bounding box center [298, 290] width 547 height 12
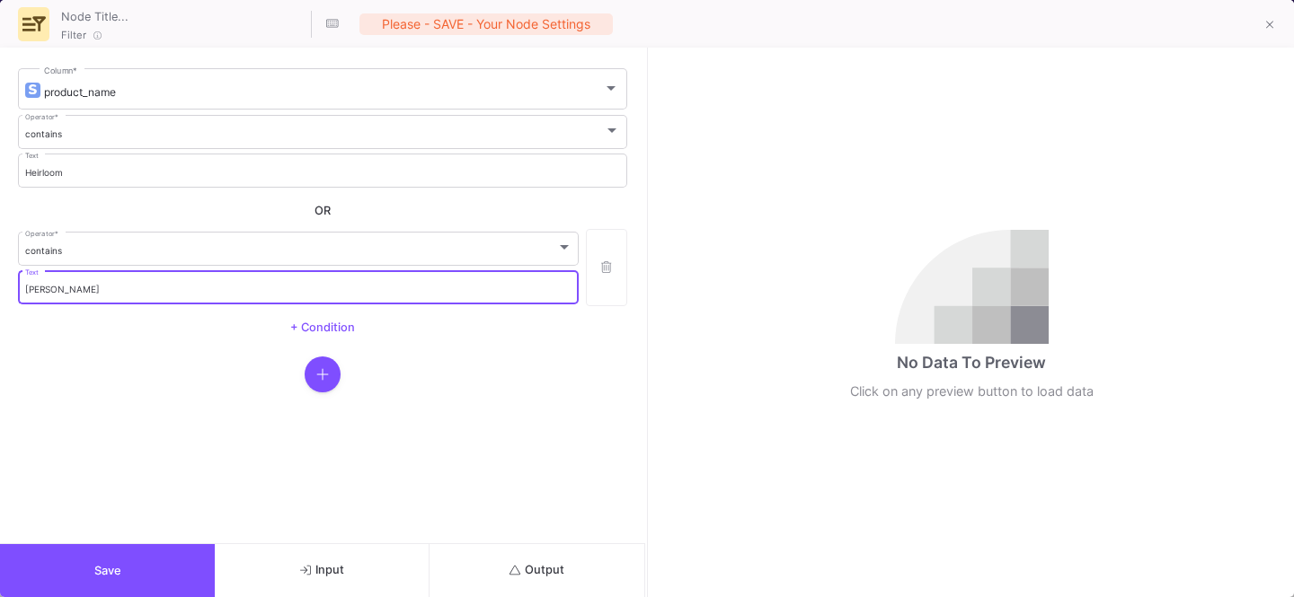
type input "[PERSON_NAME]"
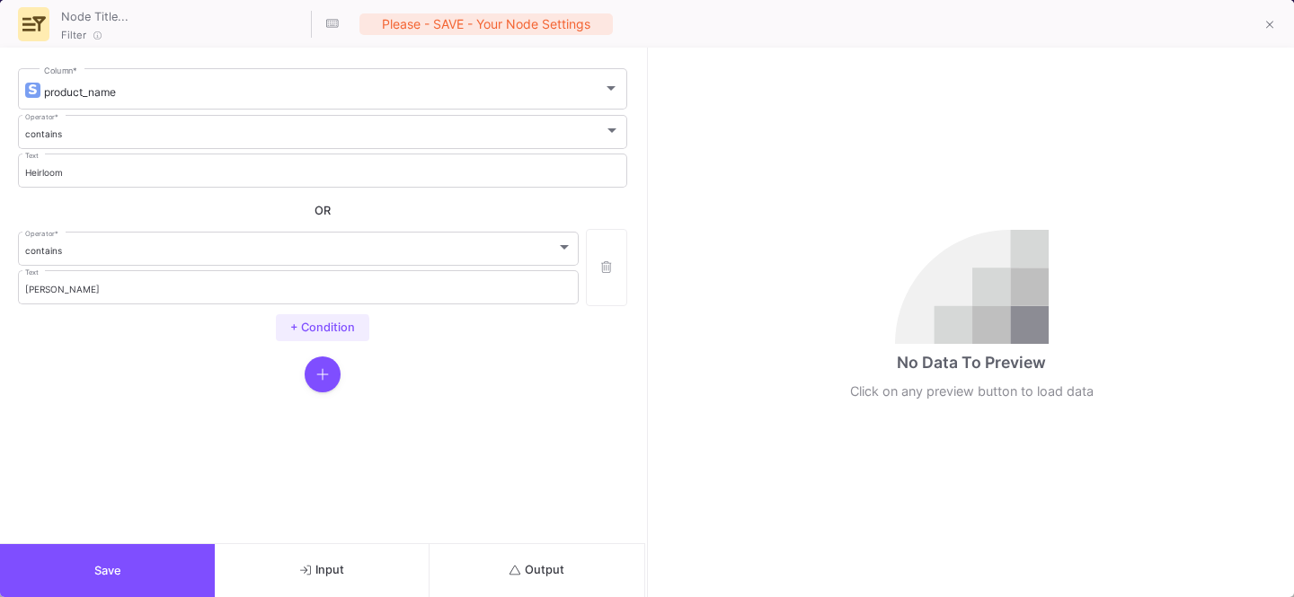
click at [288, 330] on button "+ Condition" at bounding box center [322, 327] width 93 height 27
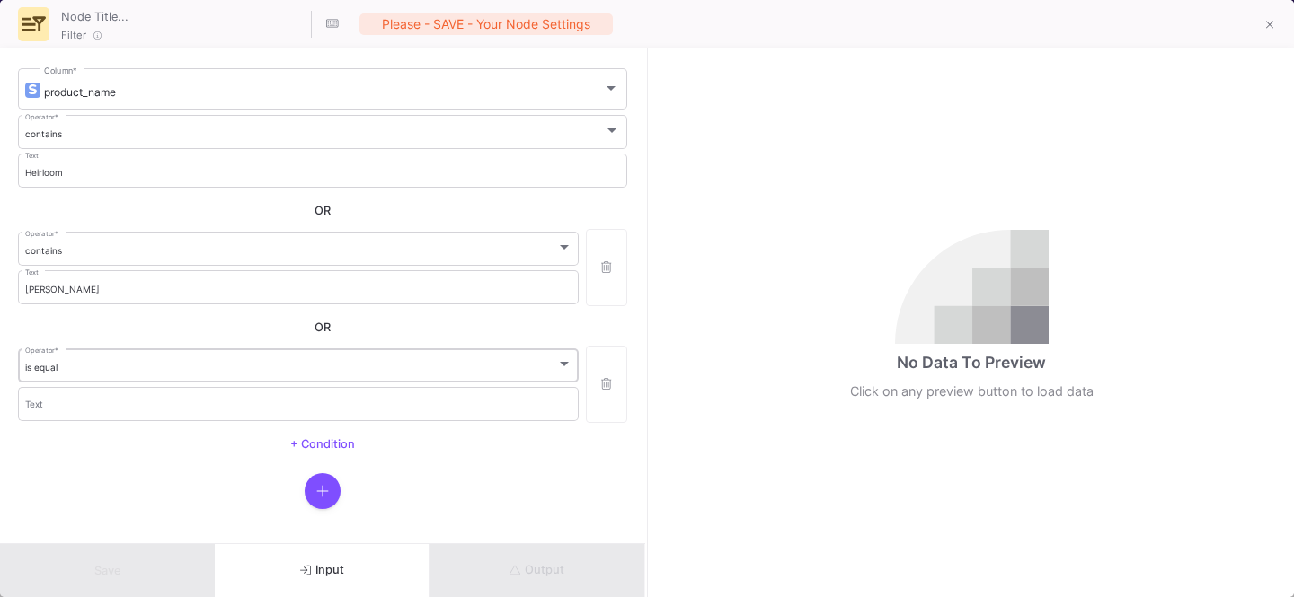
click at [120, 376] on div "is equal Operator *" at bounding box center [298, 364] width 547 height 37
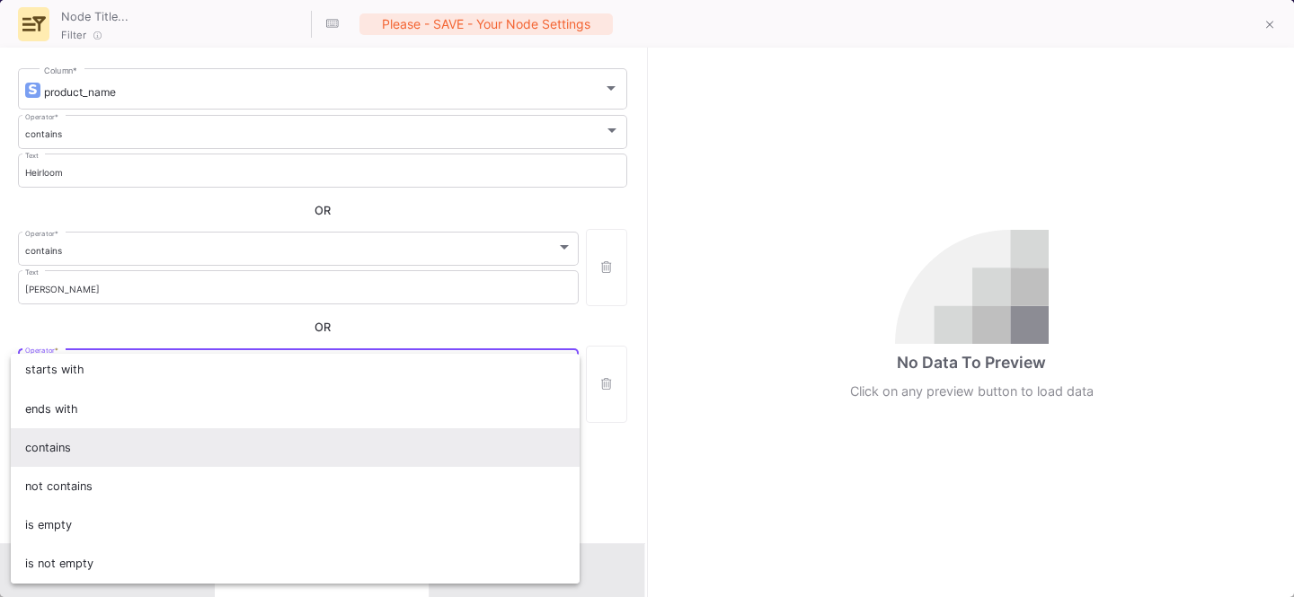
click at [98, 461] on span "contains" at bounding box center [295, 448] width 540 height 39
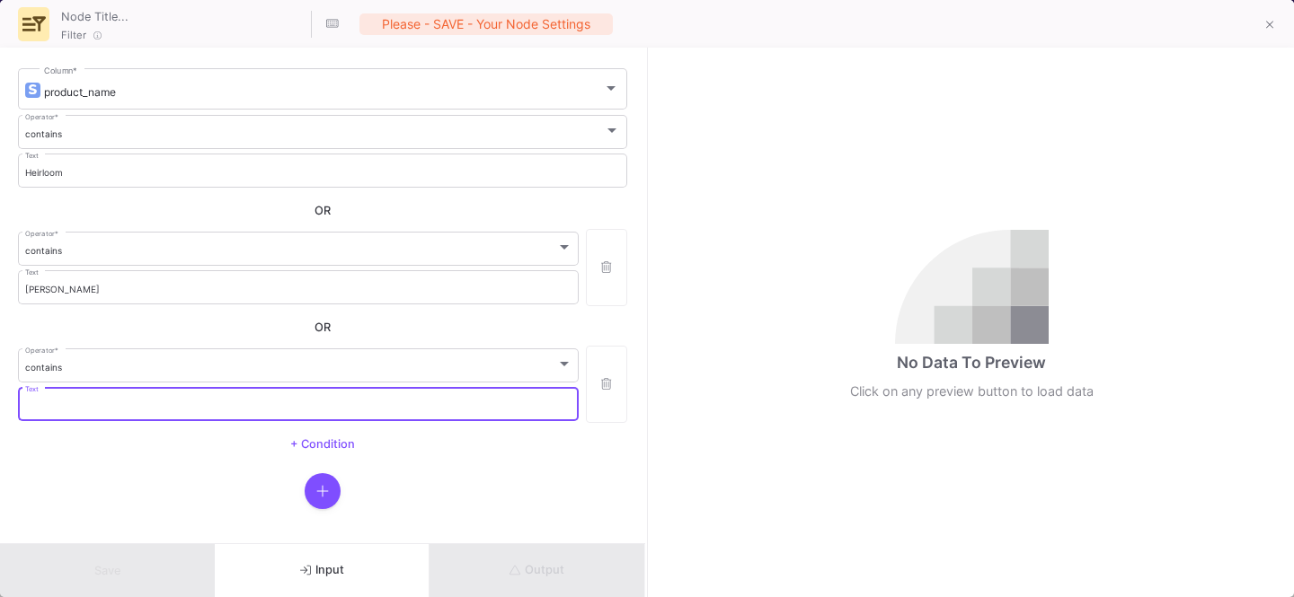
click at [102, 401] on input "Text" at bounding box center [298, 407] width 547 height 12
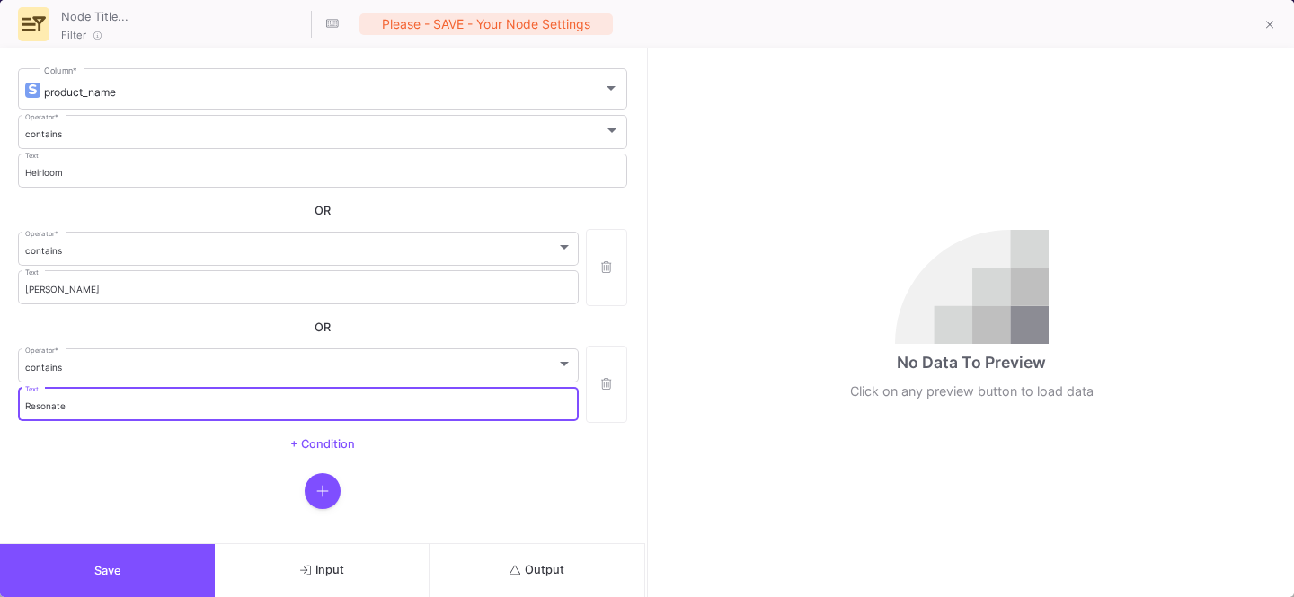
type input "Resonate"
click at [574, 586] on button "Output" at bounding box center [536, 570] width 215 height 53
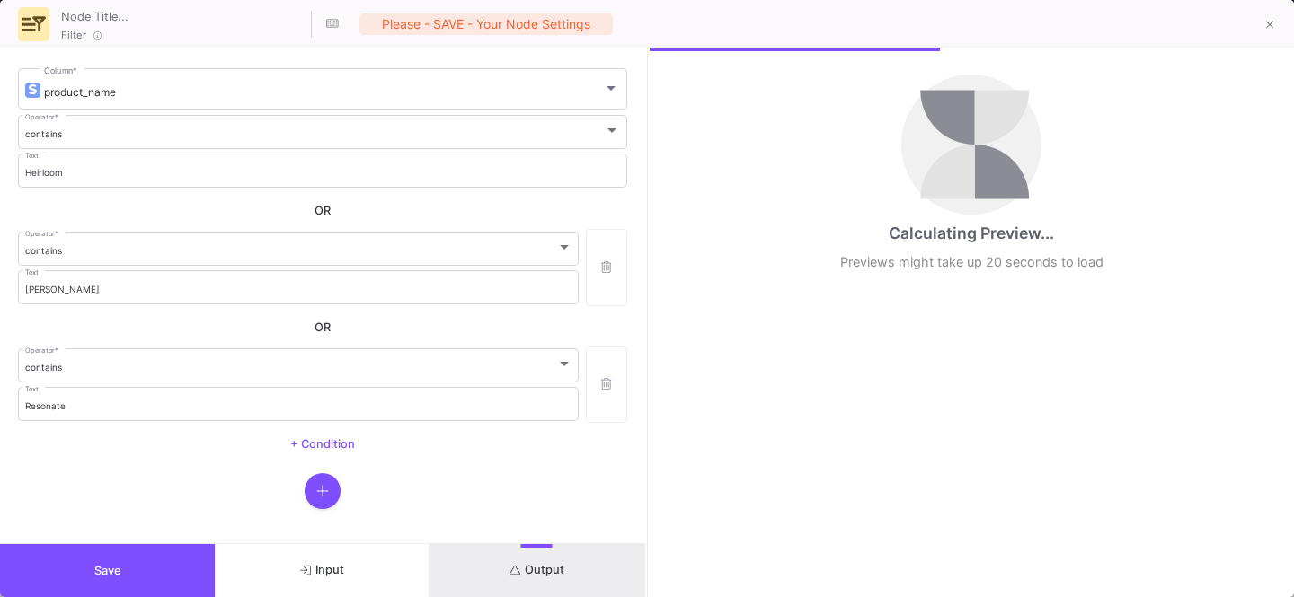
click at [328, 443] on span "+ Condition" at bounding box center [322, 444] width 65 height 13
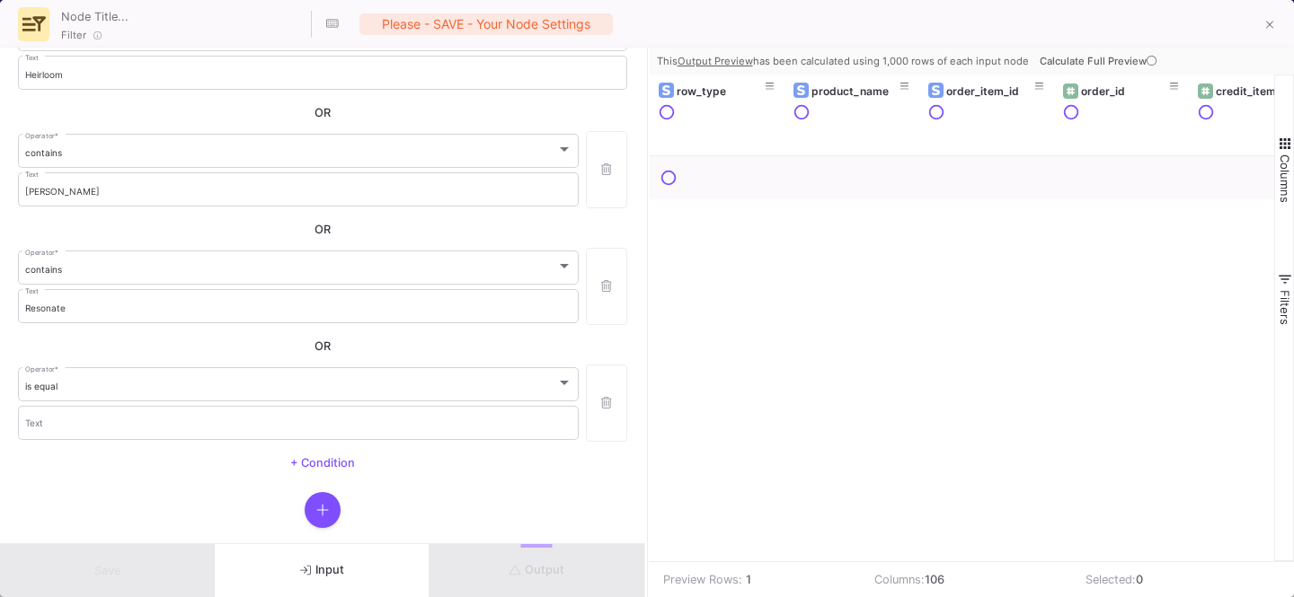
scroll to position [130, 0]
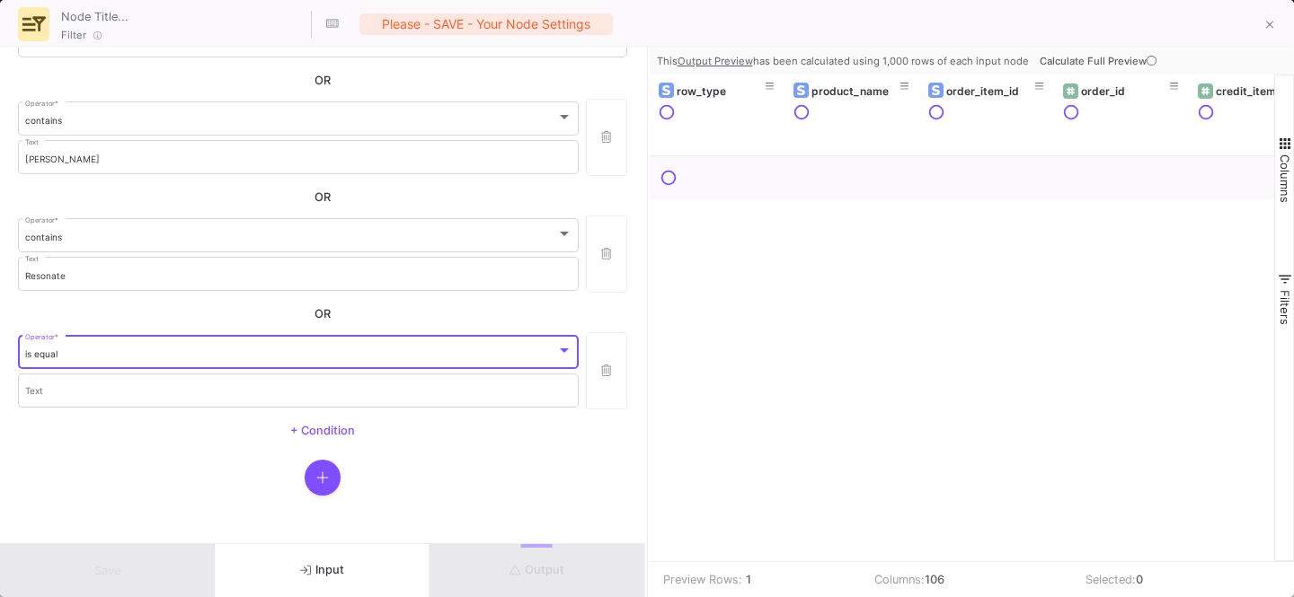
click at [119, 349] on div "is equal" at bounding box center [290, 355] width 531 height 12
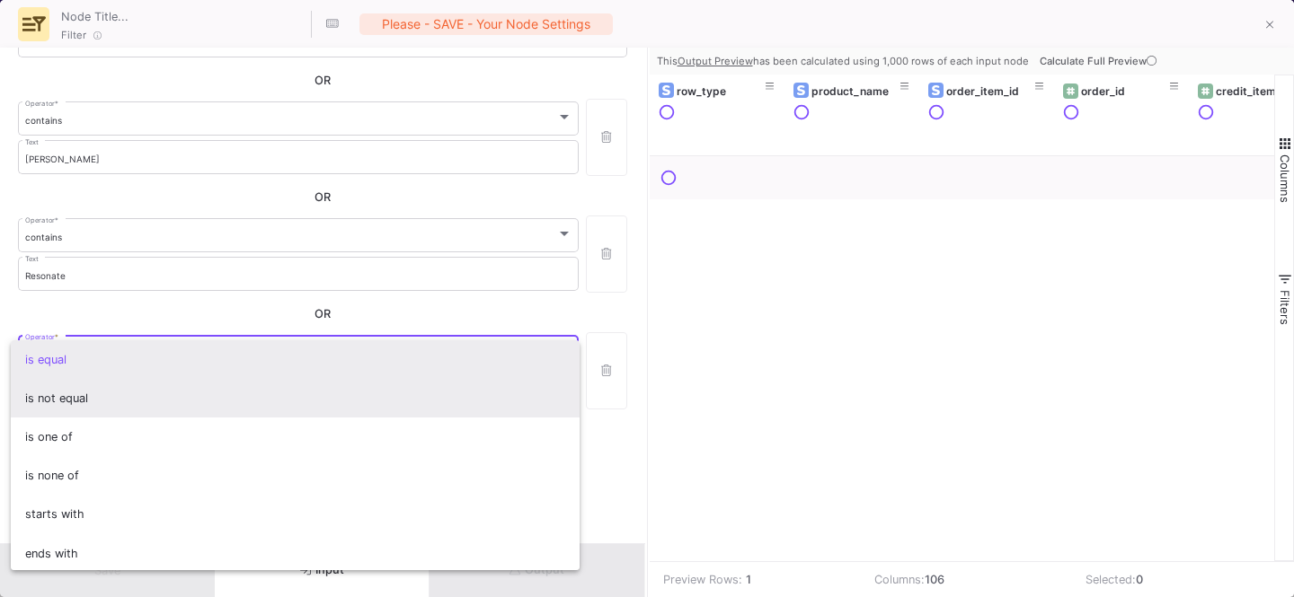
scroll to position [158, 0]
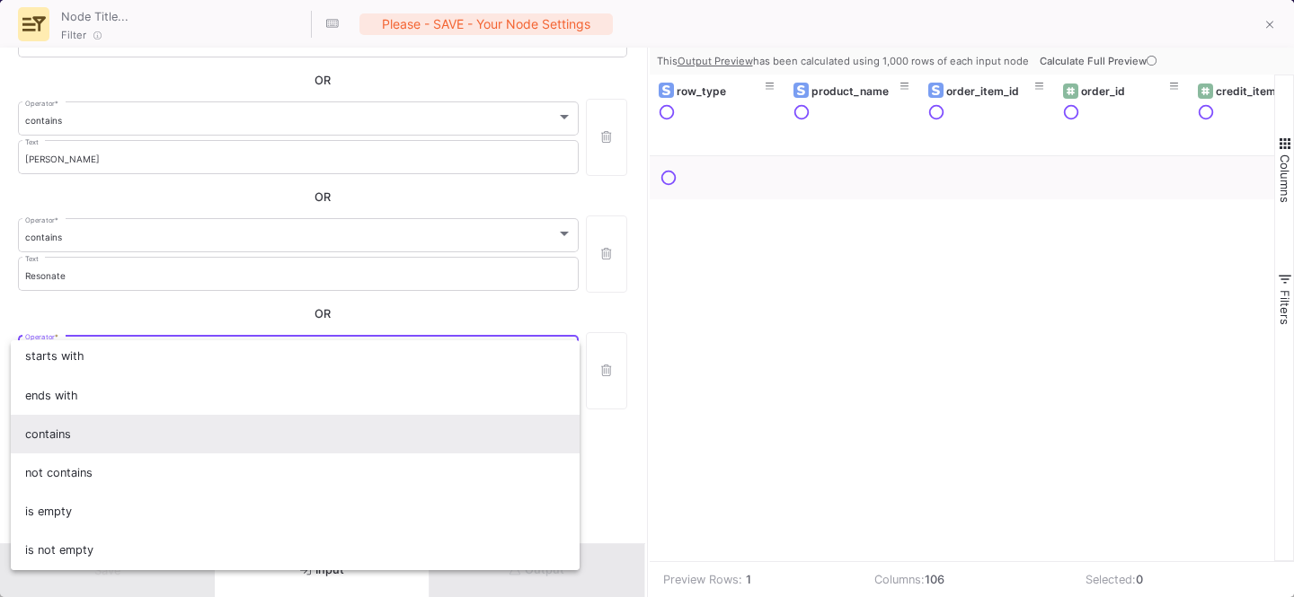
click at [119, 430] on span "contains" at bounding box center [295, 434] width 540 height 39
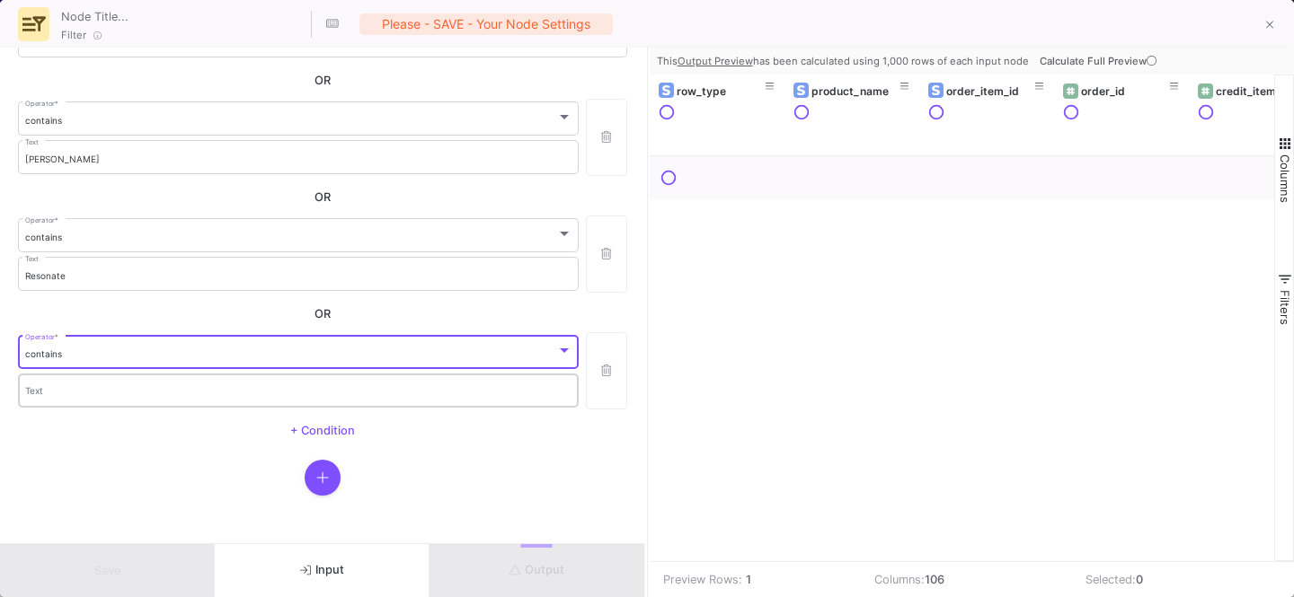
click at [83, 381] on div "Text" at bounding box center [298, 389] width 547 height 37
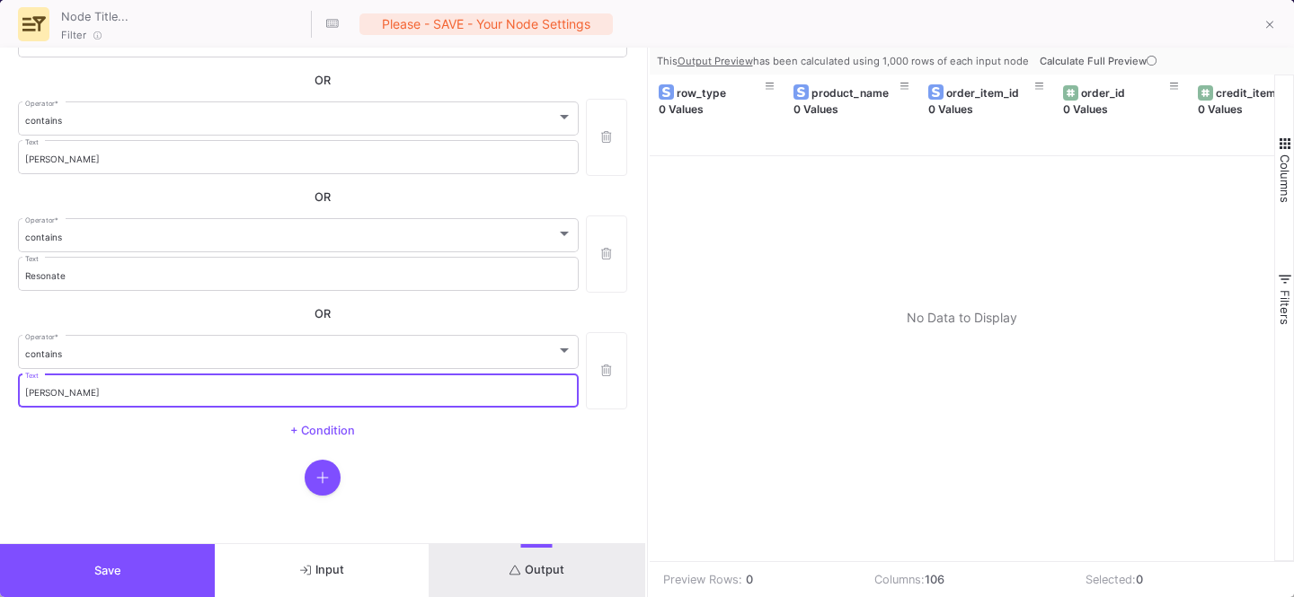
type input "[PERSON_NAME]"
click at [1097, 65] on span "Calculate Full Preview" at bounding box center [1099, 61] width 120 height 13
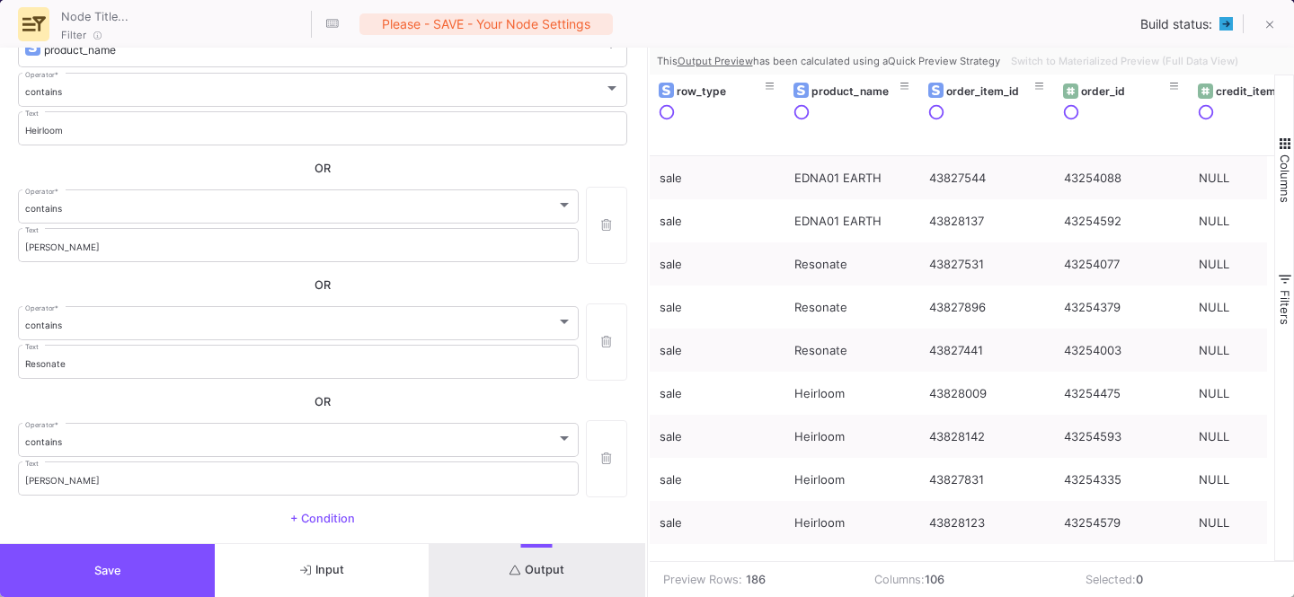
scroll to position [59, 0]
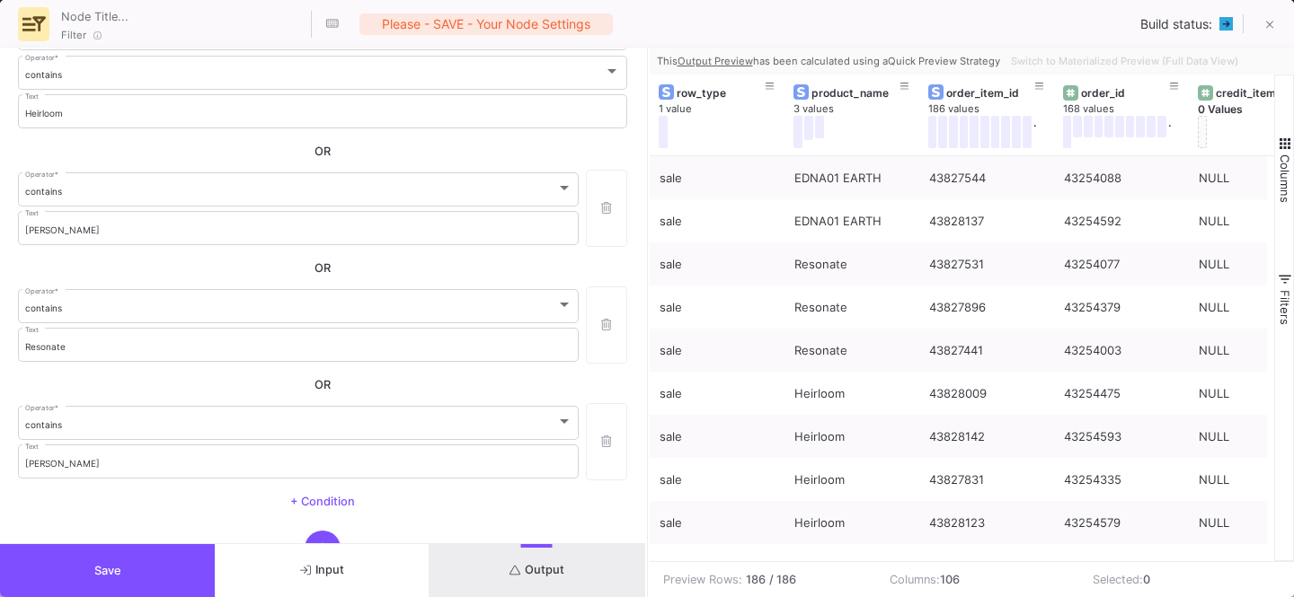
click at [489, 559] on button "Output" at bounding box center [536, 570] width 215 height 53
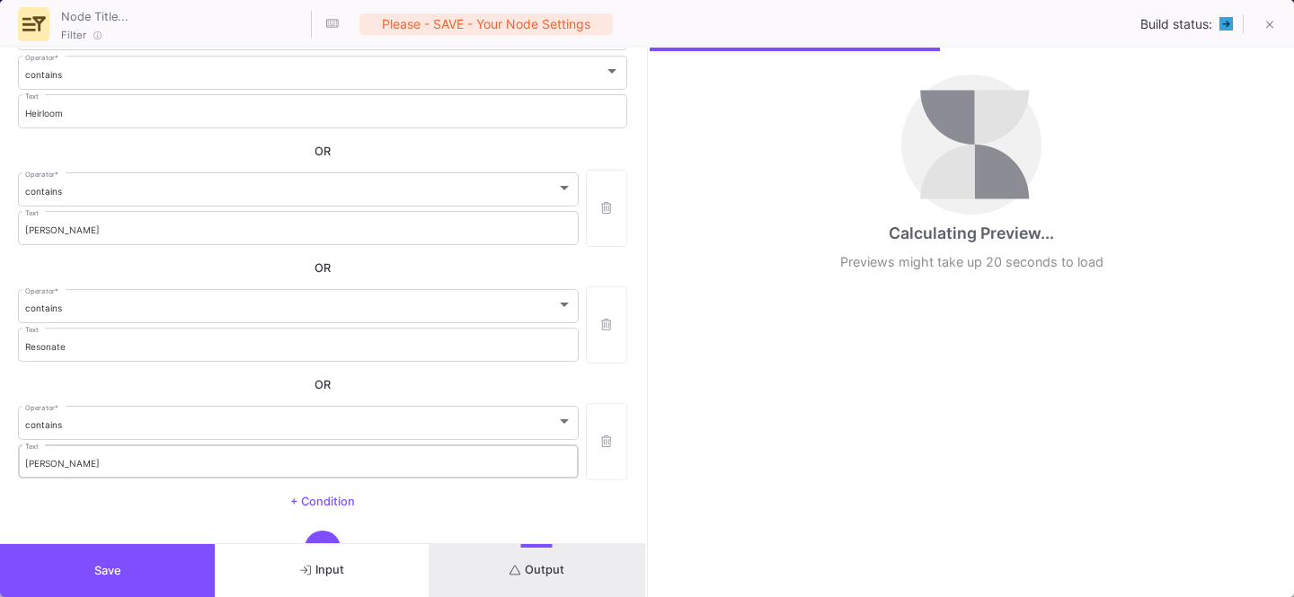
scroll to position [130, 0]
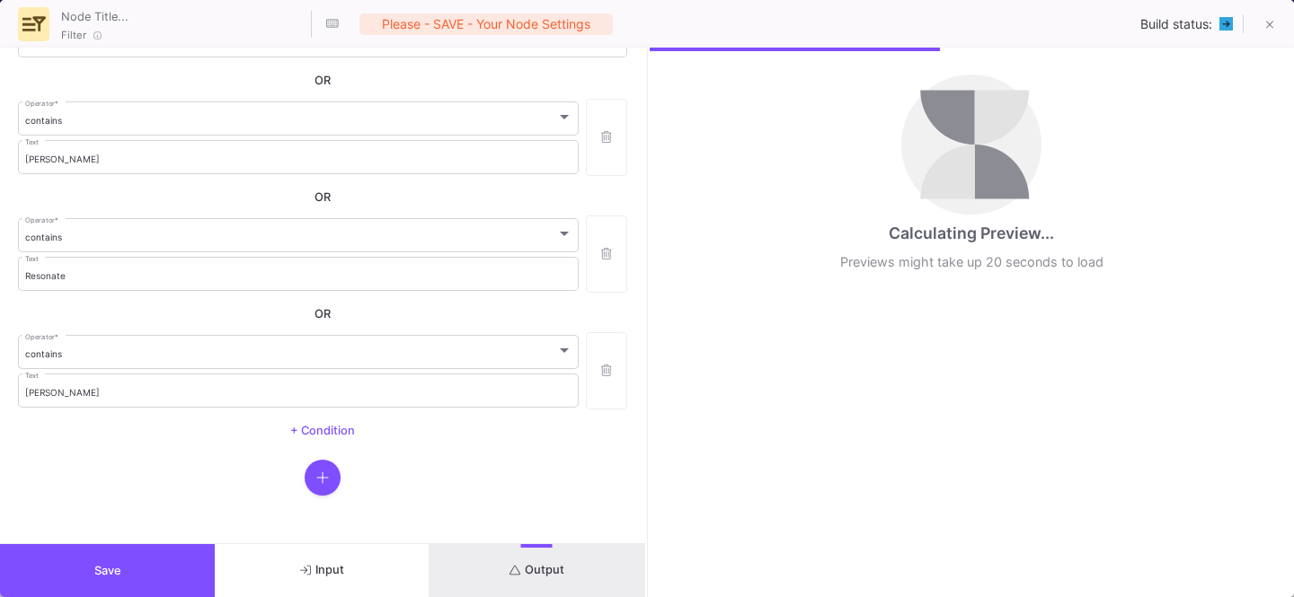
click at [335, 432] on span "+ Condition" at bounding box center [322, 430] width 65 height 13
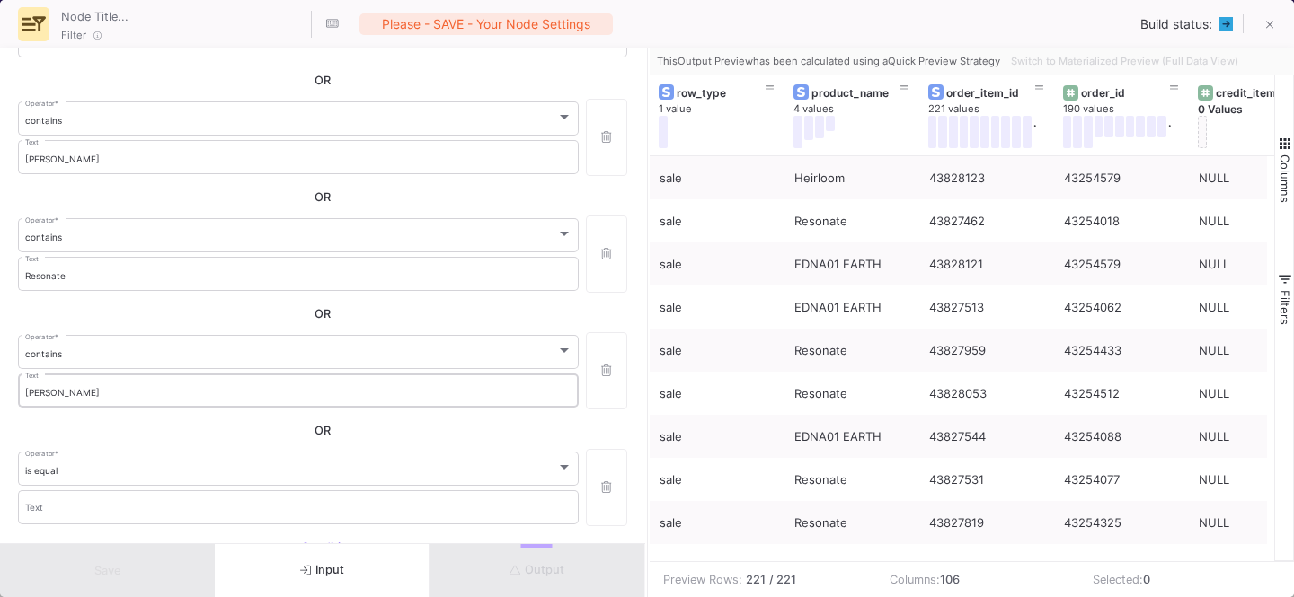
scroll to position [247, 0]
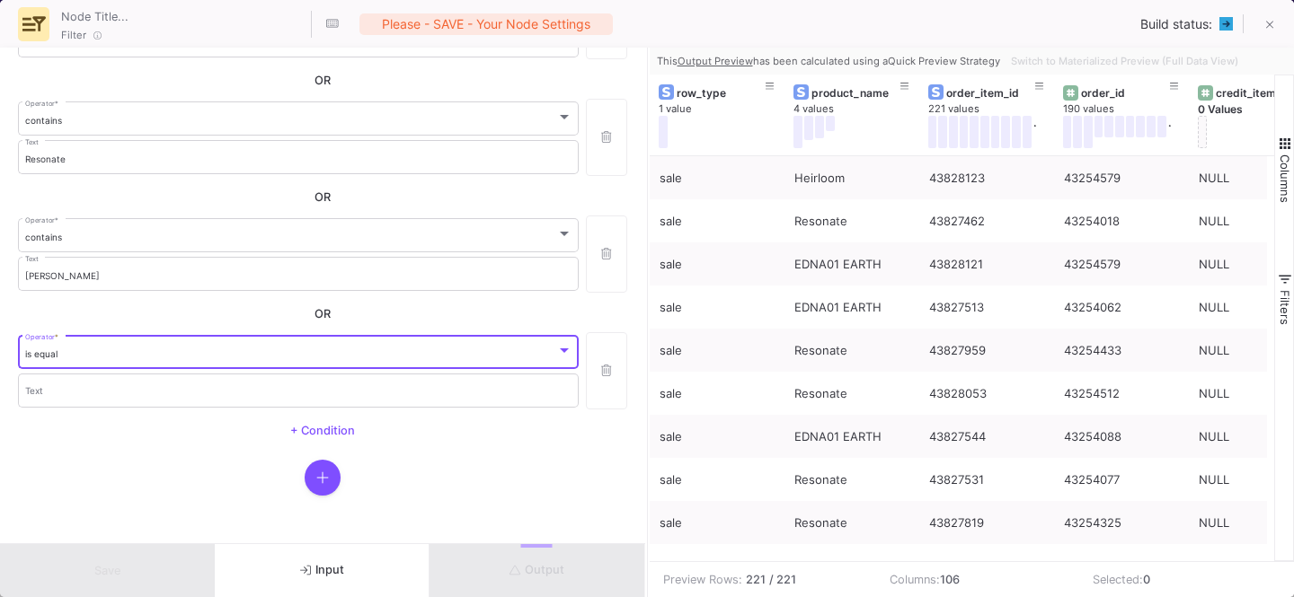
click at [92, 349] on div "is equal" at bounding box center [290, 355] width 531 height 12
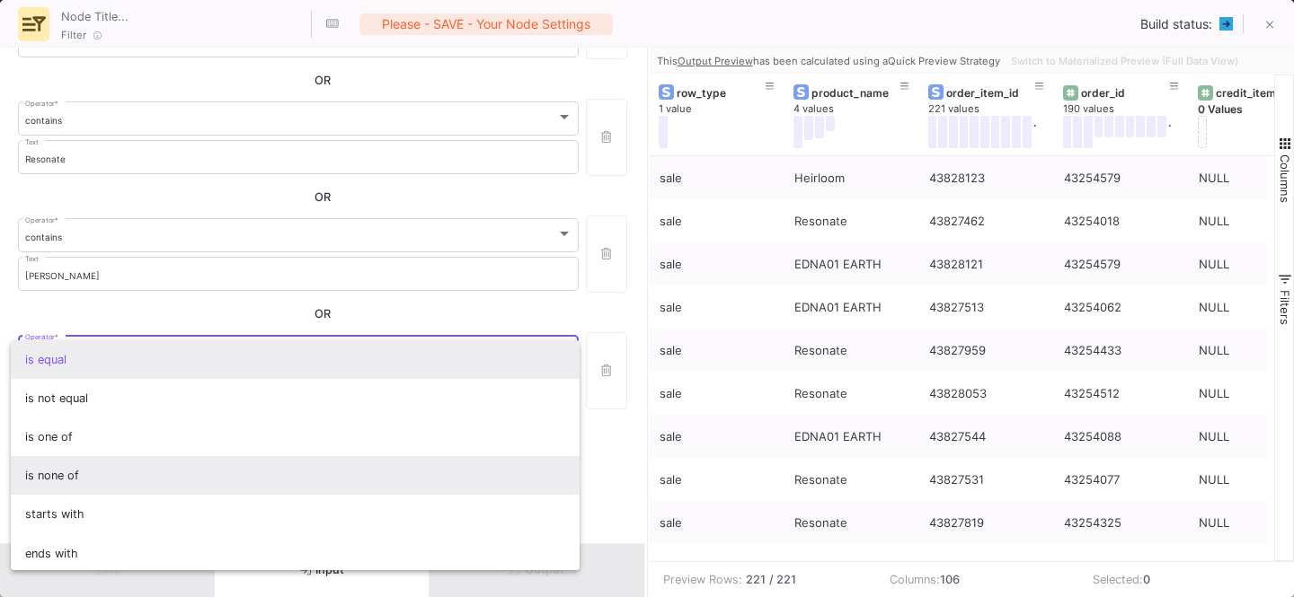
scroll to position [158, 0]
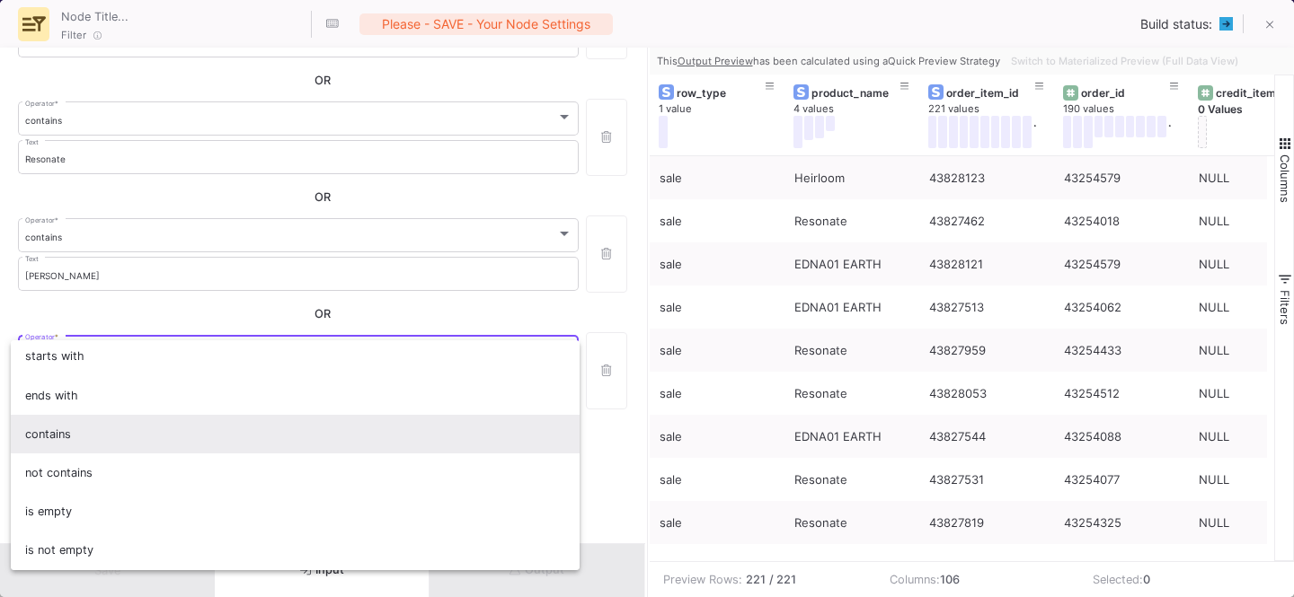
click at [98, 424] on span "contains" at bounding box center [295, 434] width 540 height 39
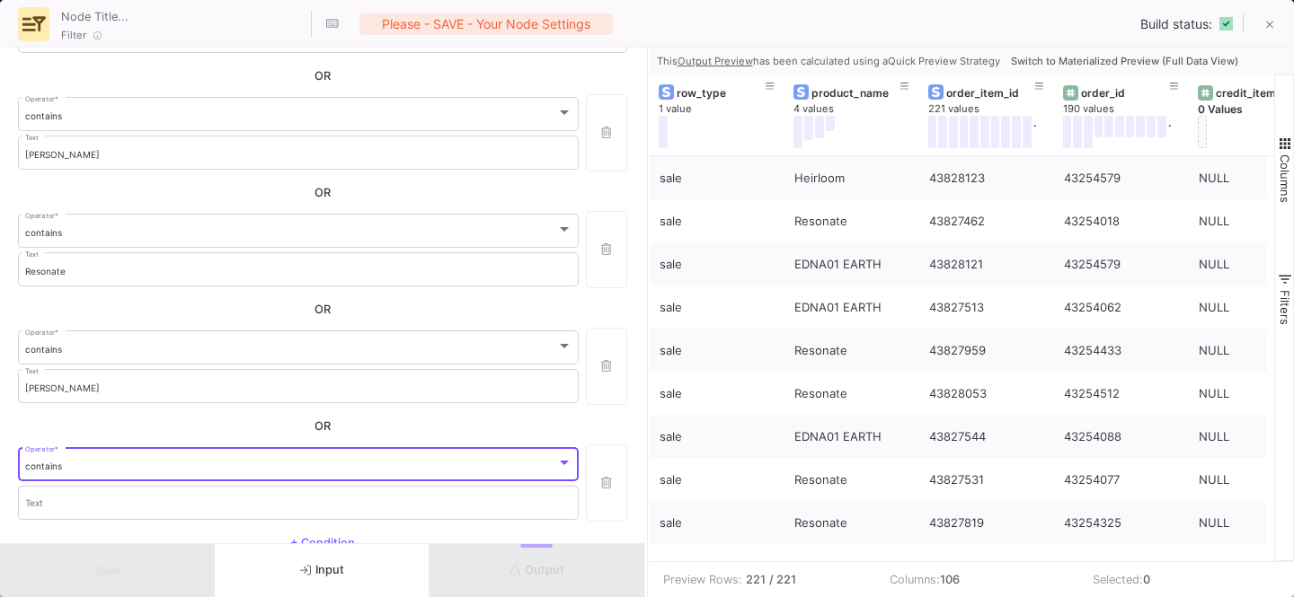
scroll to position [247, 0]
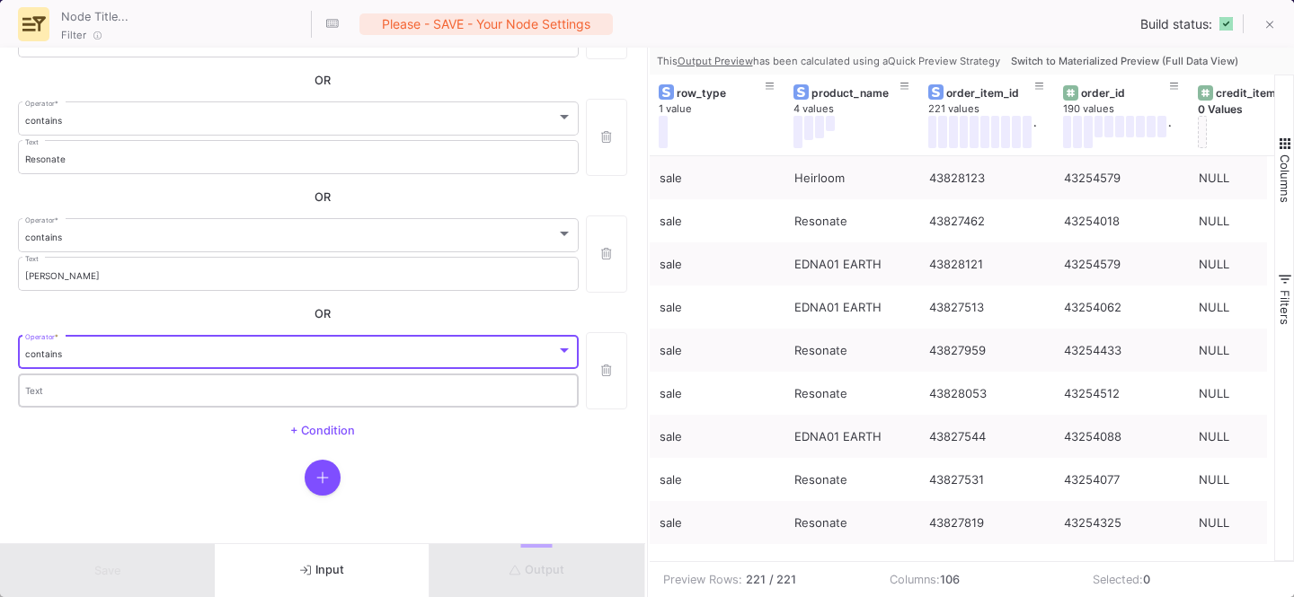
click at [59, 397] on div "Text" at bounding box center [298, 389] width 547 height 37
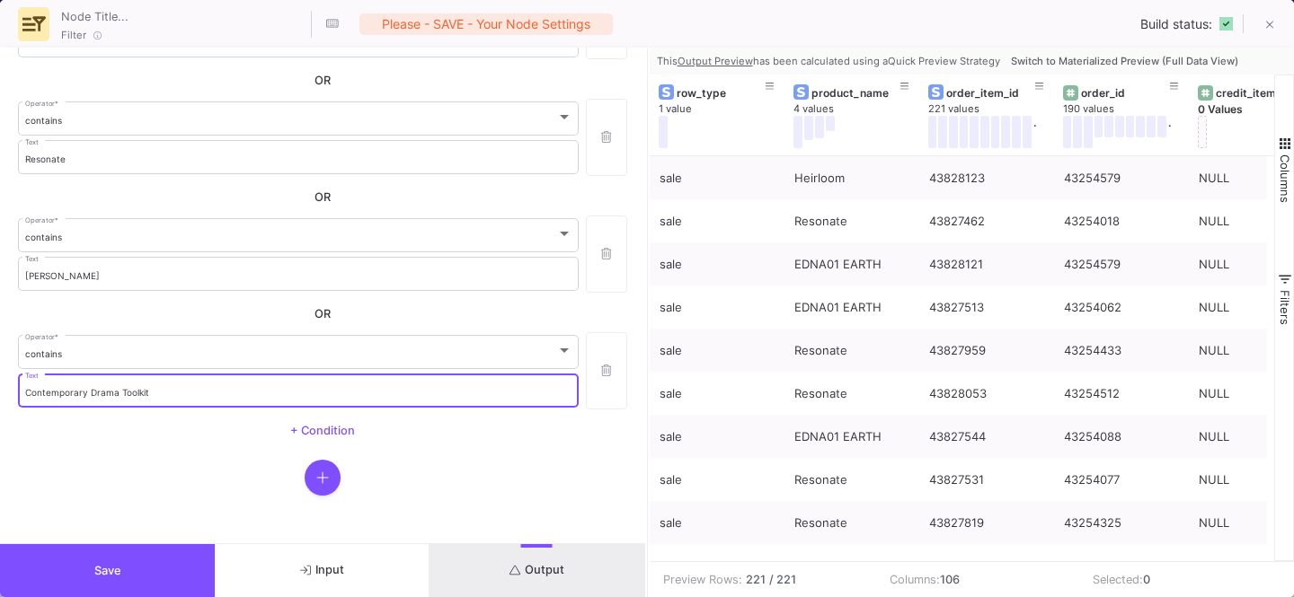
type input "Contemporary Drama Toolkit"
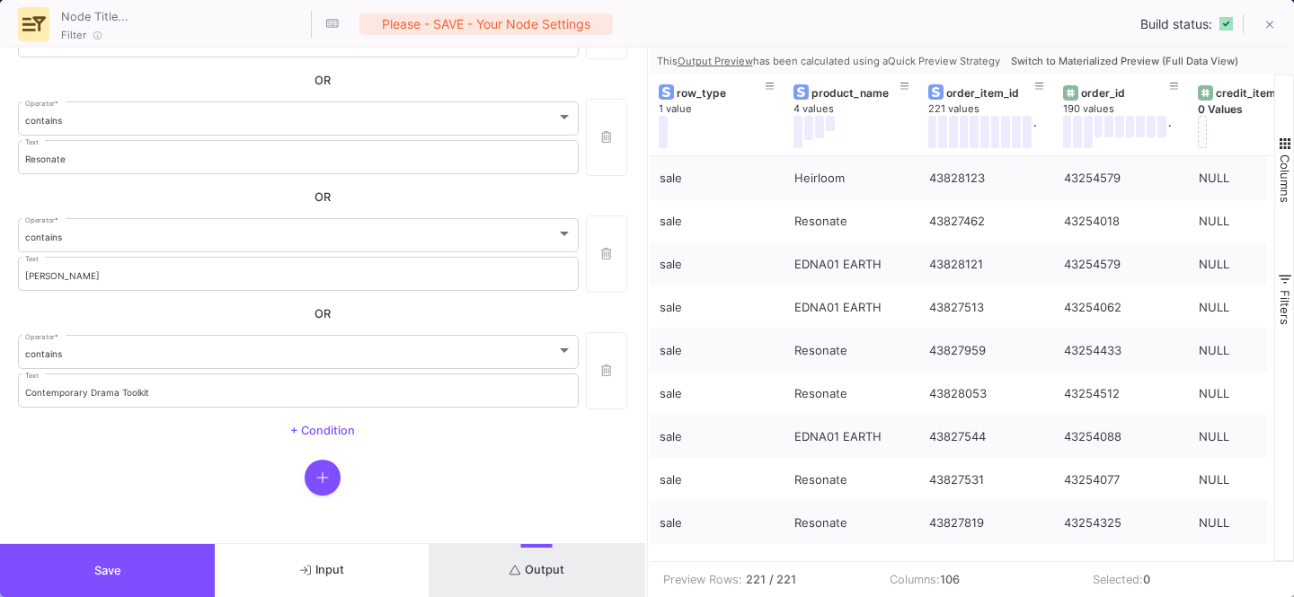
click at [499, 470] on div at bounding box center [322, 478] width 609 height 36
click at [523, 559] on button "Output" at bounding box center [536, 570] width 215 height 53
click at [305, 474] on button "button" at bounding box center [323, 478] width 36 height 36
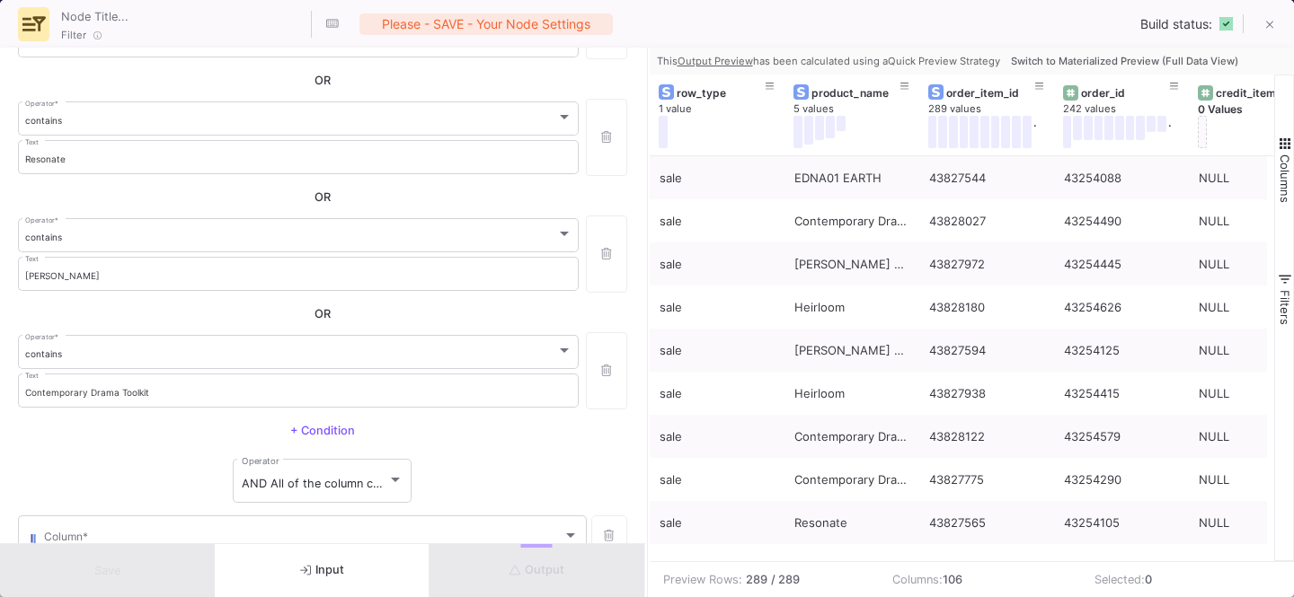
scroll to position [358, 0]
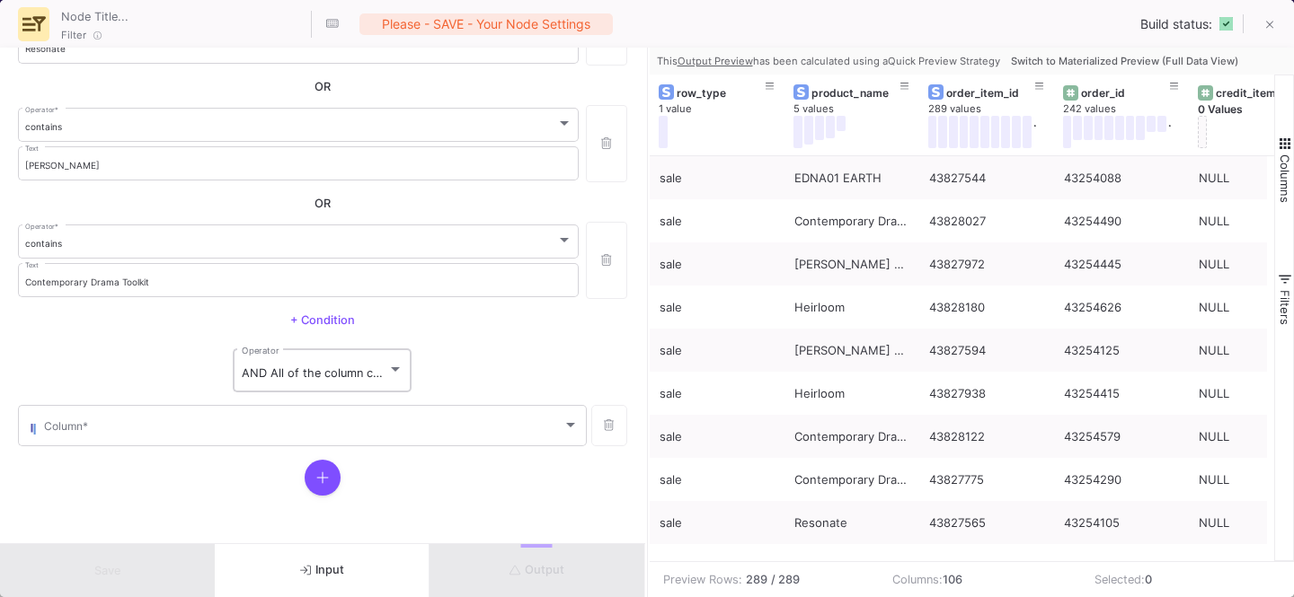
click at [285, 367] on span "AND All of the column conditions (see left bars) have to match" at bounding box center [414, 373] width 345 height 13
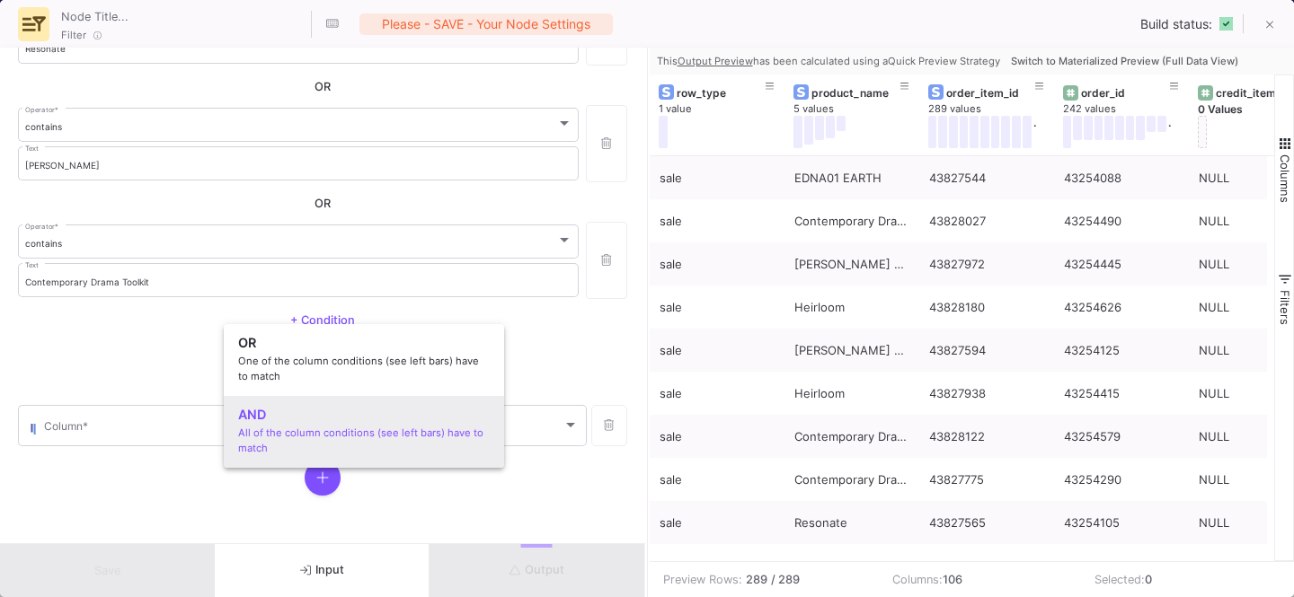
click at [170, 372] on div at bounding box center [647, 298] width 1294 height 597
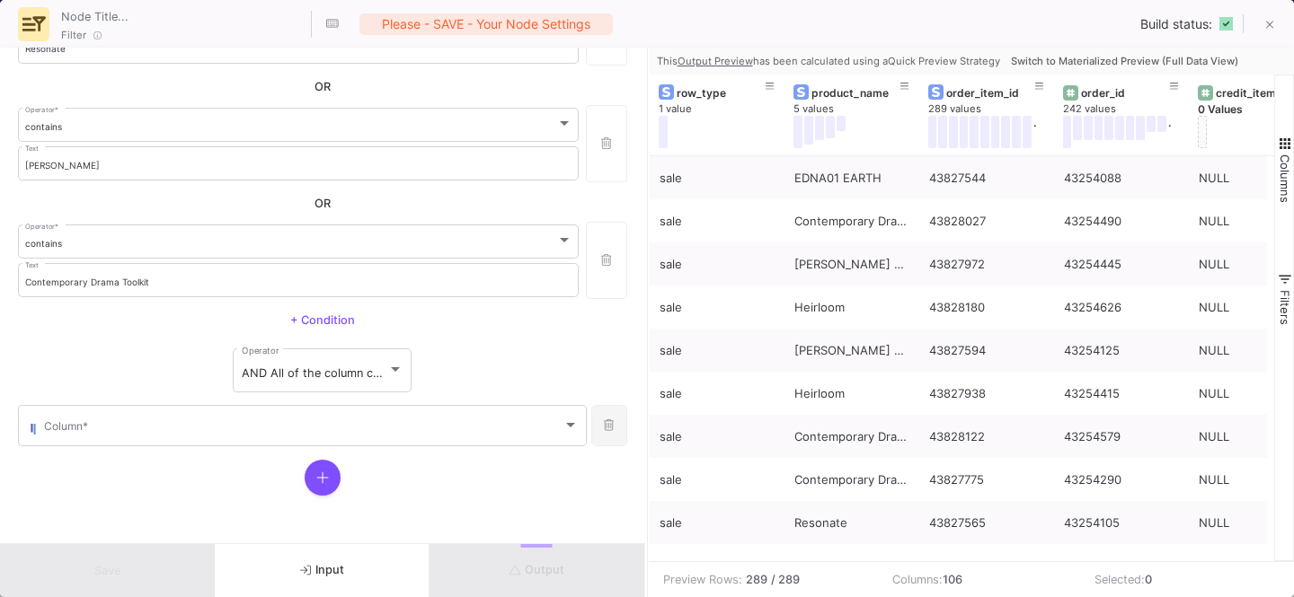
click at [612, 432] on button at bounding box center [609, 425] width 36 height 41
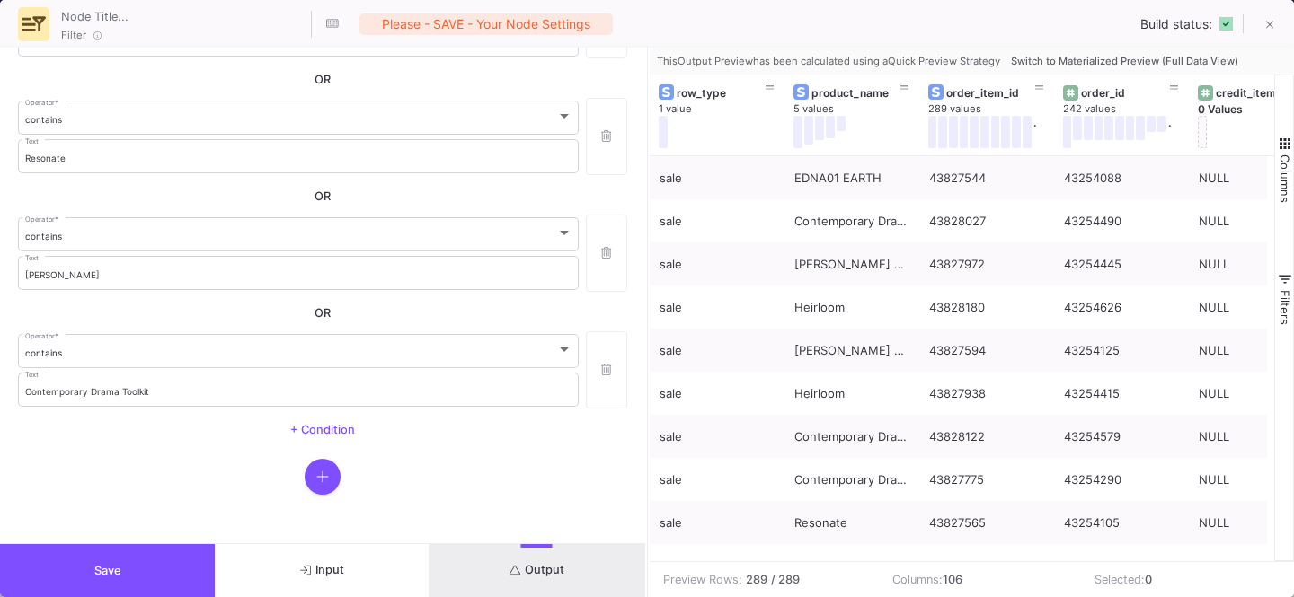
scroll to position [247, 0]
click at [309, 425] on span "+ Condition" at bounding box center [322, 430] width 65 height 13
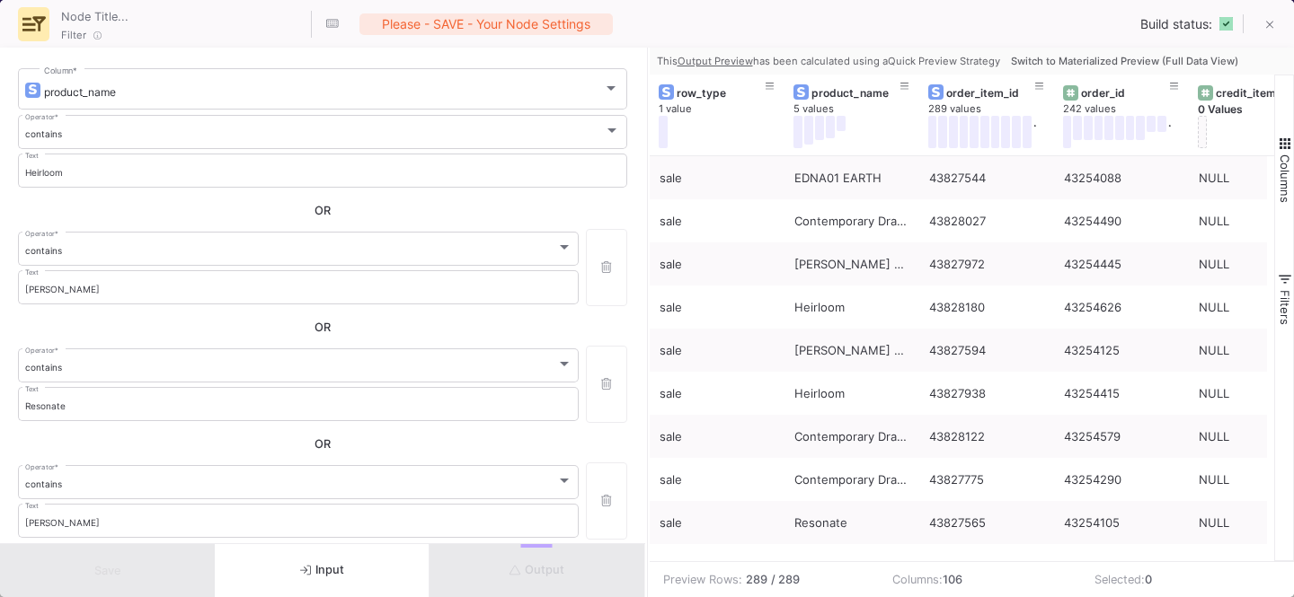
scroll to position [364, 0]
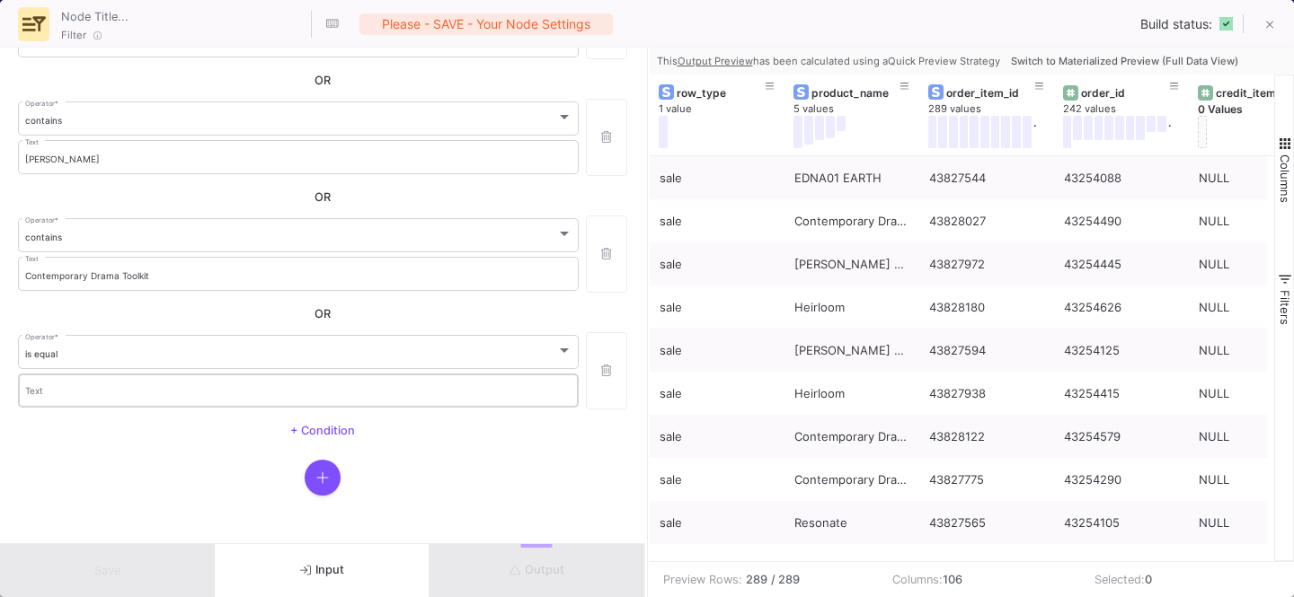
click at [93, 384] on div "Text" at bounding box center [298, 389] width 547 height 37
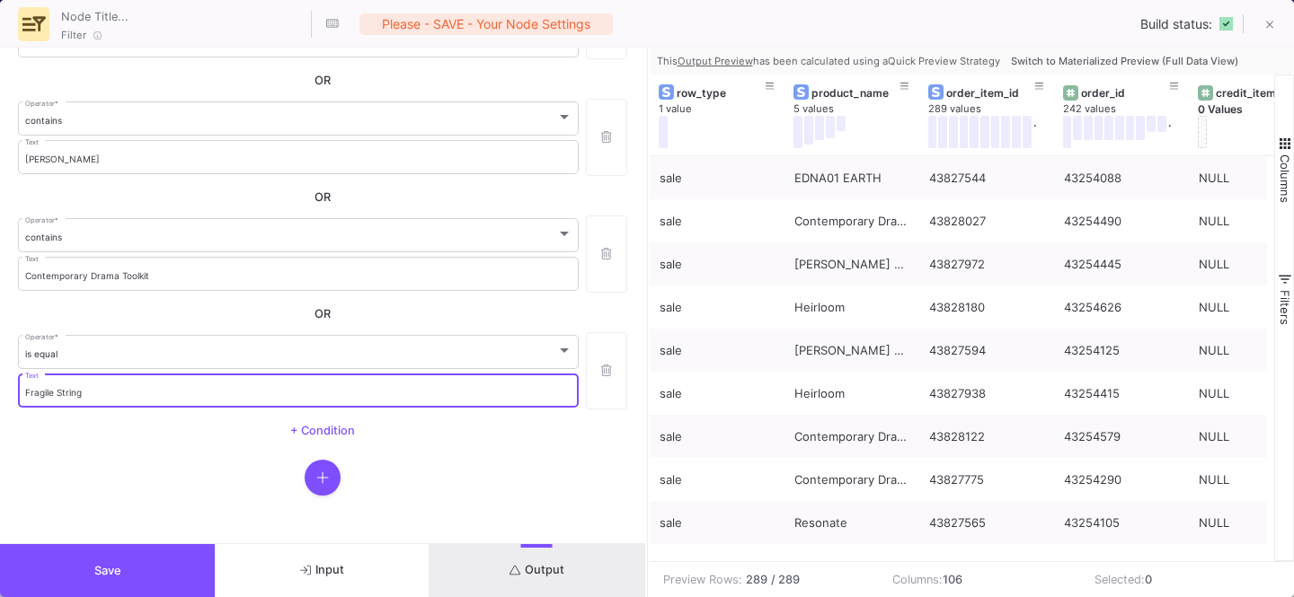
type input "Fragile String"
click at [323, 436] on span "+ Condition" at bounding box center [322, 430] width 65 height 13
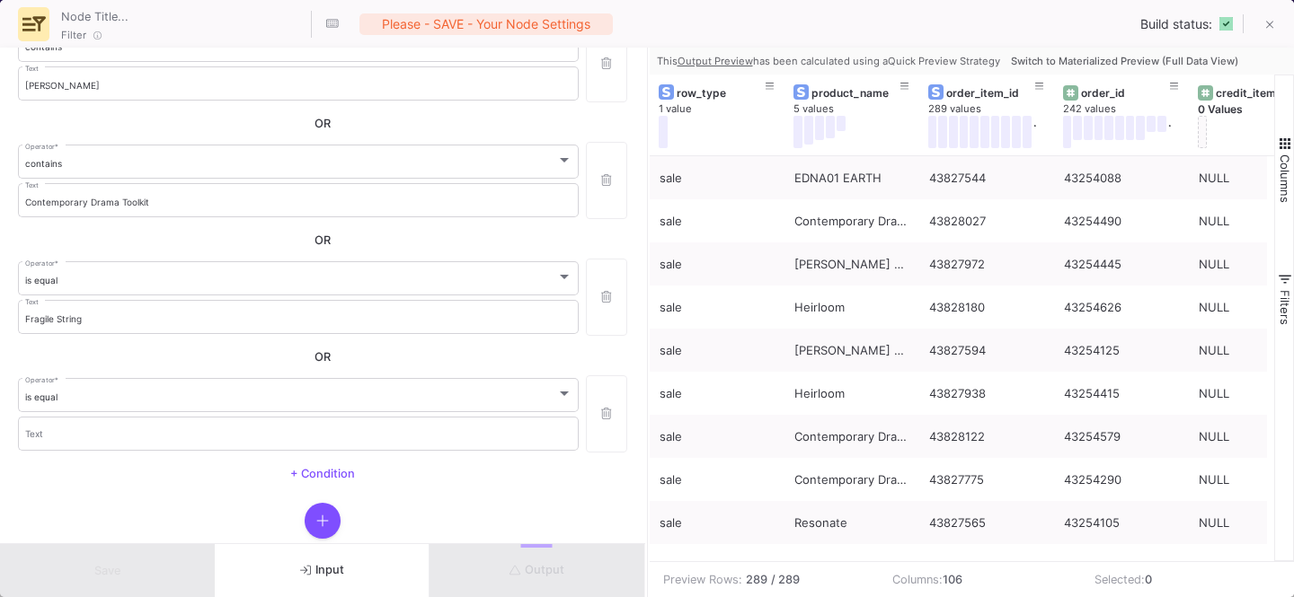
scroll to position [445, 0]
click at [123, 435] on div "Text" at bounding box center [298, 425] width 547 height 37
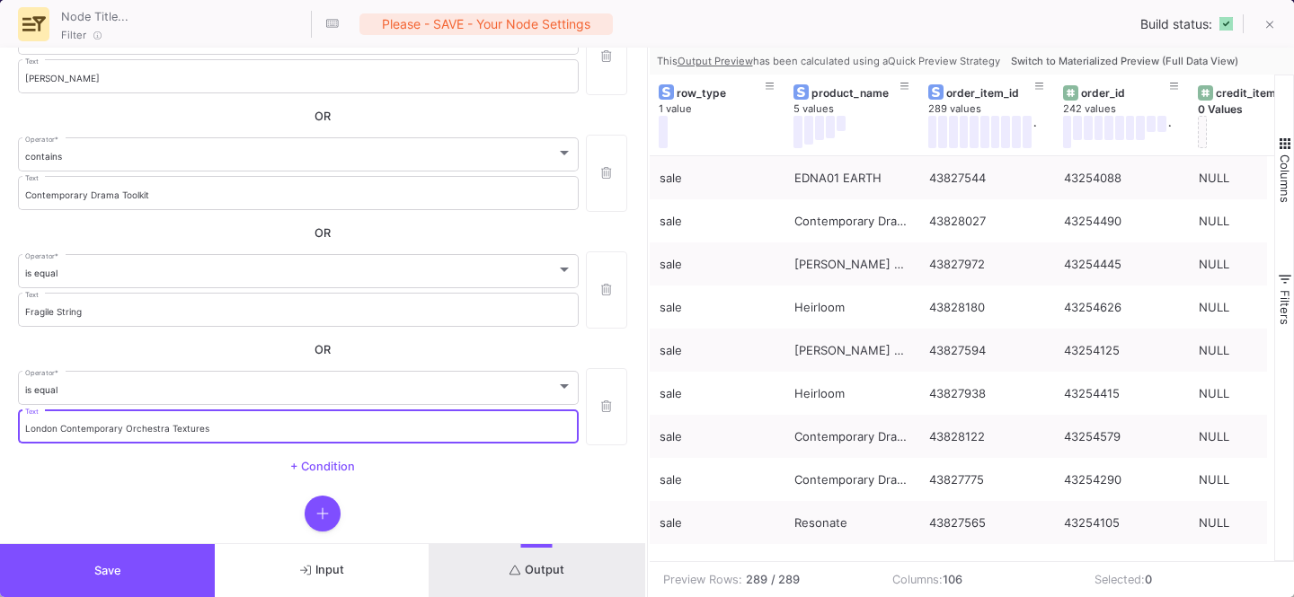
type input "London Contemporary Orchestra Textures"
click at [509, 558] on button "Output" at bounding box center [536, 570] width 215 height 53
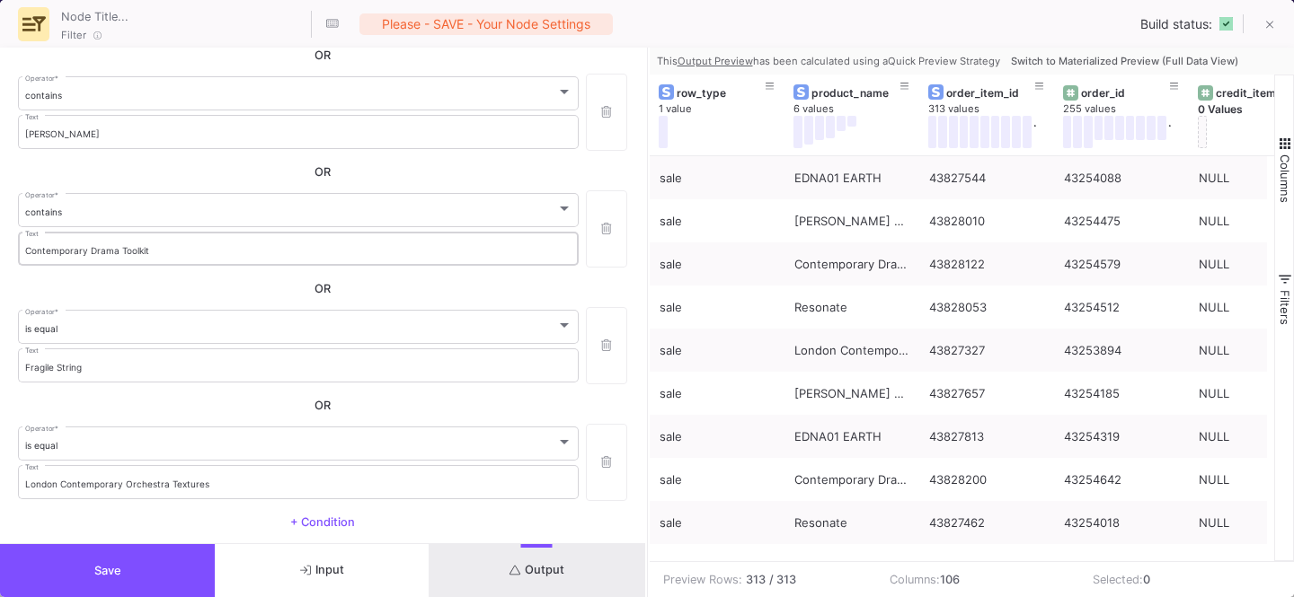
scroll to position [446, 0]
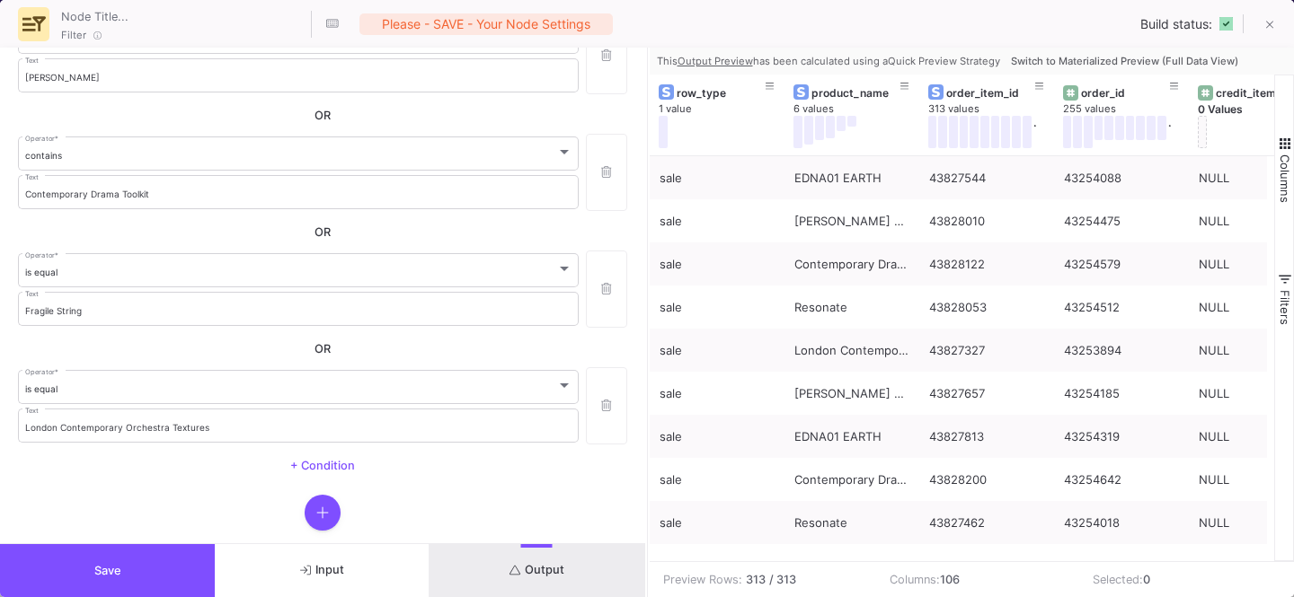
click at [485, 549] on button "Output" at bounding box center [536, 570] width 215 height 53
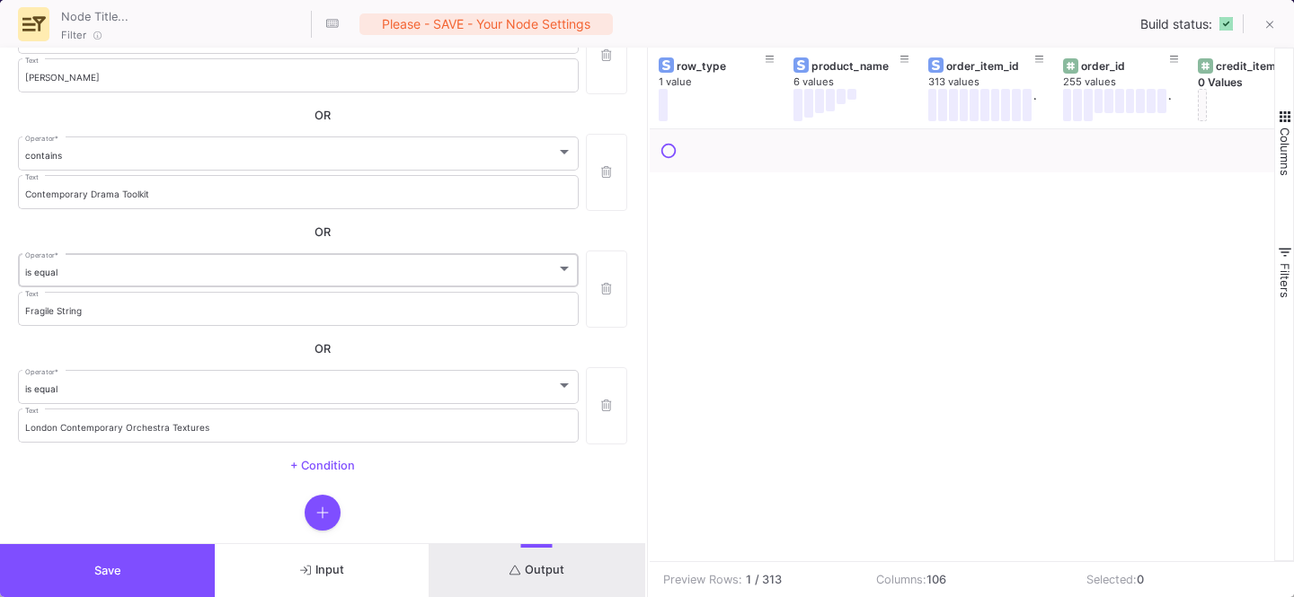
click at [84, 262] on div "is equal Operator *" at bounding box center [298, 269] width 547 height 37
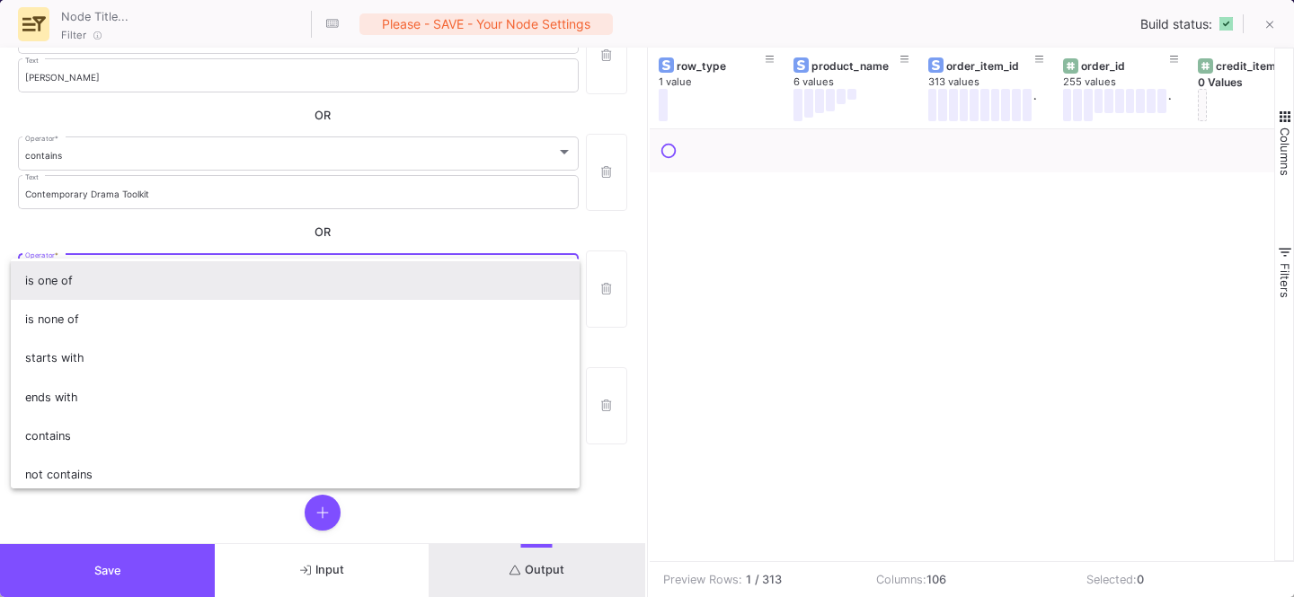
scroll to position [82, 0]
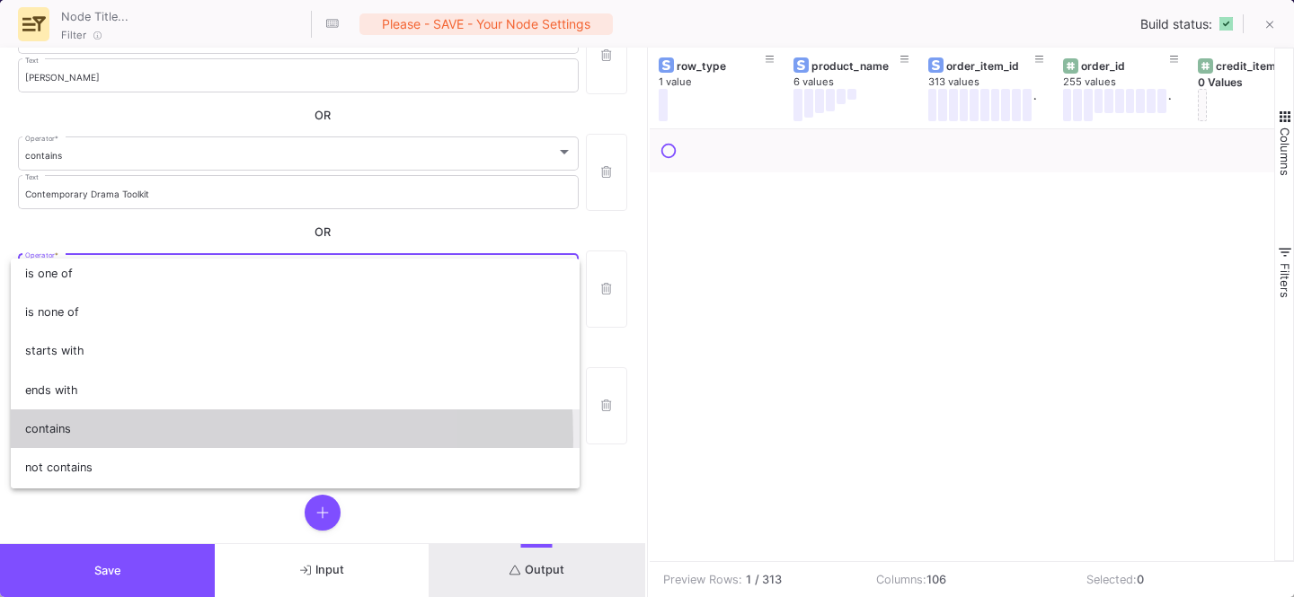
click at [58, 440] on span "contains" at bounding box center [295, 429] width 540 height 39
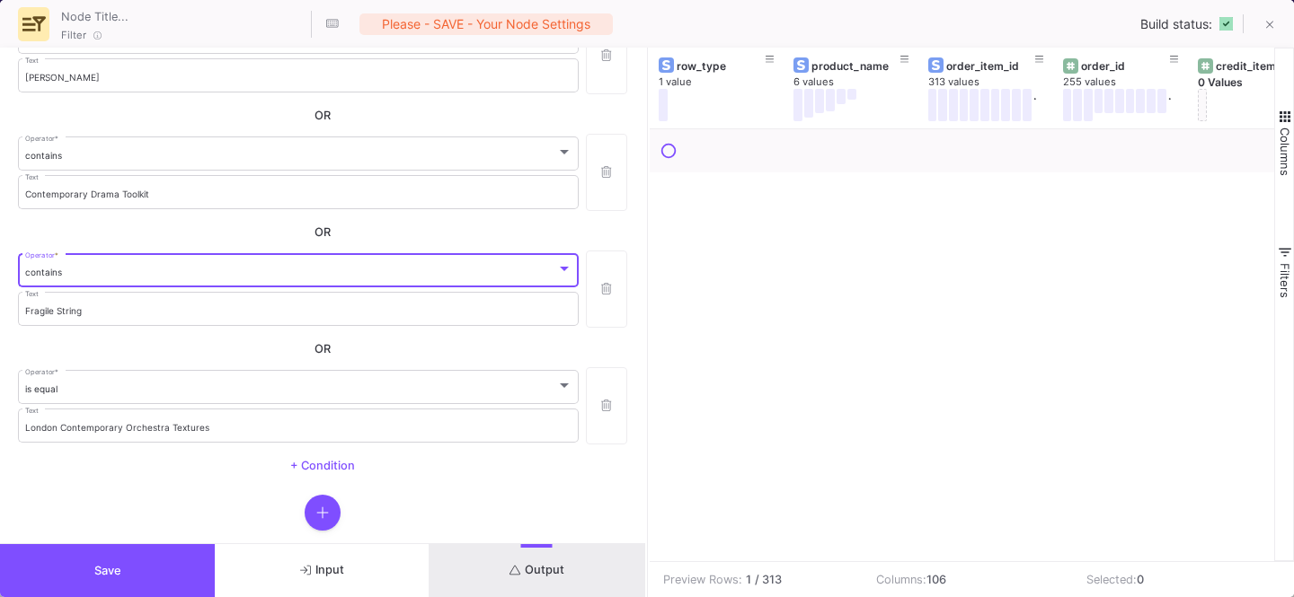
click at [74, 484] on form "product_name Column * contains Operator * Heirloom Text OR contains Operator * …" at bounding box center [322, 296] width 645 height 496
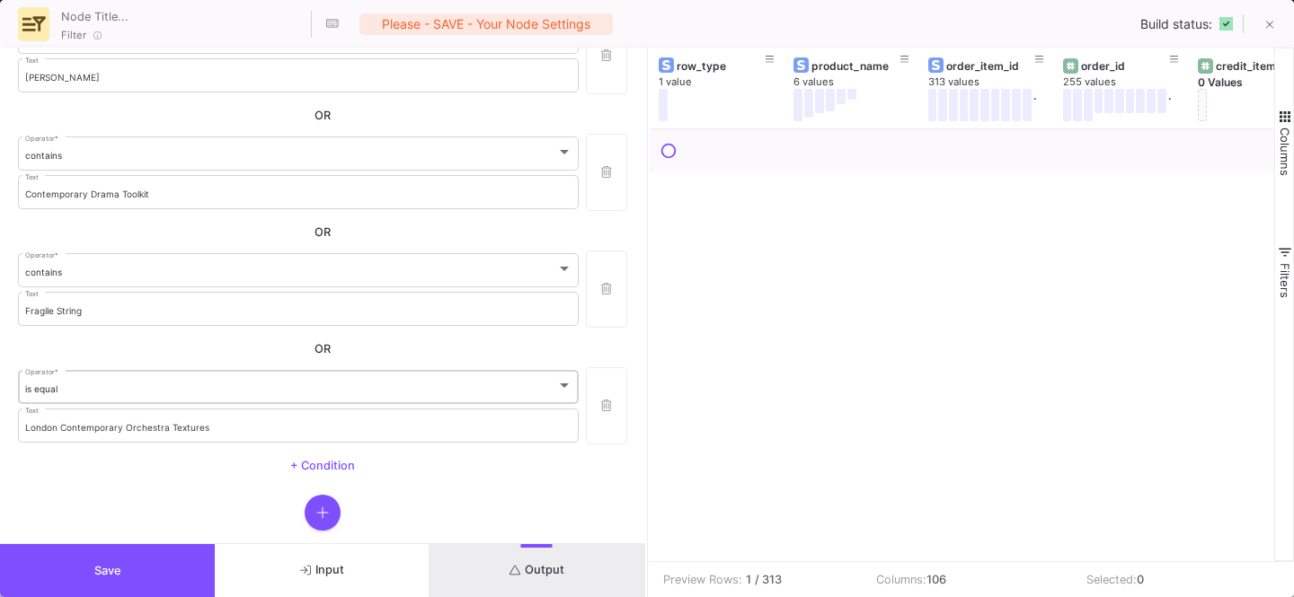
click at [156, 384] on div "is equal" at bounding box center [290, 390] width 531 height 12
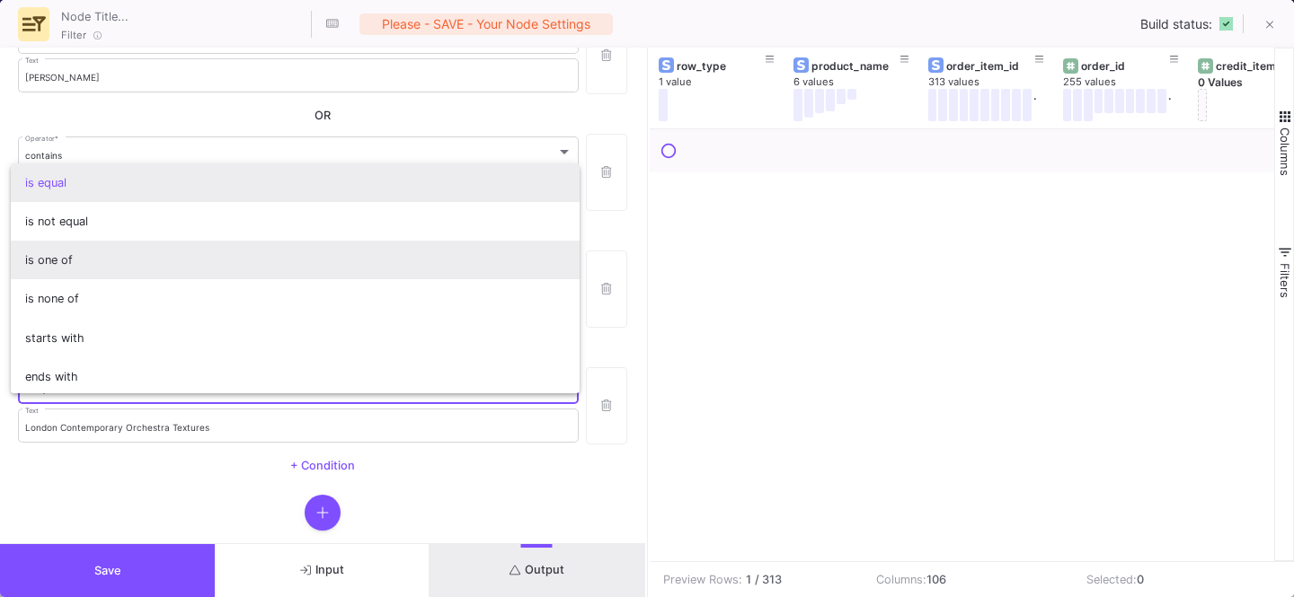
scroll to position [158, 0]
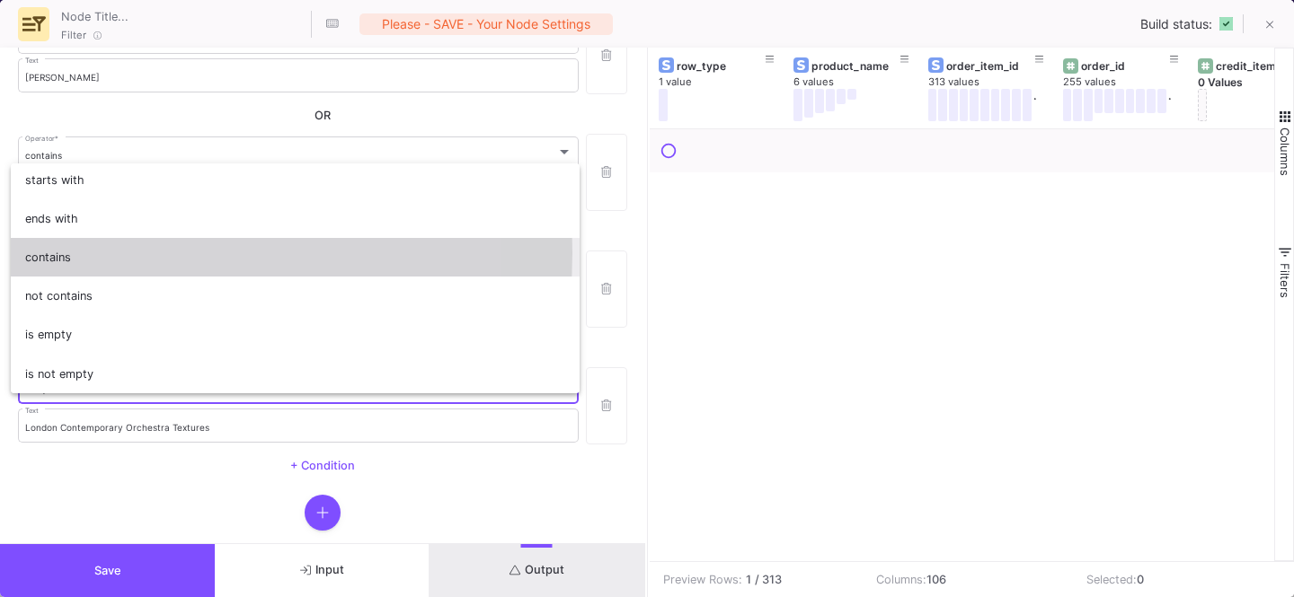
click at [80, 253] on span "contains" at bounding box center [295, 257] width 540 height 39
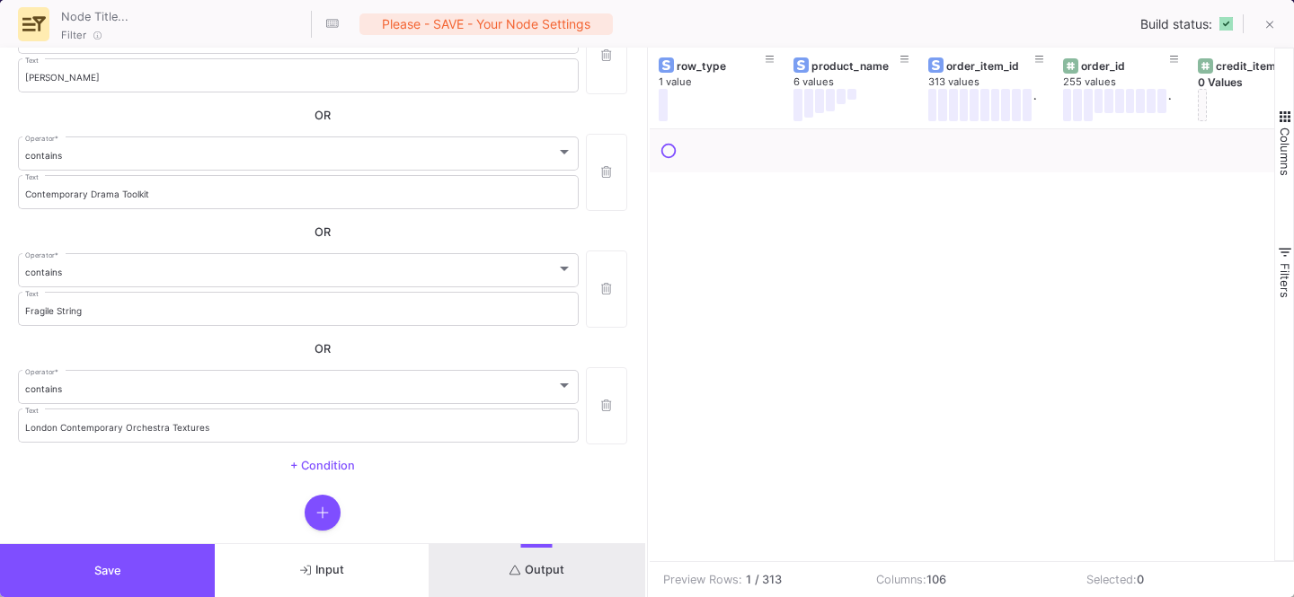
click at [133, 495] on div at bounding box center [322, 513] width 609 height 36
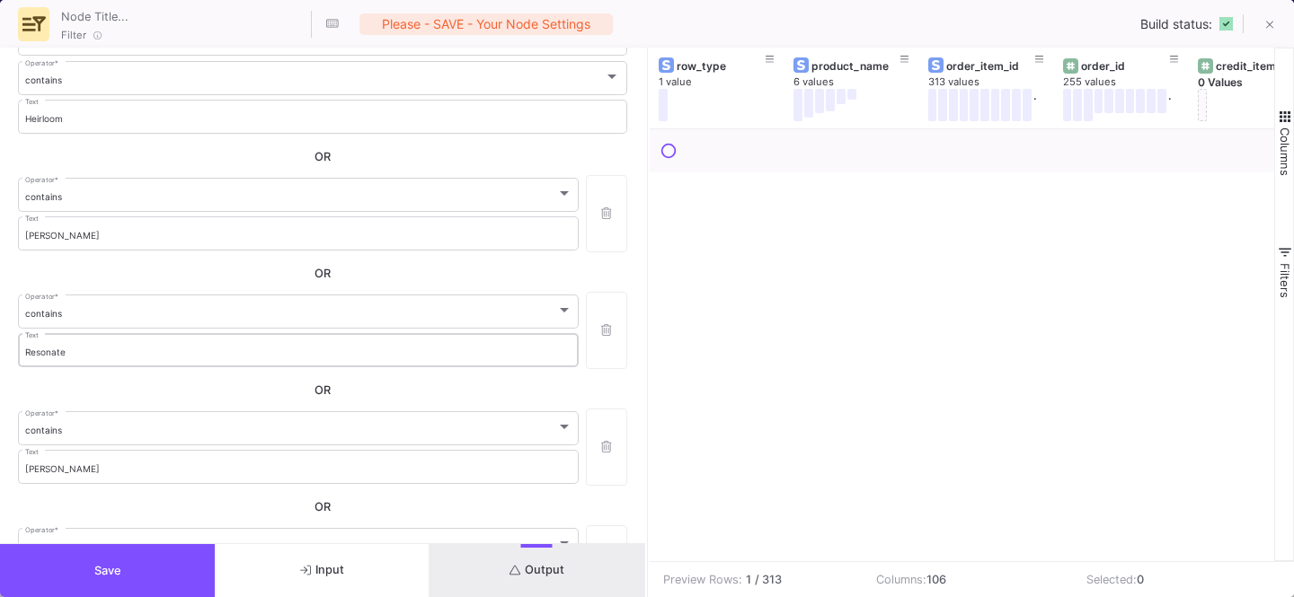
scroll to position [0, 0]
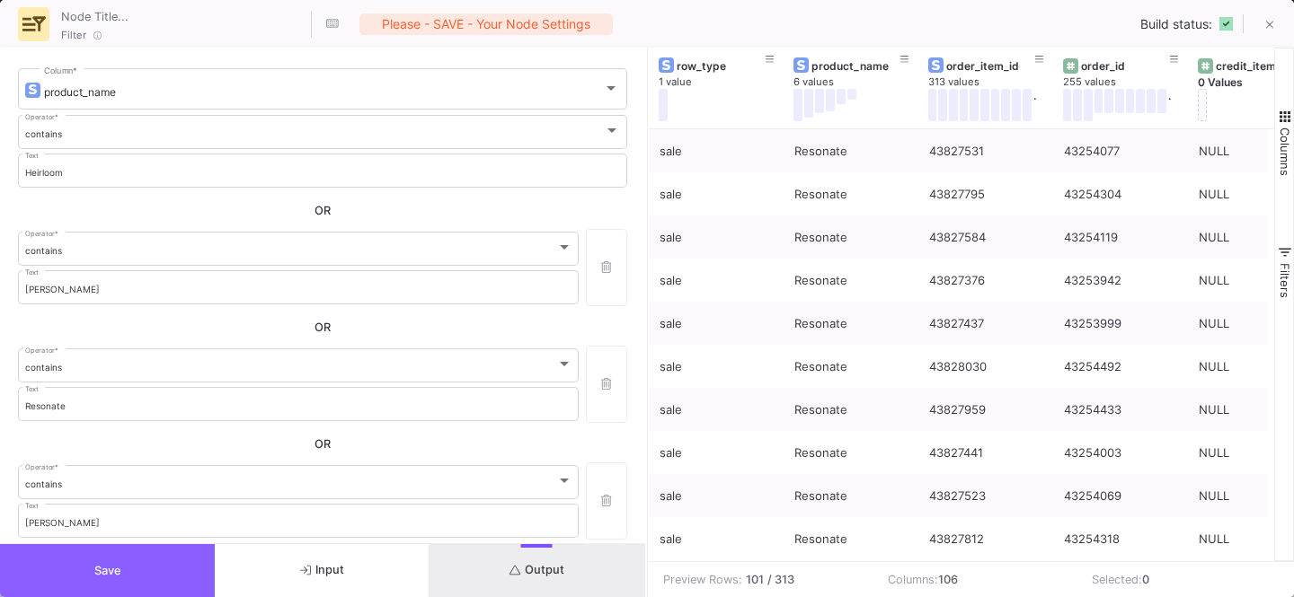
click at [184, 561] on button "Save" at bounding box center [107, 570] width 215 height 53
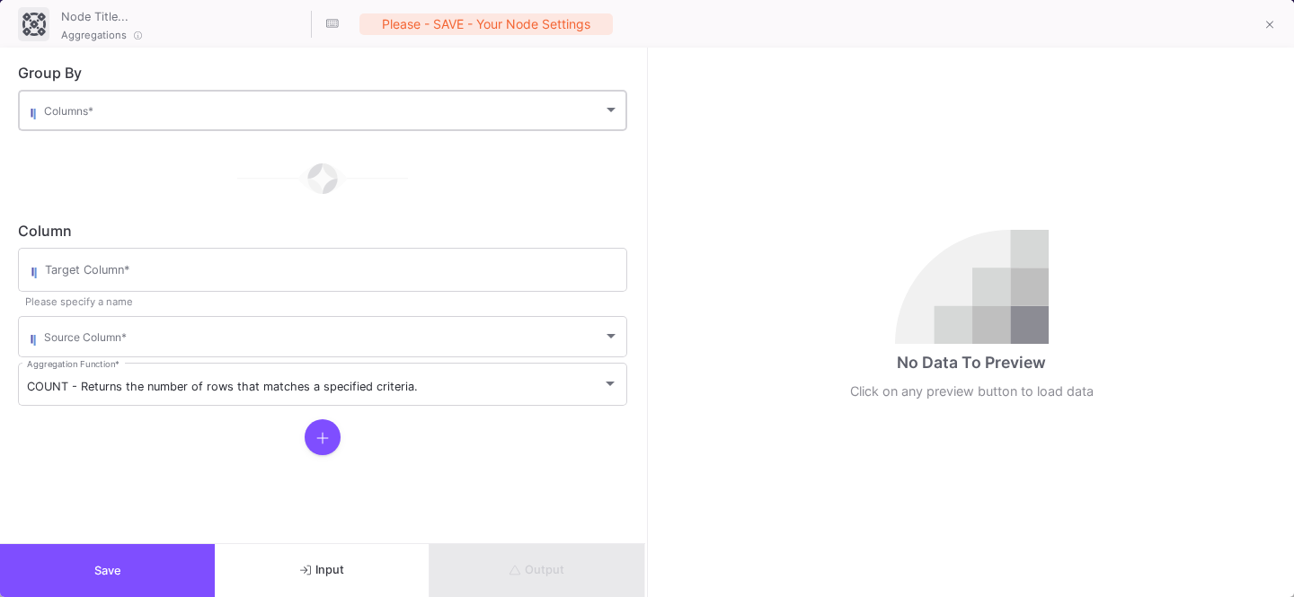
click at [266, 102] on div "Columns *" at bounding box center [331, 109] width 575 height 44
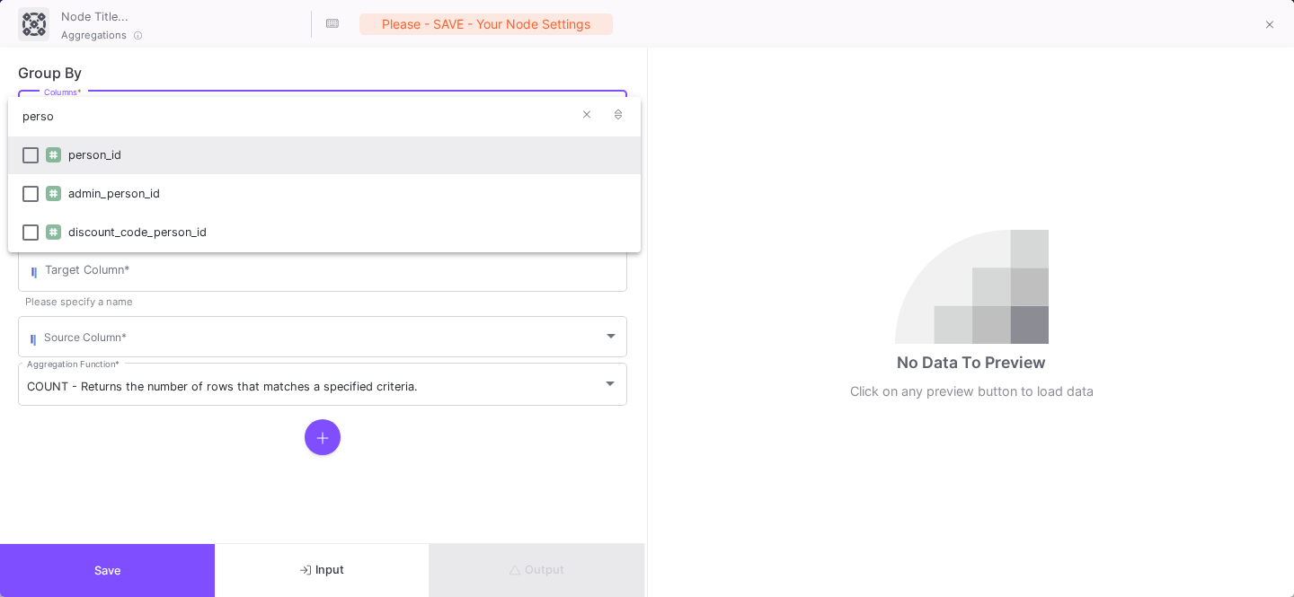
type input "perso"
click at [105, 170] on div "person_id" at bounding box center [347, 155] width 558 height 39
click at [98, 420] on div at bounding box center [647, 298] width 1294 height 597
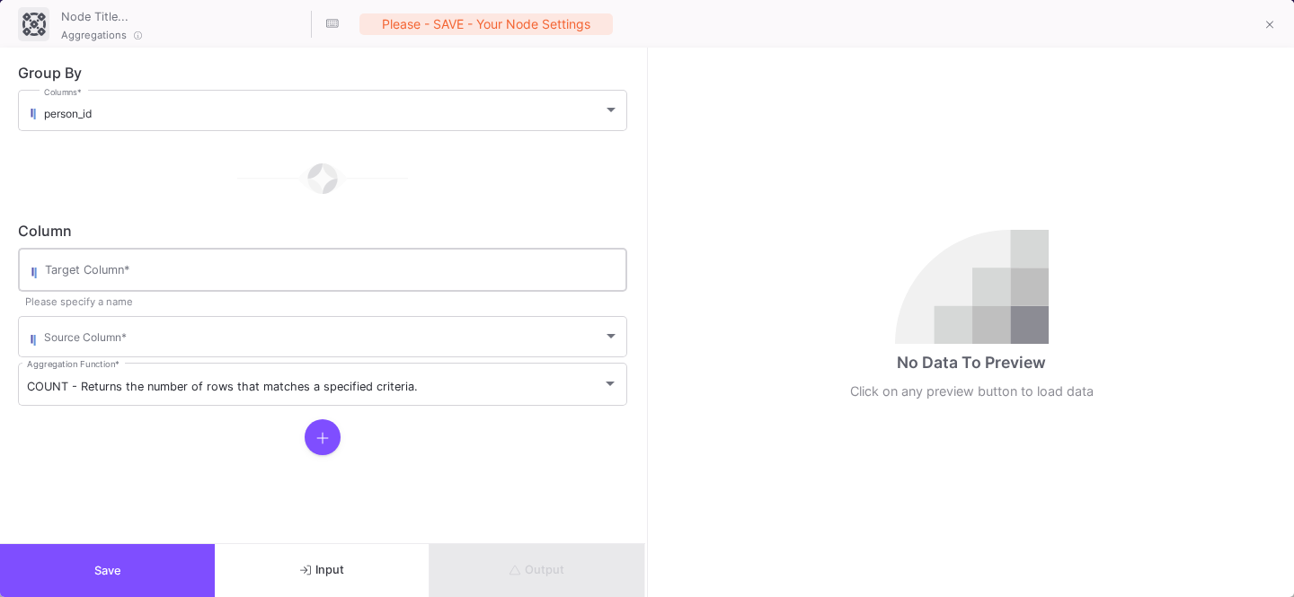
click at [144, 279] on div "Target Column *" at bounding box center [331, 268] width 573 height 47
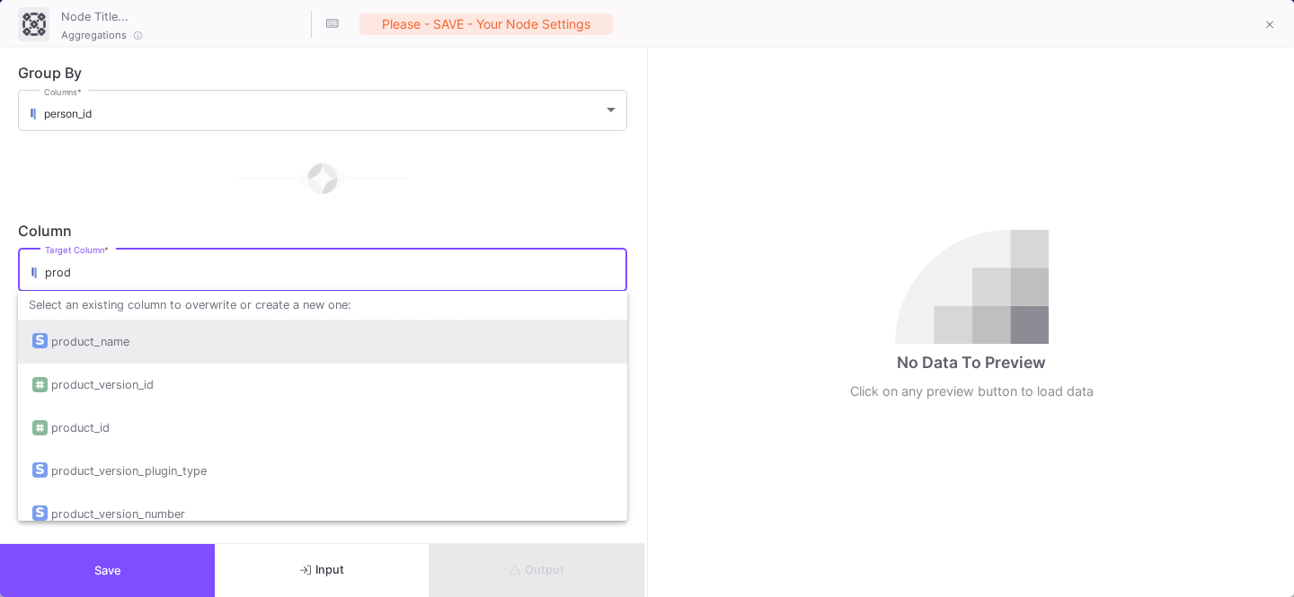
click at [127, 348] on div "product_name" at bounding box center [90, 342] width 78 height 43
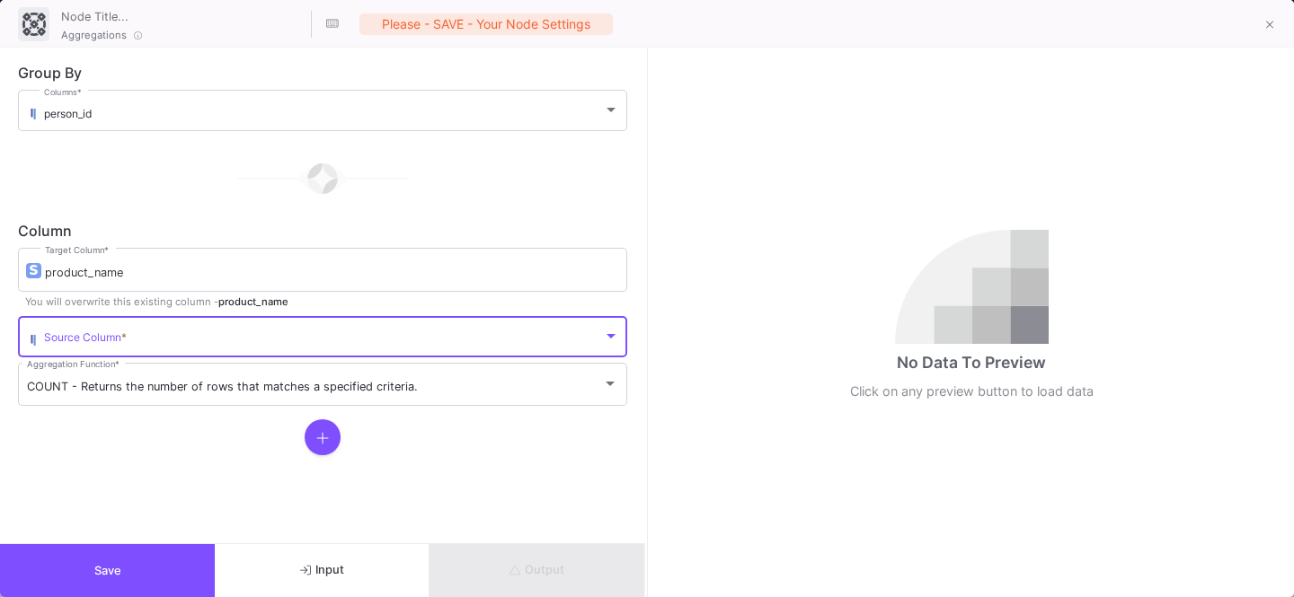
click at [77, 340] on span at bounding box center [323, 339] width 559 height 13
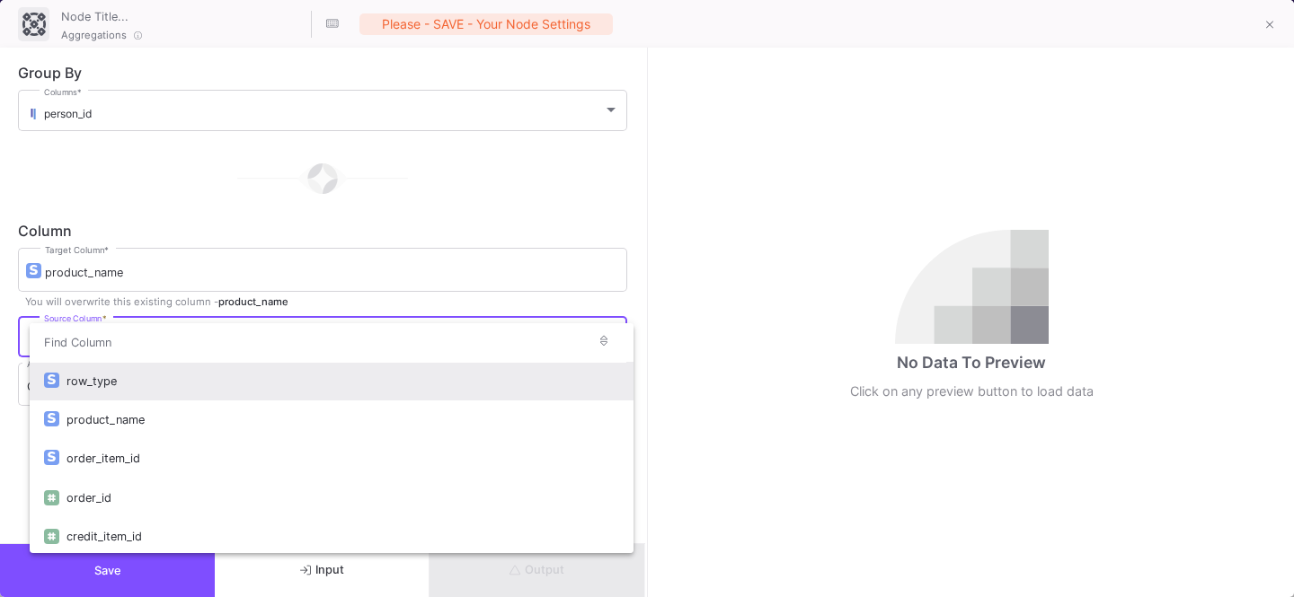
click at [131, 266] on div at bounding box center [647, 298] width 1294 height 597
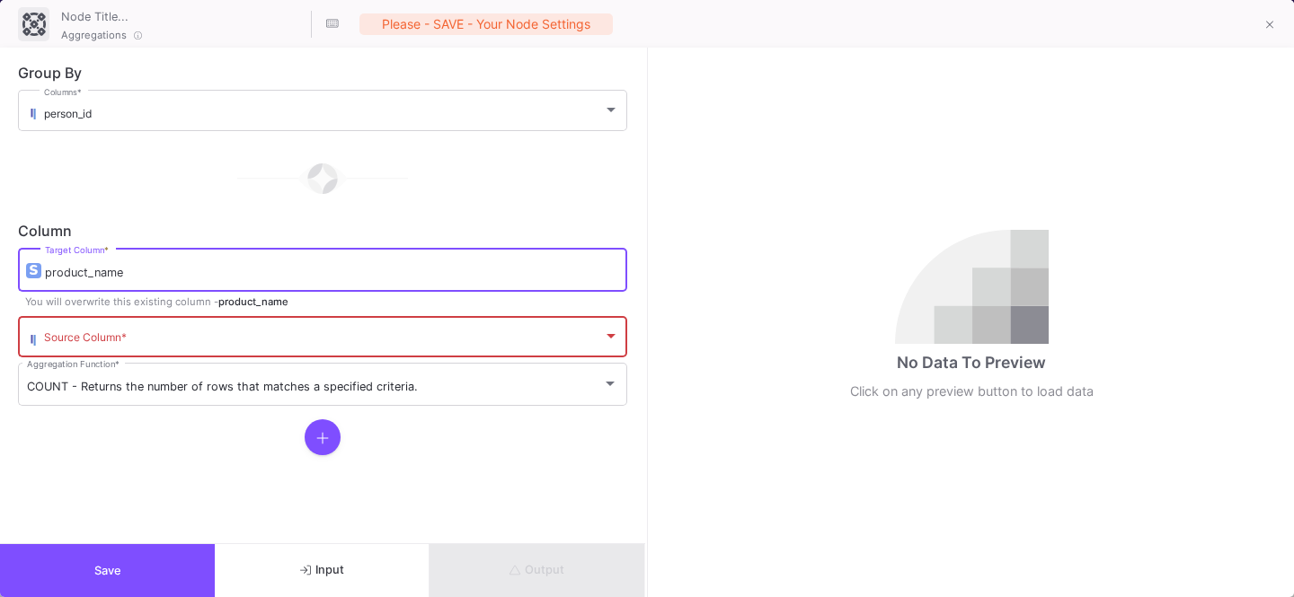
click at [131, 266] on input "product_name" at bounding box center [331, 273] width 573 height 14
type input "products"
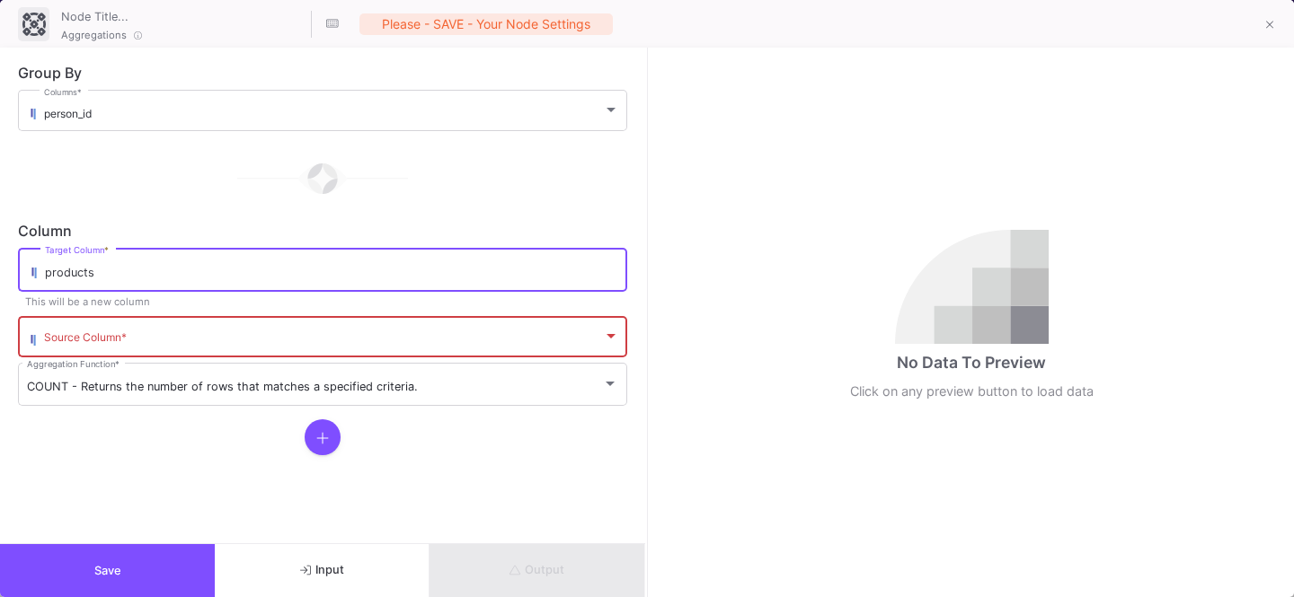
click at [114, 327] on div "Source Column *" at bounding box center [331, 336] width 575 height 44
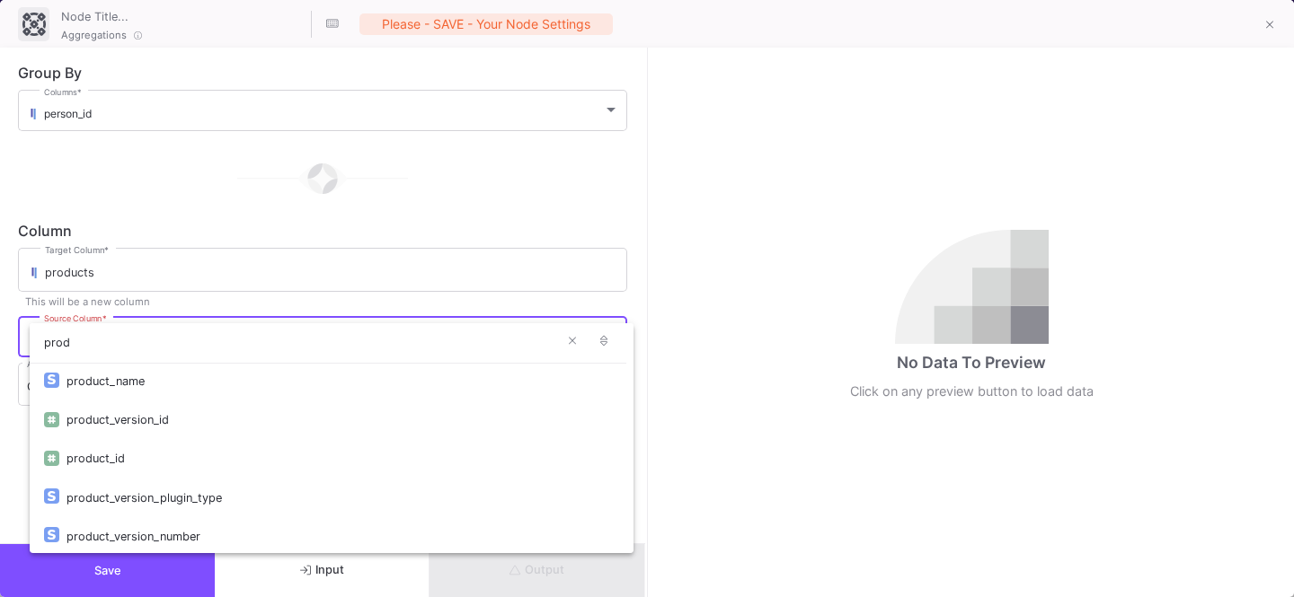
click at [130, 360] on input "prod" at bounding box center [308, 343] width 556 height 40
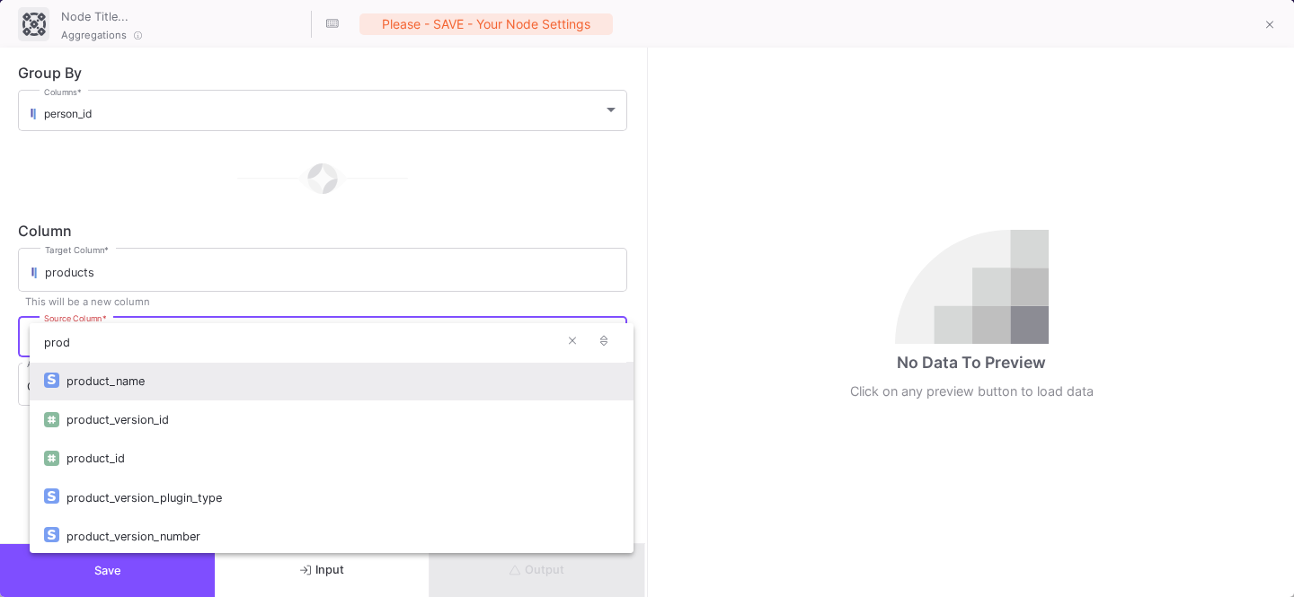
type input "prod"
click at [112, 387] on div "product_name" at bounding box center [342, 381] width 552 height 39
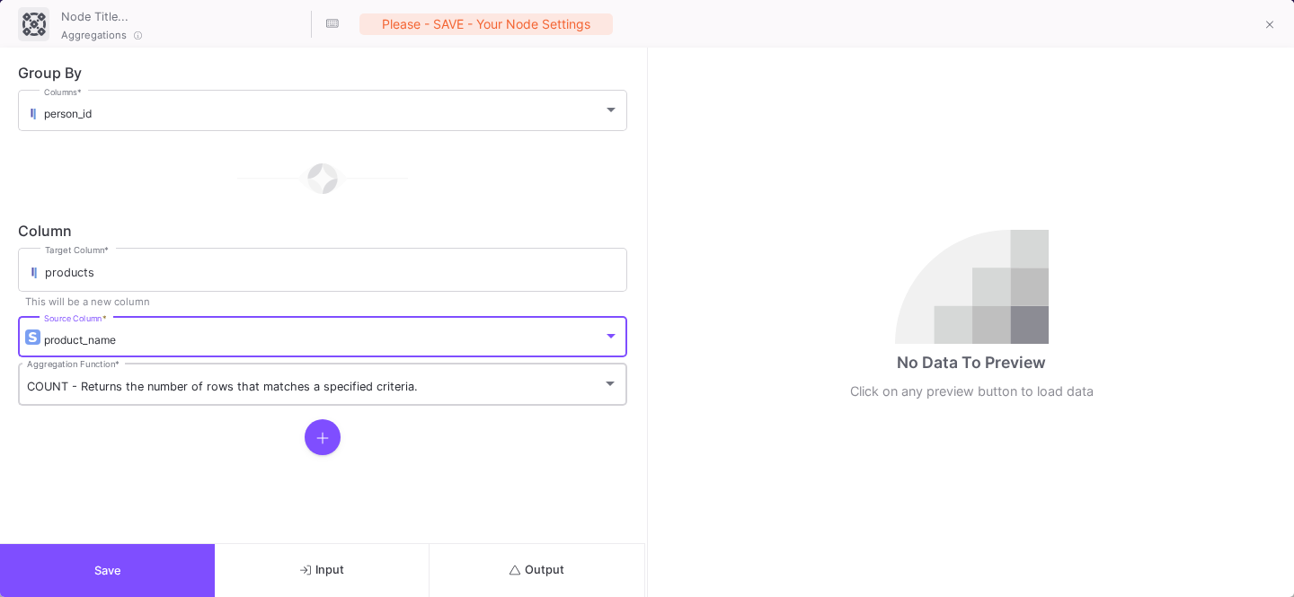
click at [84, 395] on div "COUNT - Returns the number of rows that matches a specified criteria. Aggregati…" at bounding box center [322, 383] width 591 height 47
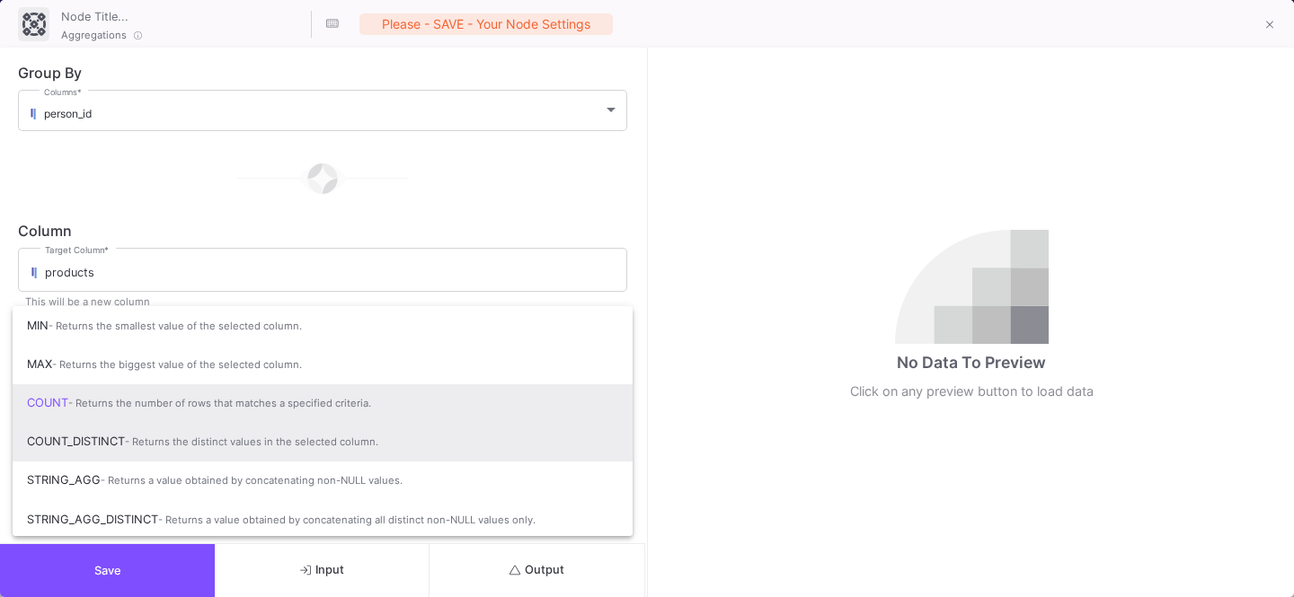
click at [104, 450] on span "COUNT_DISTINCT - Returns the distinct values in the selected column." at bounding box center [322, 442] width 591 height 40
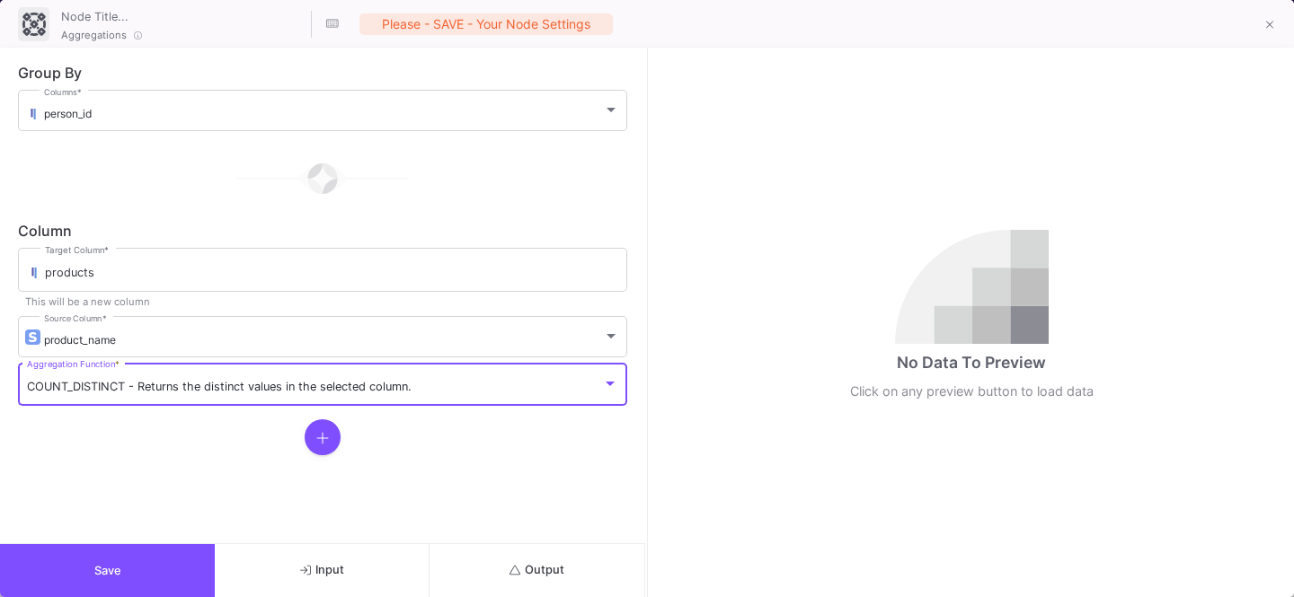
click at [486, 560] on button "Output" at bounding box center [536, 570] width 215 height 53
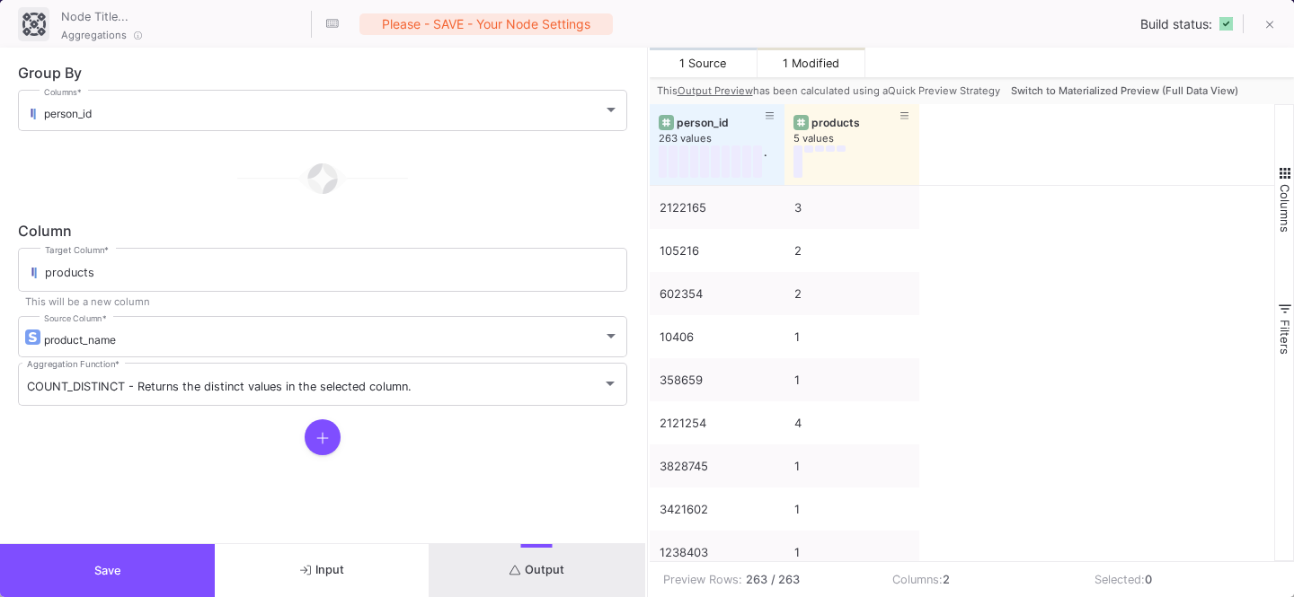
click at [1093, 85] on span "Switch to Materialized Preview (Full Data View)" at bounding box center [1124, 90] width 227 height 13
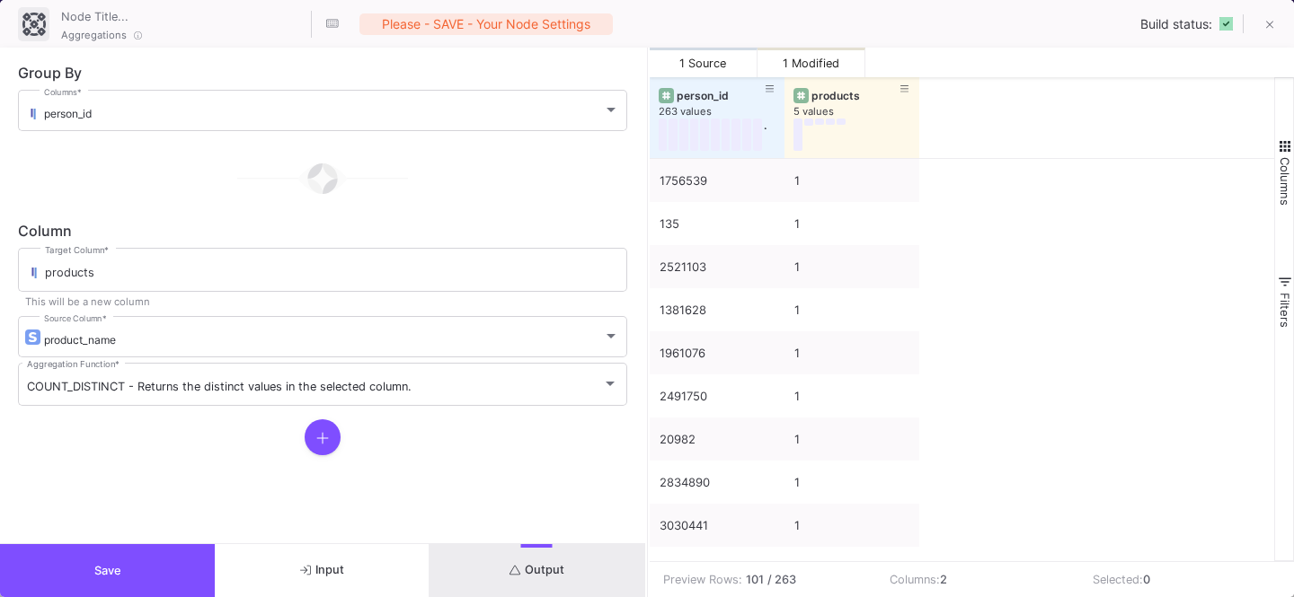
click at [103, 581] on button "Save" at bounding box center [107, 570] width 215 height 53
